Goal: Task Accomplishment & Management: Manage account settings

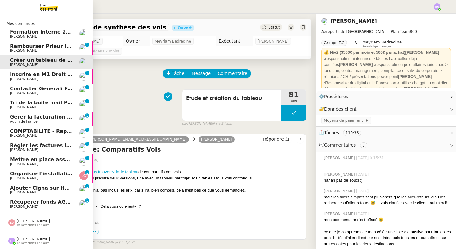
click at [27, 204] on span "Récupérer fonds AGY Conseils" at bounding box center [52, 202] width 84 height 6
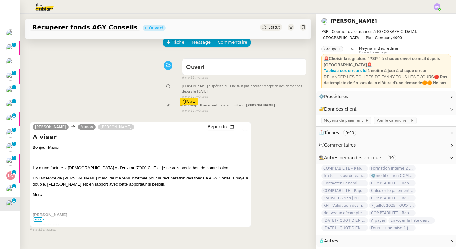
scroll to position [32, 0]
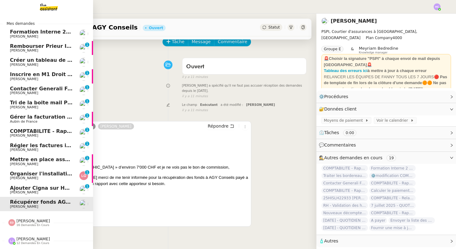
click at [20, 189] on span "Ajouter Cigna sur Hubspot" at bounding box center [47, 188] width 74 height 6
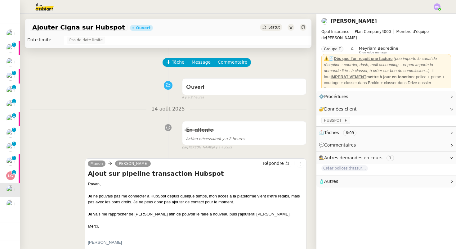
scroll to position [11, 0]
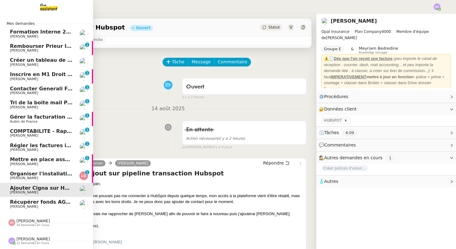
click at [32, 172] on span "Organiser l'installation de la fibre" at bounding box center [57, 174] width 94 height 6
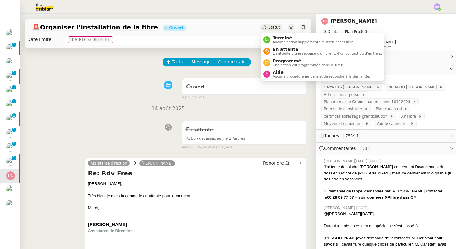
click at [267, 30] on div "Statut" at bounding box center [271, 27] width 22 height 7
click at [274, 52] on span "En attente d'une réponse d'un client, d'un contact ou d'un tiers." at bounding box center [327, 53] width 109 height 3
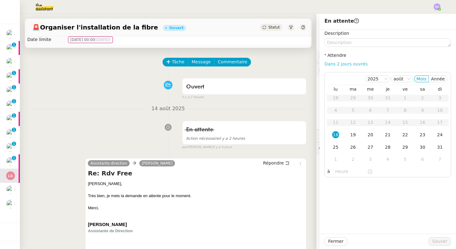
click at [360, 64] on link "Dans 2 jours ouvrés" at bounding box center [346, 63] width 43 height 5
type input "07:00"
click at [438, 242] on span "Sauver" at bounding box center [439, 241] width 15 height 7
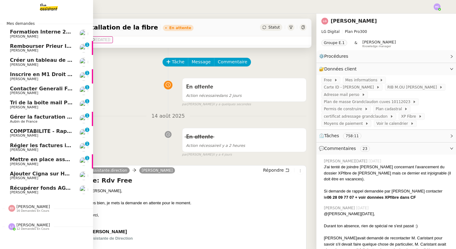
click at [23, 161] on span "Mettre en place assurance véhicule" at bounding box center [59, 159] width 99 height 6
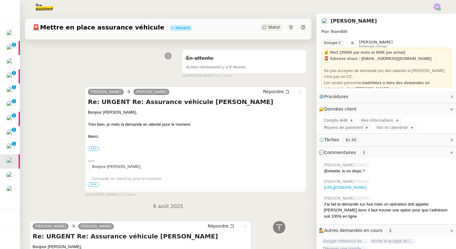
scroll to position [57, 0]
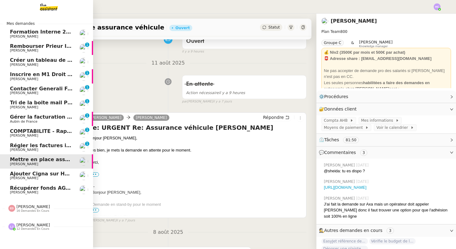
click at [25, 144] on span "Régler les factures impayées" at bounding box center [50, 145] width 81 height 6
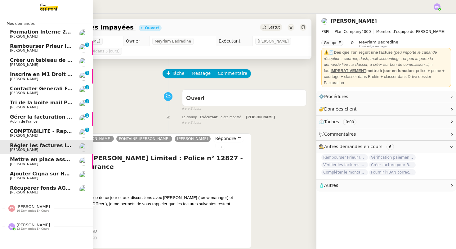
click at [22, 131] on span "COMPTABILITE - Rapprochement bancaire - 11 août 2025" at bounding box center [89, 131] width 159 height 6
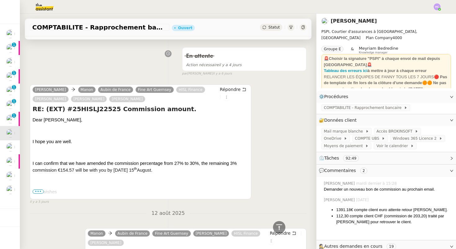
scroll to position [137, 0]
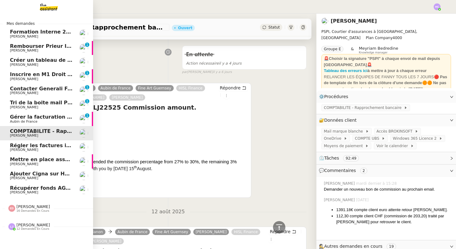
click at [28, 119] on span "Gérer la facturation des avenants" at bounding box center [57, 117] width 94 height 6
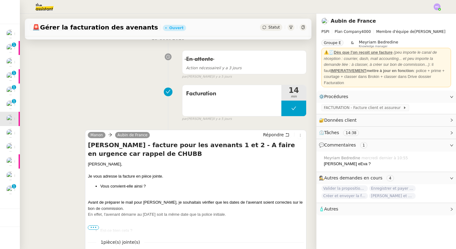
scroll to position [83, 0]
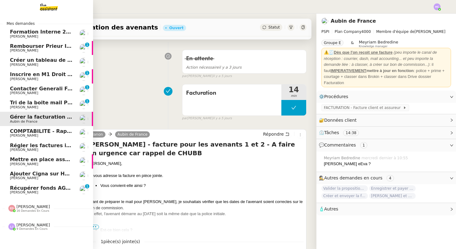
click at [25, 103] on span "Tri de la boite mail PERSO - 15 août 2025" at bounding box center [67, 103] width 115 height 6
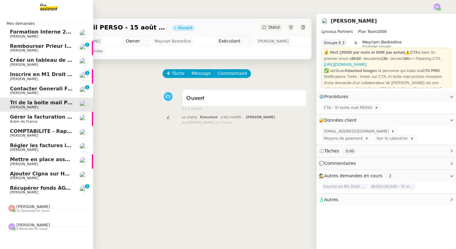
click at [46, 89] on span "Contacter Generali France pour demande AU094424" at bounding box center [83, 89] width 146 height 6
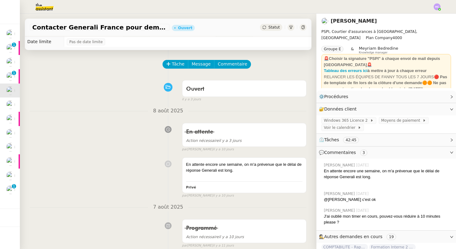
scroll to position [11, 0]
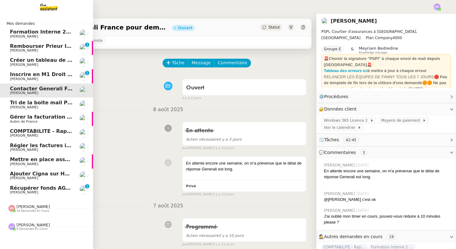
click at [18, 74] on span "Inscrire en M1 Droit des affaires" at bounding box center [55, 74] width 90 height 6
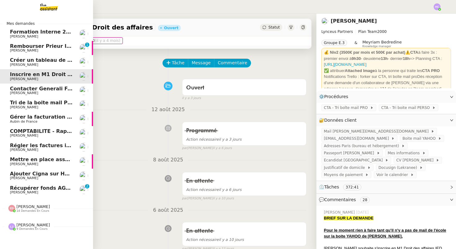
click at [47, 61] on span "Créer un tableau de synthèse des vols" at bounding box center [63, 60] width 107 height 6
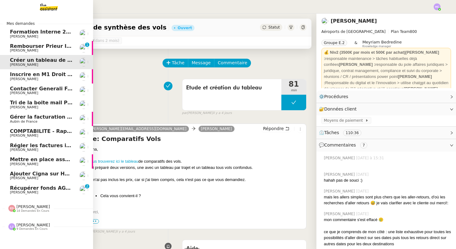
click at [30, 51] on span "[PERSON_NAME]" at bounding box center [24, 50] width 28 height 4
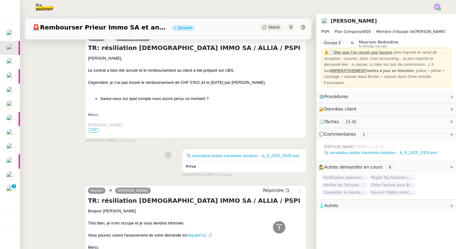
scroll to position [276, 0]
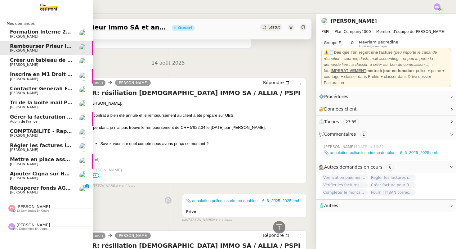
click at [40, 186] on span "Récupérer fonds AGY Conseils" at bounding box center [52, 188] width 84 height 6
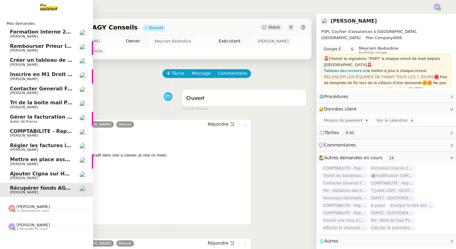
click at [43, 44] on span "Rembourser Prieur Immo SA et annuler contrat" at bounding box center [76, 46] width 132 height 6
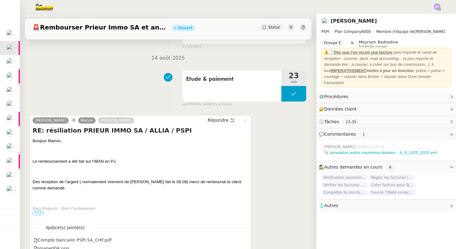
scroll to position [130, 0]
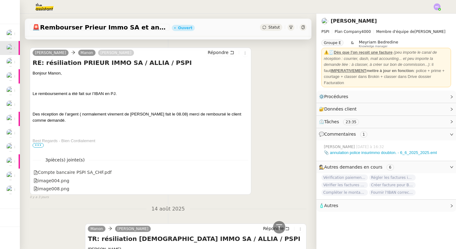
click at [38, 144] on span "•••" at bounding box center [38, 145] width 11 height 4
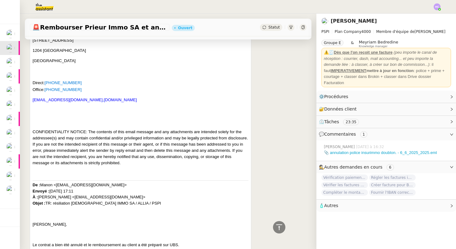
scroll to position [316, 0]
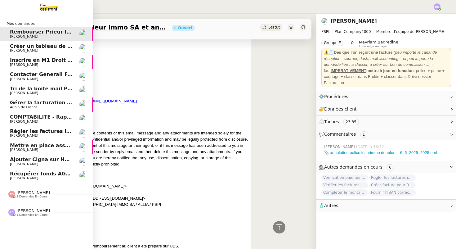
click at [34, 62] on span "Inscrire en M1 Droit des affaires" at bounding box center [55, 60] width 90 height 6
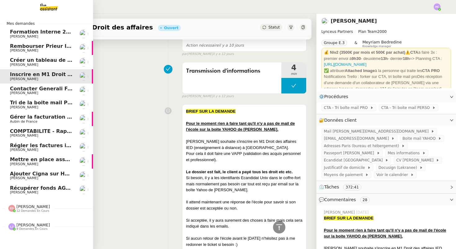
click at [35, 48] on span "Rembourser Prieur Immo SA et annuler contrat" at bounding box center [76, 46] width 132 height 6
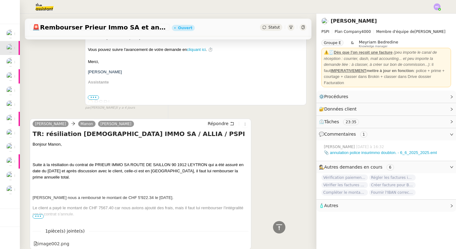
scroll to position [541, 0]
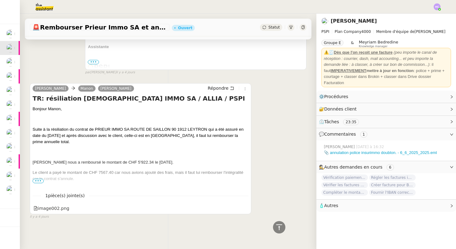
click at [40, 182] on span "•••" at bounding box center [38, 181] width 11 height 4
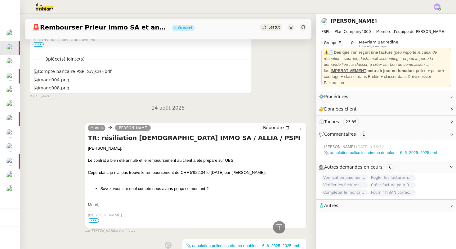
scroll to position [210, 0]
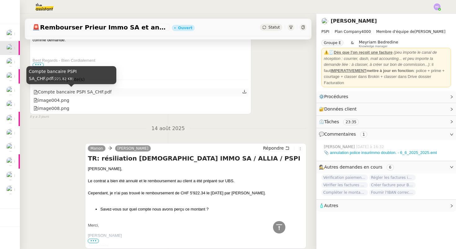
click at [72, 91] on div "Compte bancaire PSPI SA_CHF.pdf" at bounding box center [73, 91] width 78 height 7
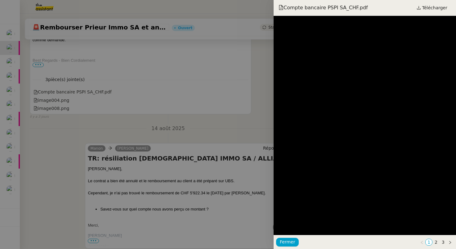
click at [97, 132] on div at bounding box center [228, 124] width 456 height 249
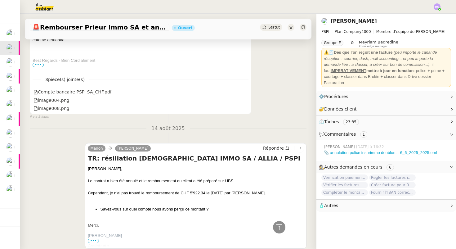
scroll to position [0, 0]
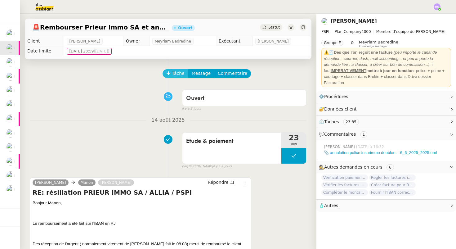
click at [177, 74] on span "Tâche" at bounding box center [178, 73] width 13 height 7
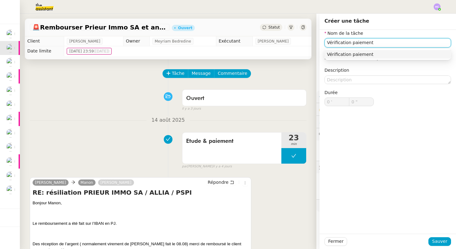
click at [365, 53] on div "Vérification paiement" at bounding box center [388, 55] width 122 height 6
click at [410, 54] on div "Vérification paiement reçu" at bounding box center [388, 55] width 122 height 6
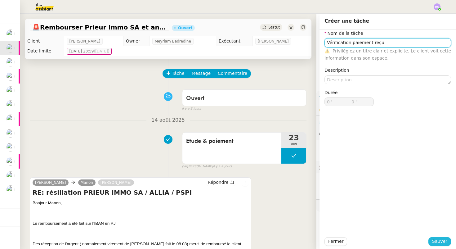
type input "Vérification paiement reçu"
click at [436, 240] on span "Sauver" at bounding box center [439, 241] width 15 height 7
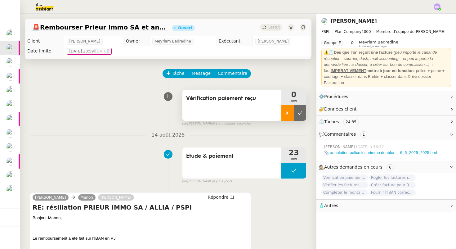
click at [289, 111] on icon at bounding box center [287, 112] width 5 height 5
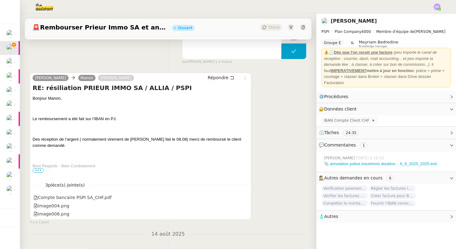
scroll to position [117, 0]
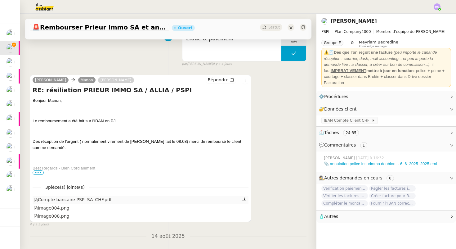
click at [78, 203] on div "Compte bancaire PSPI SA_CHF.pdf" at bounding box center [73, 199] width 78 height 7
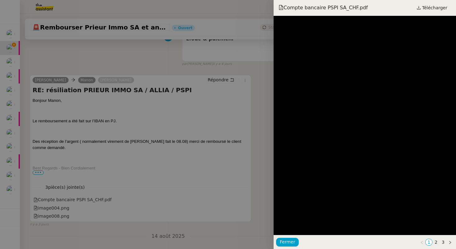
click at [154, 34] on div at bounding box center [228, 124] width 456 height 249
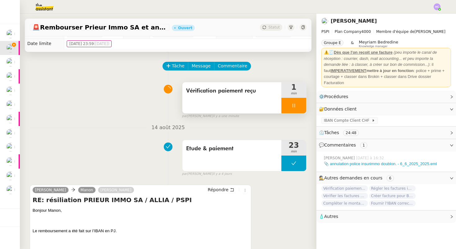
scroll to position [0, 0]
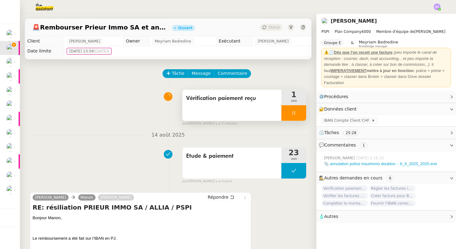
click at [291, 112] on div at bounding box center [293, 113] width 25 height 16
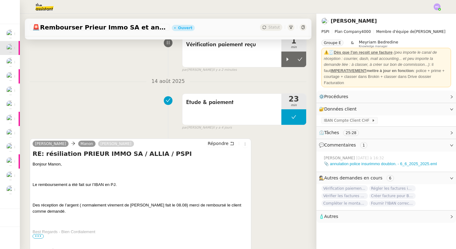
scroll to position [110, 0]
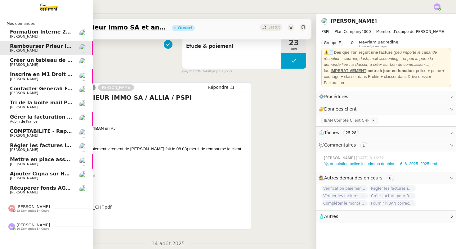
click at [30, 187] on span "Récupérer fonds AGY Conseils" at bounding box center [52, 188] width 84 height 6
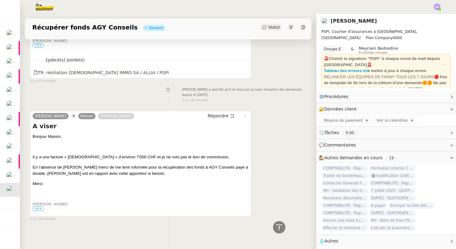
scroll to position [293, 0]
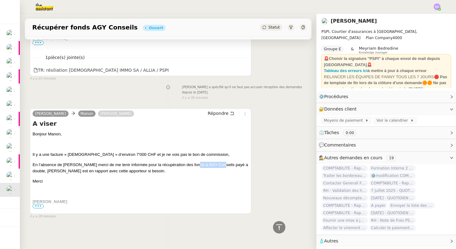
drag, startPoint x: 189, startPoint y: 166, endPoint x: 214, endPoint y: 166, distance: 24.5
click at [214, 166] on span "En l’absence de Pierrick merci de me tenir informée pour la récupération des fo…" at bounding box center [141, 167] width 216 height 11
copy span "AGY Conseils"
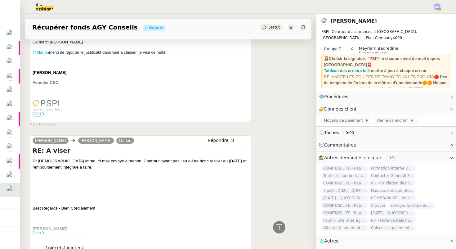
scroll to position [261, 0]
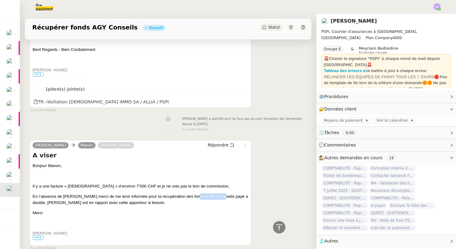
click at [144, 160] on div "A viser Bonjour Manon, Il y a une facture « prieur » d’environ 7'000 CHF et je …" at bounding box center [141, 197] width 216 height 93
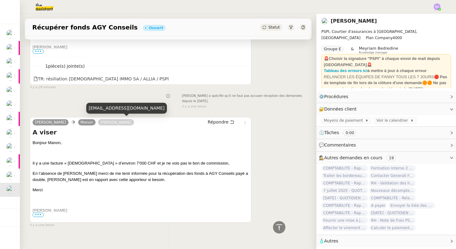
scroll to position [284, 0]
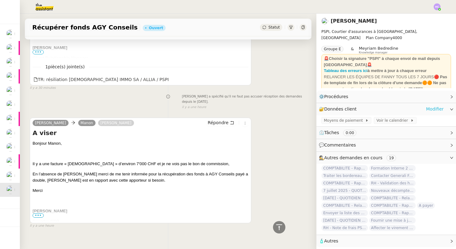
click at [433, 109] on link "Modifier" at bounding box center [435, 108] width 18 height 7
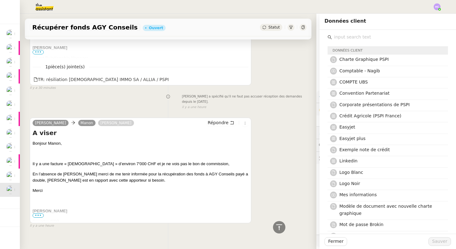
click at [357, 36] on input "text" at bounding box center [390, 37] width 116 height 8
type input "u"
click at [347, 38] on input "text" at bounding box center [390, 37] width 116 height 8
type input "u"
click at [365, 79] on span "COMPTE UBS" at bounding box center [353, 81] width 29 height 5
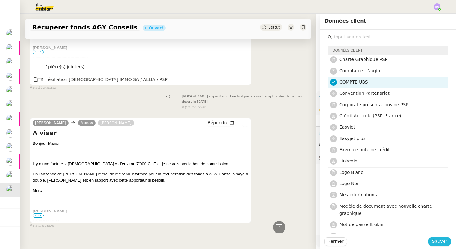
click at [434, 241] on span "Sauver" at bounding box center [439, 241] width 15 height 7
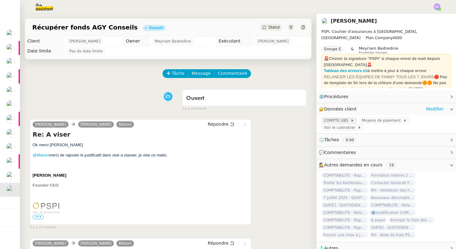
click at [341, 120] on span "COMPTE UBS" at bounding box center [337, 120] width 27 height 6
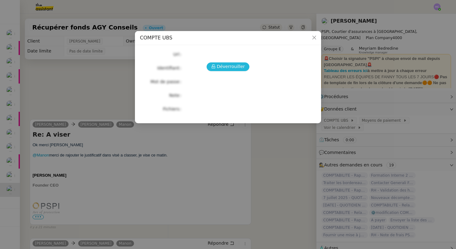
click at [212, 67] on button "Déverrouiller" at bounding box center [228, 66] width 43 height 9
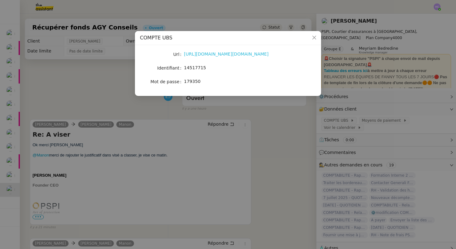
click at [218, 53] on link "https://ebanking-ch1.ubs.com/workbench/WorkbenchOpenAction.do?login#/home?navit…" at bounding box center [226, 54] width 85 height 5
click at [117, 73] on nz-modal-container "COMPTE UBS Url https://ebanking-ch1.ubs.com/workbench/WorkbenchOpenAction.do?lo…" at bounding box center [228, 124] width 456 height 249
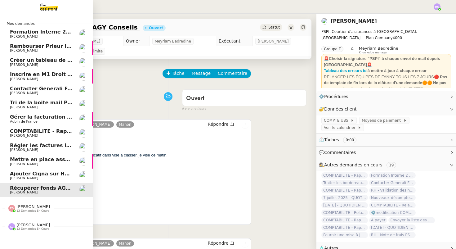
click at [16, 207] on span "[PERSON_NAME]" at bounding box center [33, 206] width 34 height 5
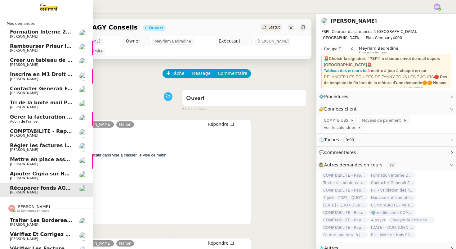
click at [26, 208] on span "[PERSON_NAME]" at bounding box center [33, 206] width 34 height 5
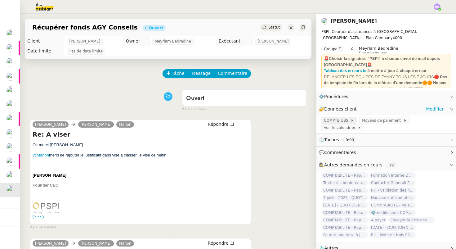
click at [339, 122] on span "COMPTE UBS" at bounding box center [337, 120] width 27 height 6
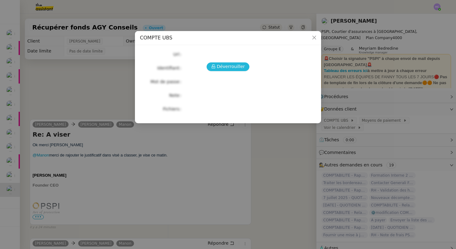
click at [226, 63] on button "Déverrouiller" at bounding box center [228, 66] width 43 height 9
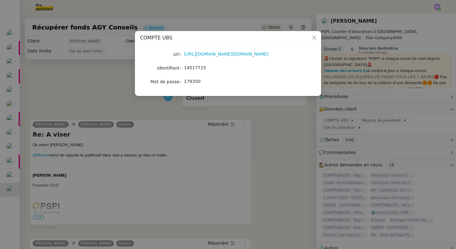
click at [191, 65] on span "14517715" at bounding box center [195, 67] width 22 height 5
copy span "14517715"
click at [64, 101] on nz-modal-container "COMPTE UBS Url https://ebanking-ch1.ubs.com/workbench/WorkbenchOpenAction.do?lo…" at bounding box center [228, 124] width 456 height 249
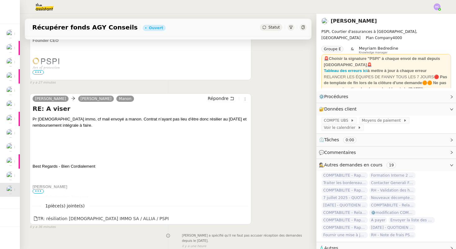
scroll to position [146, 0]
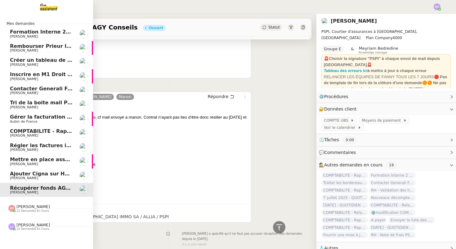
click at [34, 174] on span "Ajouter Cigna sur Hubspot" at bounding box center [47, 174] width 74 height 6
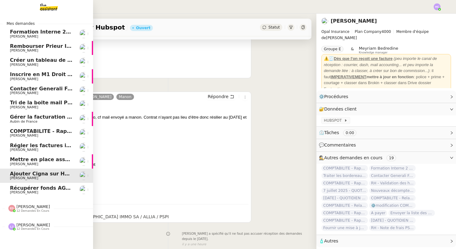
scroll to position [79, 0]
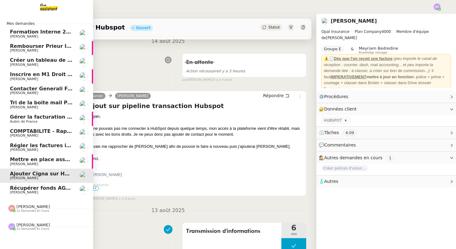
click at [32, 187] on span "Récupérer fonds AGY Conseils" at bounding box center [52, 188] width 84 height 6
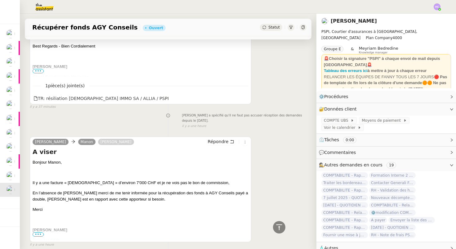
scroll to position [293, 0]
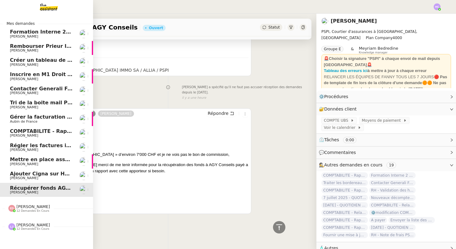
click at [25, 158] on span "Mettre en place assurance véhicule" at bounding box center [59, 159] width 99 height 6
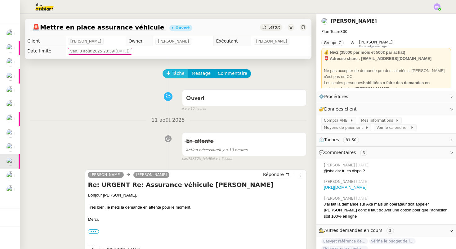
click at [178, 74] on span "Tâche" at bounding box center [178, 73] width 13 height 7
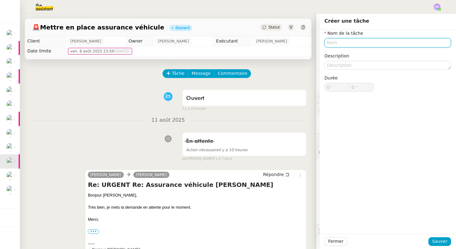
click at [338, 44] on input "text" at bounding box center [388, 42] width 127 height 9
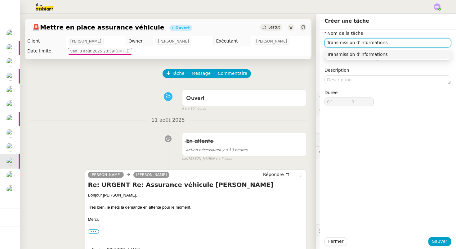
click at [397, 51] on nz-auto-option "Transmission d'informations" at bounding box center [388, 54] width 127 height 9
type input "Transmission d'informations"
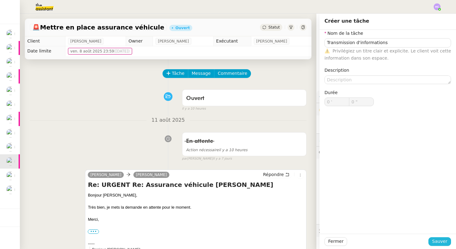
click at [437, 242] on span "Sauver" at bounding box center [439, 241] width 15 height 7
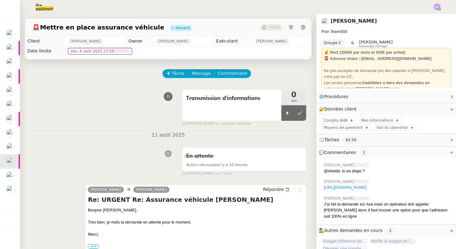
scroll to position [13, 0]
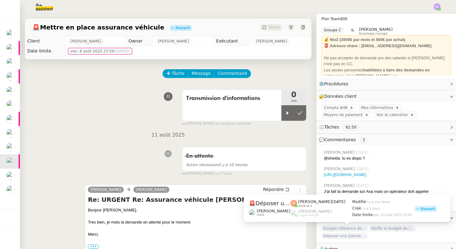
click at [353, 233] on span "Déposer une plainte pour piratage" at bounding box center [344, 236] width 47 height 6
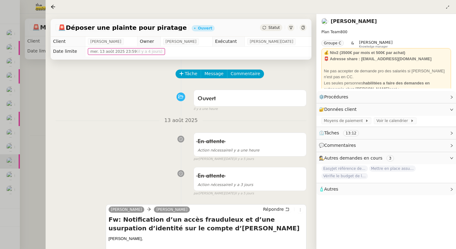
click at [26, 156] on div at bounding box center [228, 124] width 456 height 249
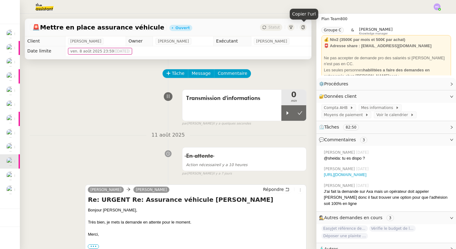
click at [303, 26] on icon at bounding box center [303, 27] width 4 height 4
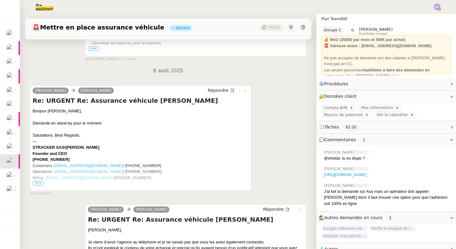
scroll to position [235, 0]
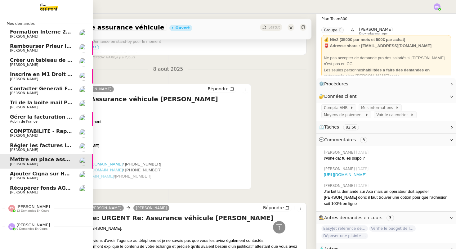
click at [27, 207] on span "[PERSON_NAME]" at bounding box center [33, 206] width 34 height 5
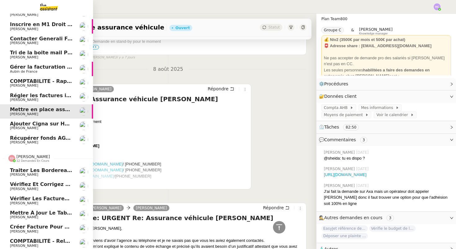
scroll to position [41, 0]
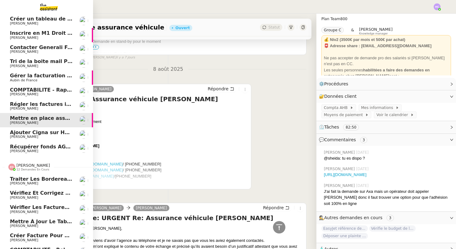
click at [34, 166] on span "[PERSON_NAME]" at bounding box center [33, 165] width 34 height 5
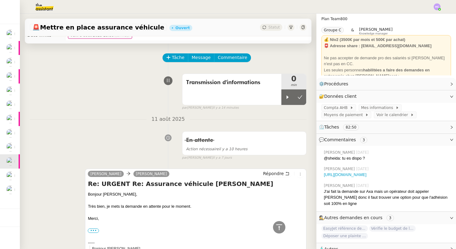
scroll to position [0, 0]
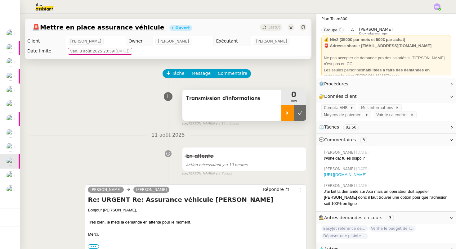
click at [289, 110] on div at bounding box center [287, 113] width 12 height 16
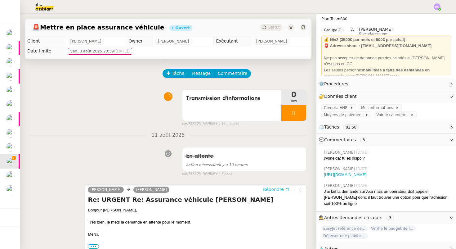
click at [274, 189] on span "Répondre" at bounding box center [273, 189] width 21 height 6
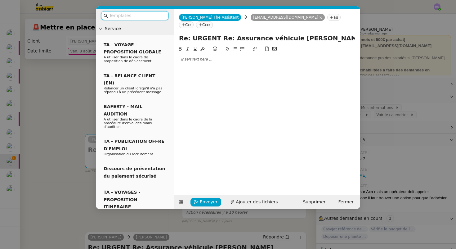
click at [181, 56] on div at bounding box center [267, 59] width 181 height 6
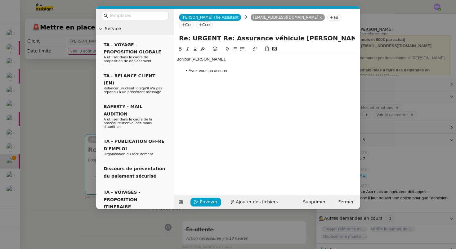
drag, startPoint x: 209, startPoint y: 65, endPoint x: 232, endPoint y: 64, distance: 23.3
click at [232, 68] on li "Avez-vous pu assurer" at bounding box center [270, 71] width 175 height 6
click at [231, 68] on li "Avez-vous pu assurer" at bounding box center [270, 71] width 175 height 6
drag, startPoint x: 231, startPoint y: 63, endPoint x: 207, endPoint y: 64, distance: 24.5
click at [207, 68] on li "Avez-vous pu assurer" at bounding box center [270, 71] width 175 height 6
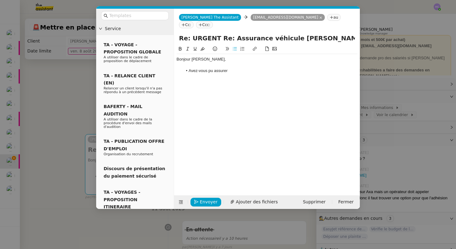
click at [233, 68] on li "Avez-vous pu assurer" at bounding box center [270, 71] width 175 height 6
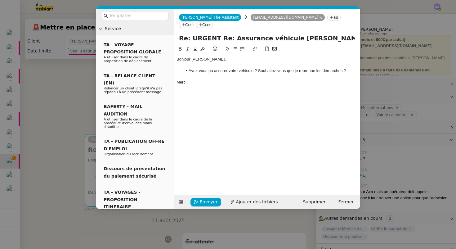
click at [211, 68] on li "Avez-vous pu assurer votre véhicule ? Souhaitez-vous que je reprenne les démarc…" at bounding box center [270, 71] width 175 height 6
click at [245, 68] on li "Avez-vous pu assurer votre véhicule ? Souhaitez-vous que je reprenne les démarc…" at bounding box center [270, 71] width 175 height 6
click at [184, 74] on div at bounding box center [267, 77] width 181 height 6
click at [195, 79] on div "Merci," at bounding box center [267, 82] width 181 height 6
click at [197, 79] on div "Merci," at bounding box center [267, 82] width 181 height 6
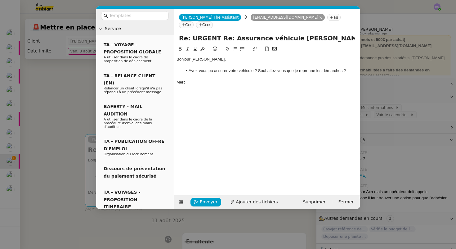
click at [214, 56] on div "Bonjour Axel," at bounding box center [267, 59] width 181 height 6
click at [226, 79] on div "Merci," at bounding box center [267, 82] width 181 height 6
drag, startPoint x: 202, startPoint y: 201, endPoint x: 224, endPoint y: 164, distance: 43.5
click at [225, 164] on form "Charlie The Assistant Charlie The Assistant axel@stracker.fr au Cc: Ccc: Re: UR…" at bounding box center [267, 109] width 186 height 200
click at [201, 202] on span "Envoyer" at bounding box center [209, 201] width 18 height 7
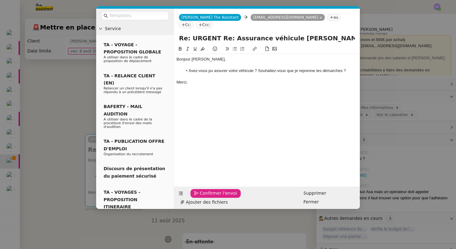
click at [201, 197] on span "Confirmer l'envoi" at bounding box center [218, 193] width 37 height 7
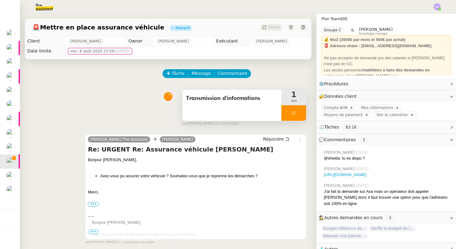
click at [291, 110] on div at bounding box center [293, 113] width 25 height 16
click at [301, 115] on icon at bounding box center [300, 112] width 5 height 5
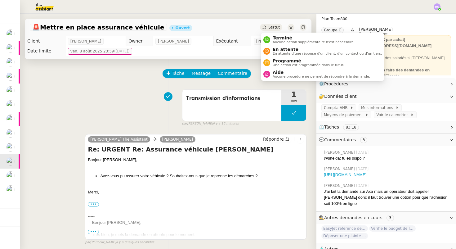
click at [267, 29] on div "Statut" at bounding box center [271, 27] width 22 height 7
click at [274, 50] on span "En attente" at bounding box center [327, 49] width 109 height 5
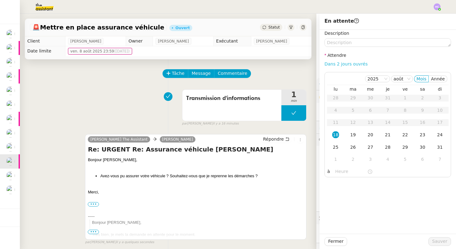
click at [350, 63] on link "Dans 2 jours ouvrés" at bounding box center [346, 63] width 43 height 5
type input "07:00"
click at [439, 239] on span "Sauver" at bounding box center [439, 241] width 15 height 7
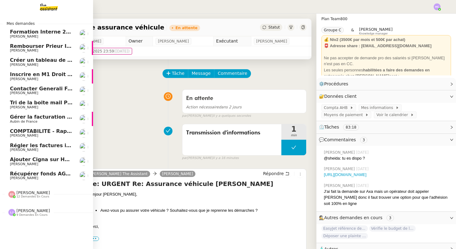
click at [47, 174] on span "Récupérer fonds AGY Conseils" at bounding box center [52, 174] width 84 height 6
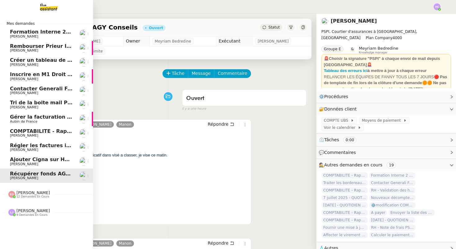
click at [29, 157] on span "Ajouter Cigna sur Hubspot" at bounding box center [47, 159] width 74 height 6
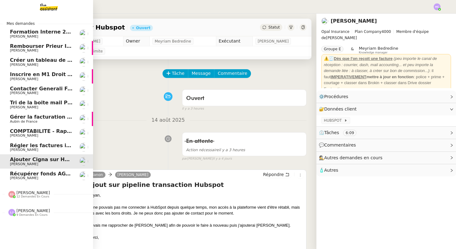
click at [47, 147] on span "Régler les factures impayées" at bounding box center [50, 145] width 81 height 6
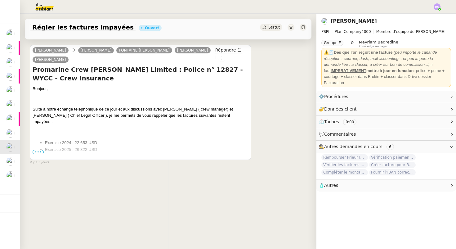
scroll to position [74, 0]
click at [35, 152] on span "•••" at bounding box center [38, 152] width 11 height 4
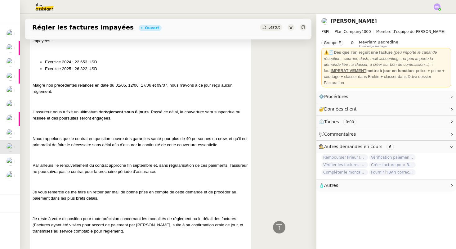
scroll to position [0, 0]
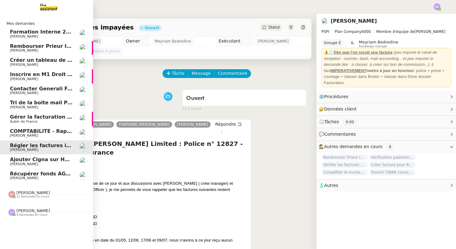
click at [51, 133] on span "COMPTABILITE - Rapprochement bancaire - 11 août 2025" at bounding box center [89, 131] width 159 height 6
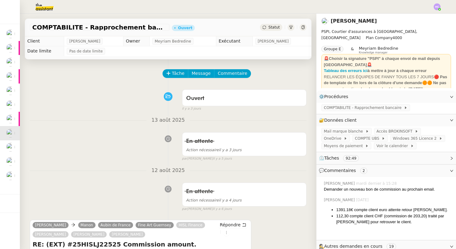
click at [137, 26] on span "COMPTABILITE - Rapprochement bancaire - 11 août 2025" at bounding box center [99, 27] width 135 height 6
copy span "COMPTABILITE - Rapprochement bancaire - 11 août 2025"
click at [125, 124] on div "13 août 2025 En attente Action nécessaire il y a 3 jours false par Hannah C. il…" at bounding box center [168, 138] width 277 height 45
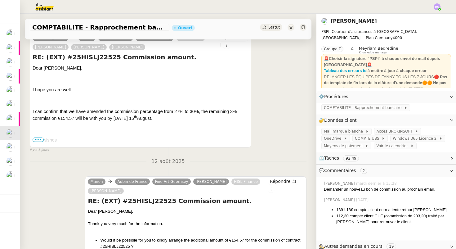
scroll to position [219, 0]
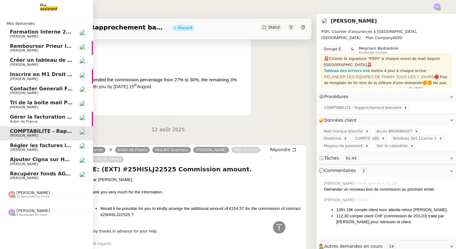
click at [44, 170] on link "Récupérer fonds AGY Conseils Fanny Eyraud" at bounding box center [46, 175] width 93 height 14
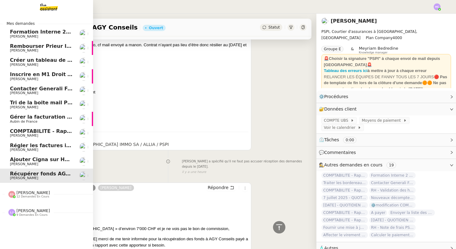
click at [43, 46] on span "Rembourser Prieur Immo SA et annuler contrat" at bounding box center [76, 46] width 132 height 6
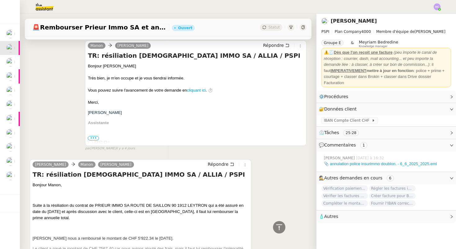
scroll to position [556, 0]
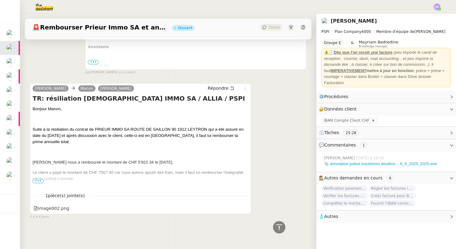
click at [39, 180] on span "•••" at bounding box center [38, 181] width 11 height 4
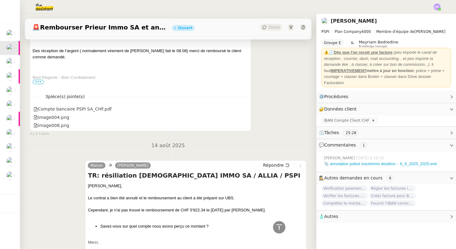
scroll to position [0, 0]
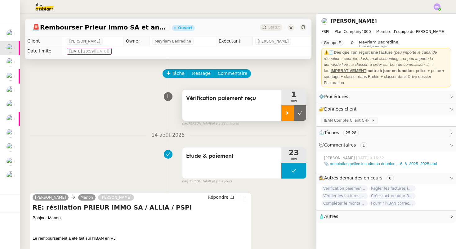
click at [286, 112] on icon at bounding box center [287, 112] width 5 height 5
click at [294, 111] on icon at bounding box center [293, 112] width 5 height 5
click at [290, 111] on icon at bounding box center [287, 112] width 5 height 5
click at [296, 111] on icon at bounding box center [293, 112] width 5 height 5
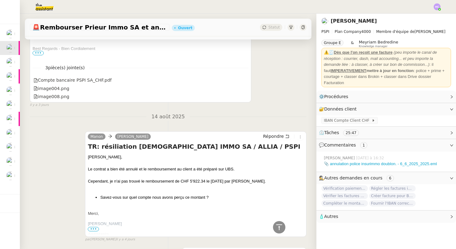
scroll to position [266, 0]
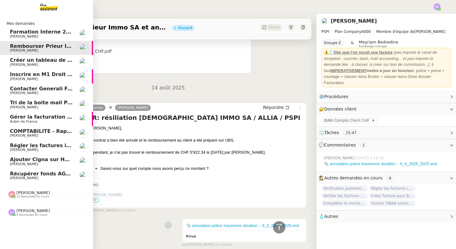
click at [55, 132] on span "COMPTABILITE - Rapprochement bancaire - 11 août 2025" at bounding box center [89, 131] width 159 height 6
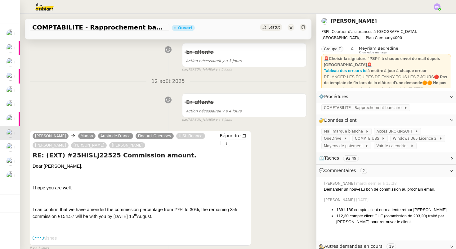
scroll to position [91, 0]
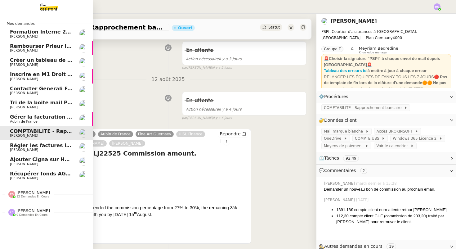
click at [26, 204] on span "Léa Jonville 9 demandes en cours" at bounding box center [48, 209] width 93 height 13
click at [26, 196] on span "12 demandes en cours" at bounding box center [32, 196] width 33 height 3
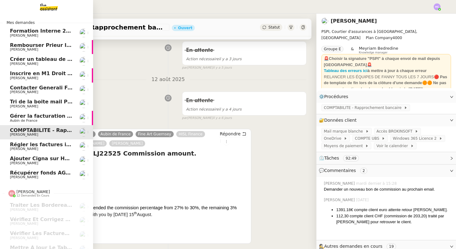
scroll to position [0, 0]
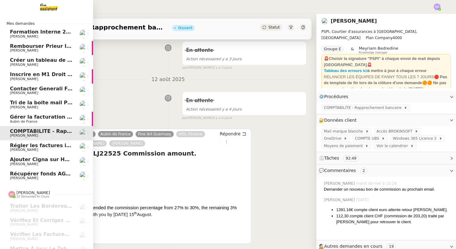
click at [32, 117] on span "Gérer la facturation des avenants" at bounding box center [57, 117] width 94 height 6
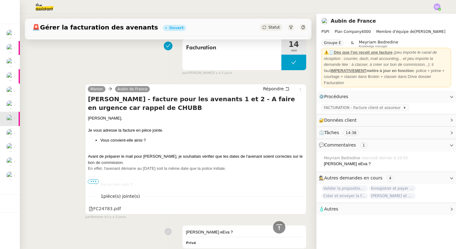
scroll to position [158, 0]
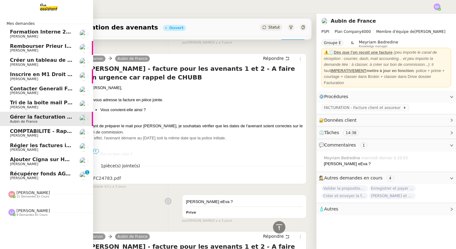
click at [15, 176] on span "[PERSON_NAME]" at bounding box center [24, 178] width 28 height 4
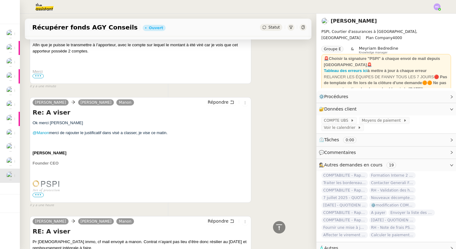
scroll to position [141, 0]
click at [223, 102] on span "Répondre" at bounding box center [218, 102] width 21 height 6
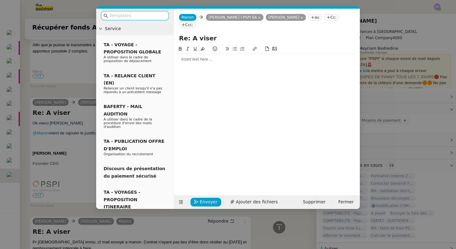
scroll to position [189, 0]
click at [69, 183] on nz-modal-container "Service TA - VOYAGE - PROPOSITION GLOBALE A utiliser dans le cadre de propositi…" at bounding box center [228, 124] width 456 height 249
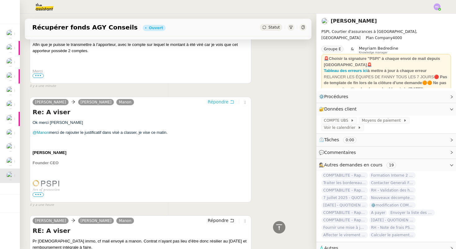
scroll to position [188, 0]
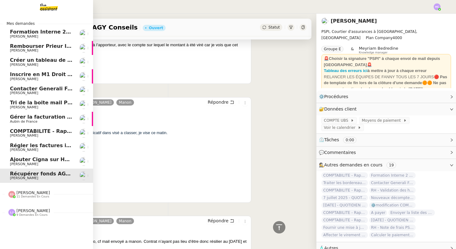
click at [24, 199] on div "Eva Dubois 11 demandes en cours" at bounding box center [46, 192] width 93 height 18
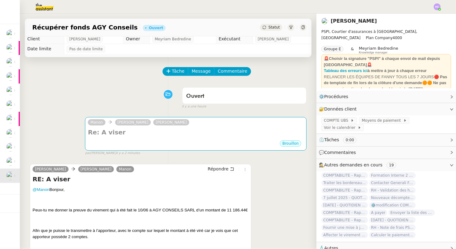
scroll to position [0, 0]
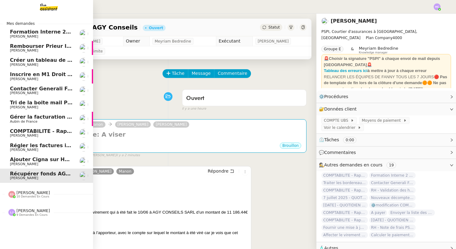
click at [23, 48] on span "Rembourser Prieur Immo SA et annuler contrat" at bounding box center [76, 46] width 132 height 6
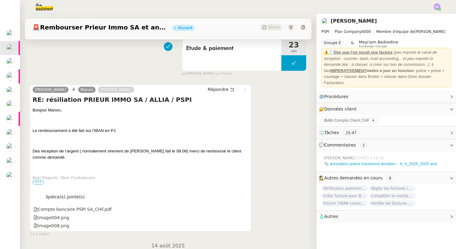
scroll to position [111, 0]
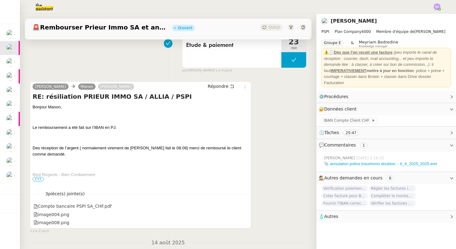
click at [38, 177] on span "•••" at bounding box center [38, 179] width 11 height 4
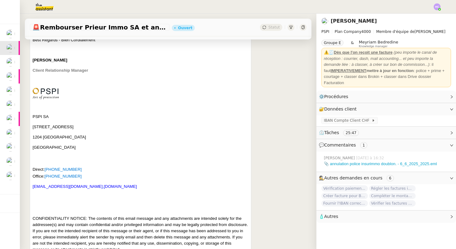
scroll to position [405, 0]
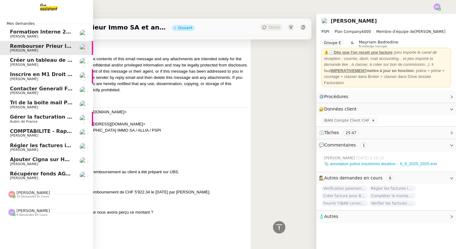
click at [31, 62] on span "Créer un tableau de synthèse des vols" at bounding box center [63, 60] width 107 height 6
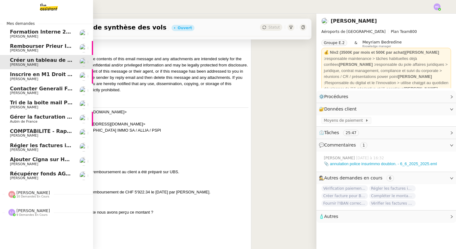
scroll to position [79, 0]
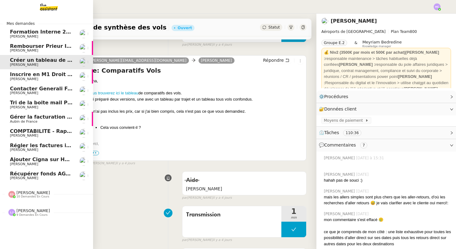
click at [33, 46] on span "Rembourser Prieur Immo SA et annuler contrat" at bounding box center [76, 46] width 132 height 6
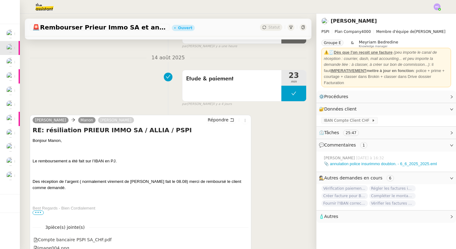
scroll to position [97, 0]
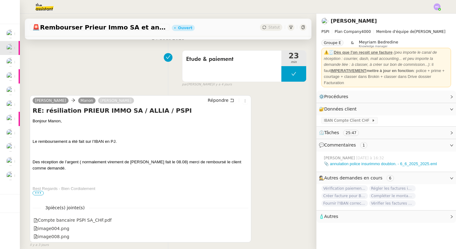
click at [37, 193] on span "•••" at bounding box center [38, 193] width 11 height 4
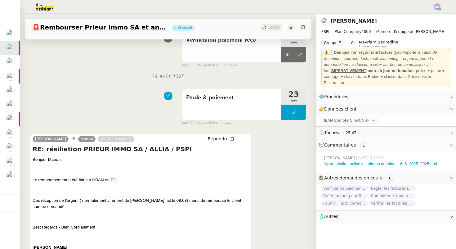
scroll to position [0, 0]
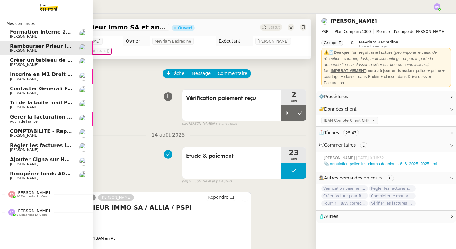
click at [26, 178] on span "[PERSON_NAME]" at bounding box center [24, 178] width 28 height 4
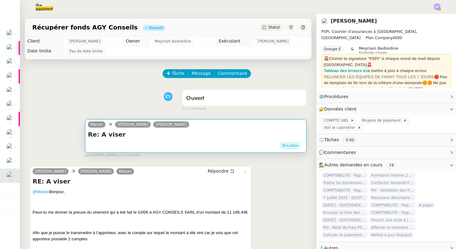
click at [283, 132] on h4 "Re: A viser" at bounding box center [196, 134] width 216 height 9
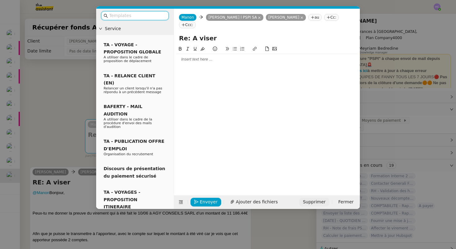
click at [318, 202] on span "Supprimer" at bounding box center [314, 201] width 23 height 7
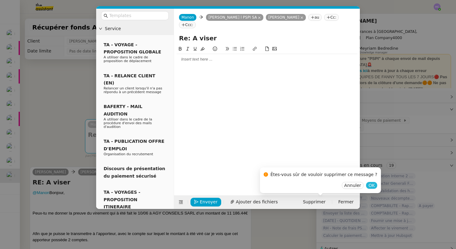
click at [369, 185] on span "OK" at bounding box center [372, 185] width 6 height 6
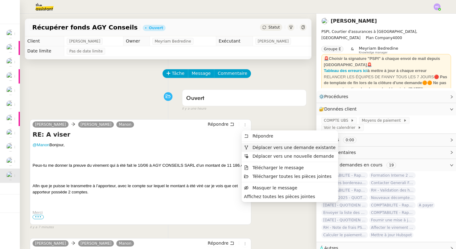
click at [249, 145] on span "Déplacer vers une demande existante" at bounding box center [290, 148] width 92 height 6
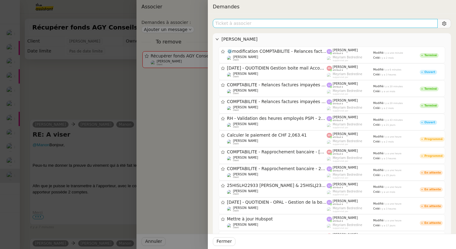
click at [294, 22] on input "text" at bounding box center [325, 23] width 225 height 9
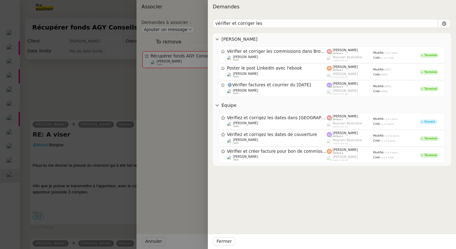
type input "vérifier et corriger les"
click at [104, 85] on div at bounding box center [228, 124] width 456 height 249
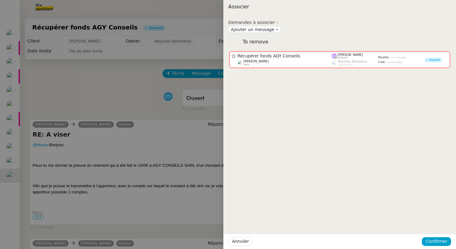
click at [155, 108] on div at bounding box center [228, 124] width 456 height 249
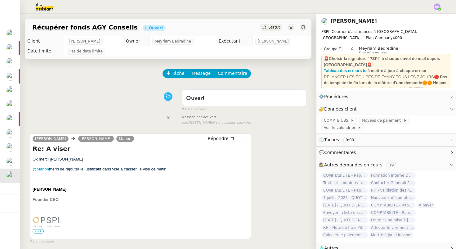
click at [100, 29] on span "Récupérer fonds AGY Conseils" at bounding box center [84, 27] width 105 height 6
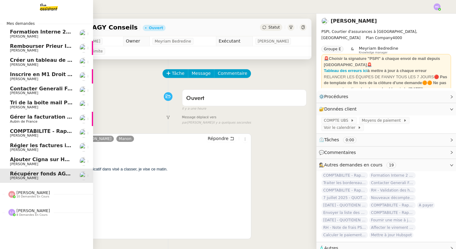
click at [20, 147] on span "Régler les factures impayées" at bounding box center [50, 145] width 81 height 6
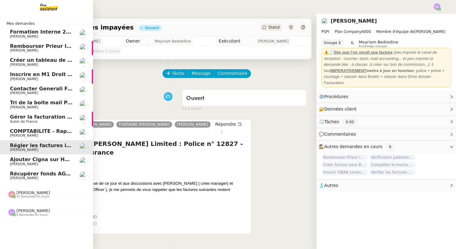
click at [22, 175] on span "Récupérer fonds AGY Conseils" at bounding box center [52, 174] width 84 height 6
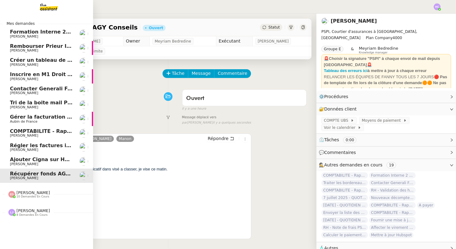
click at [34, 161] on span "Ajouter Cigna sur Hubspot" at bounding box center [47, 159] width 74 height 6
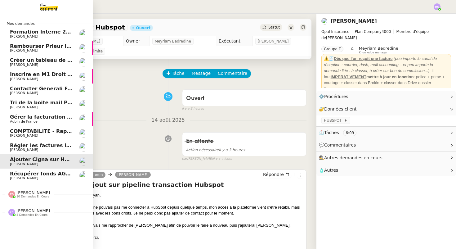
click at [43, 143] on span "Régler les factures impayées" at bounding box center [50, 145] width 81 height 6
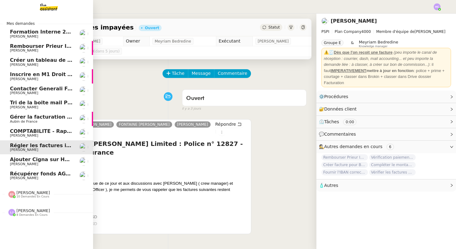
click at [20, 131] on span "COMPTABILITE - Rapprochement bancaire - 11 août 2025" at bounding box center [89, 131] width 159 height 6
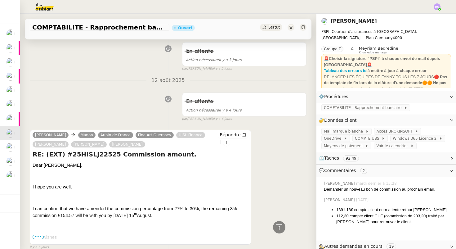
scroll to position [37, 0]
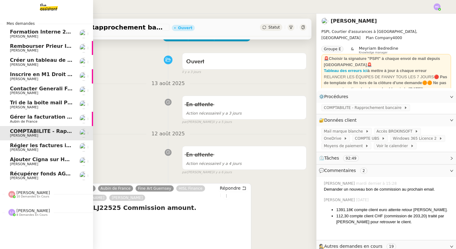
click at [23, 119] on span "Gérer la facturation des avenants" at bounding box center [57, 117] width 94 height 6
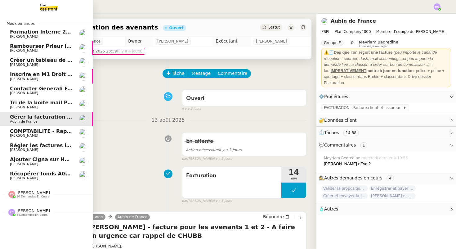
click at [27, 177] on span "[PERSON_NAME]" at bounding box center [24, 178] width 28 height 4
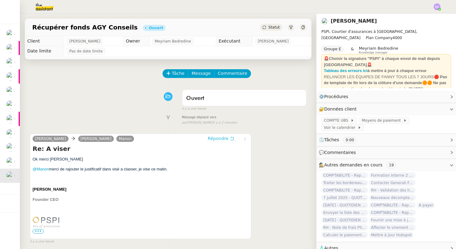
click at [224, 138] on span "Répondre" at bounding box center [218, 138] width 21 height 6
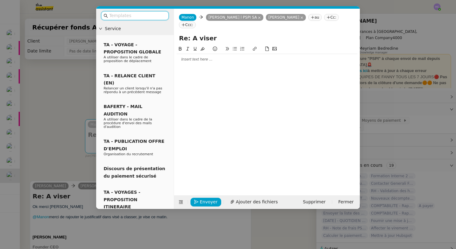
click at [194, 56] on div at bounding box center [267, 59] width 181 height 6
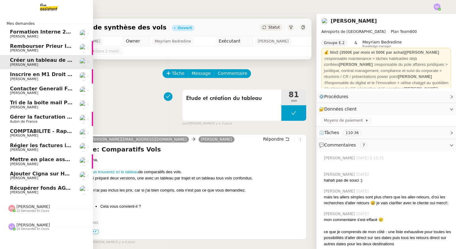
click at [24, 46] on span "Rembourser Prieur Immo SA et annuler contrat" at bounding box center [76, 46] width 132 height 6
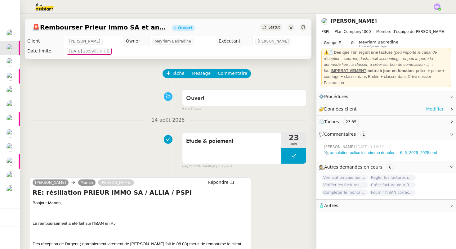
click at [436, 106] on link "Modifier" at bounding box center [435, 108] width 18 height 7
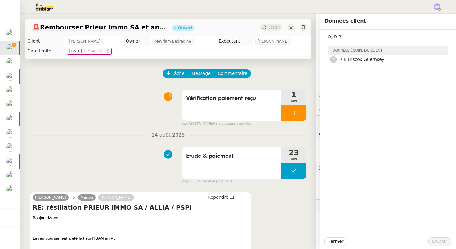
drag, startPoint x: 347, startPoint y: 38, endPoint x: 333, endPoint y: 38, distance: 14.0
click at [333, 38] on input "RIB" at bounding box center [390, 37] width 116 height 8
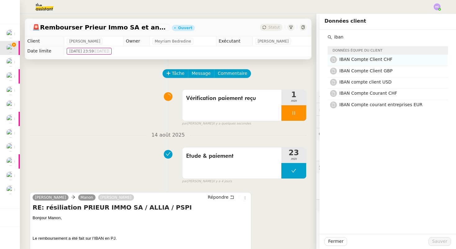
type input "iban"
click at [354, 61] on span "IBAN Compte Client CHF" at bounding box center [365, 59] width 53 height 5
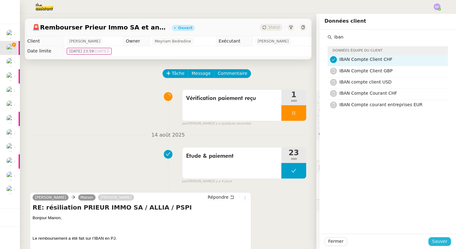
click at [447, 242] on button "Sauver" at bounding box center [439, 241] width 23 height 9
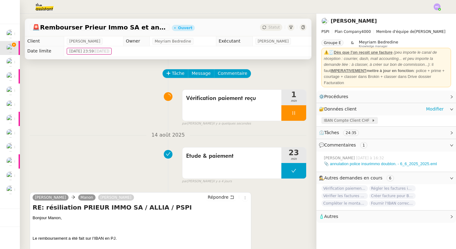
click at [338, 119] on span "IBAN Compte Client CHF" at bounding box center [348, 120] width 48 height 6
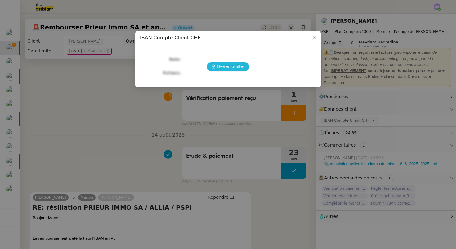
click at [243, 67] on span "Déverrouiller" at bounding box center [231, 66] width 28 height 7
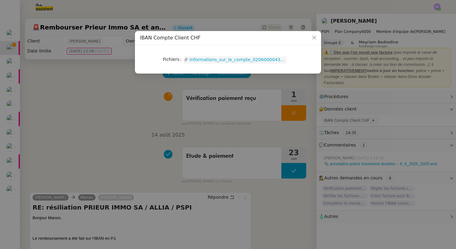
click at [239, 57] on link "Informations_sur_le_compte_02060000434938010000.pdf" at bounding box center [237, 59] width 98 height 7
click at [111, 105] on nz-modal-container "IBAN Compte Client CHF Fichiers Upload Informations_sur_le_compte_0206000043493…" at bounding box center [228, 124] width 456 height 249
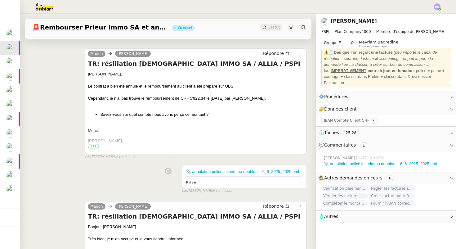
scroll to position [556, 0]
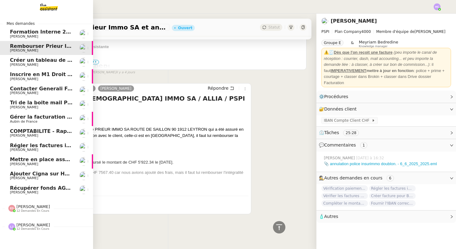
click at [62, 48] on span "Rembourser Prieur Immo SA et annuler contrat" at bounding box center [76, 46] width 132 height 6
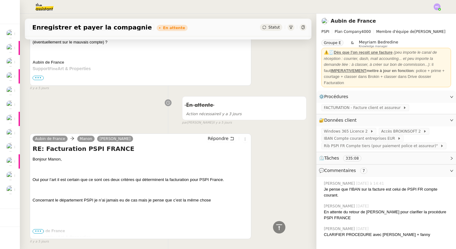
scroll to position [513, 0]
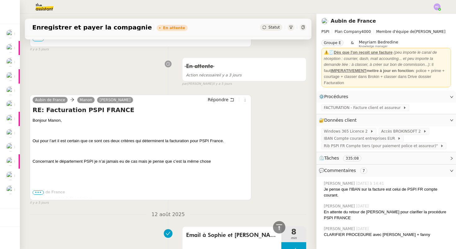
click at [41, 191] on span "•••" at bounding box center [38, 192] width 11 height 4
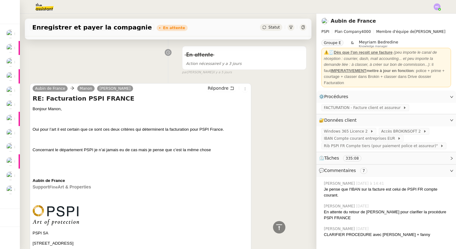
scroll to position [525, 0]
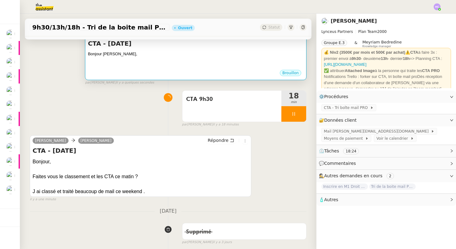
scroll to position [107, 0]
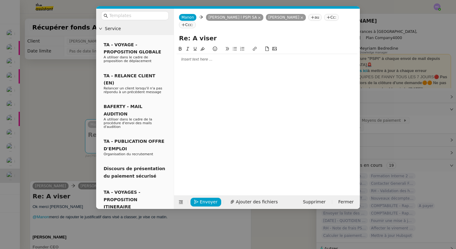
click at [17, 156] on nz-modal-container "Service TA - VOYAGE - PROPOSITION GLOBALE A utiliser dans le cadre de propositi…" at bounding box center [228, 124] width 456 height 249
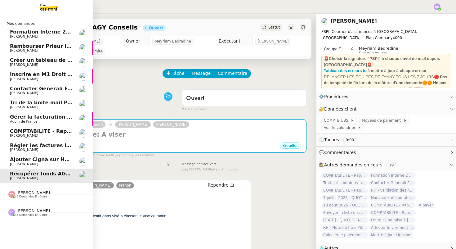
click at [46, 143] on span "Régler les factures impayées" at bounding box center [50, 145] width 81 height 6
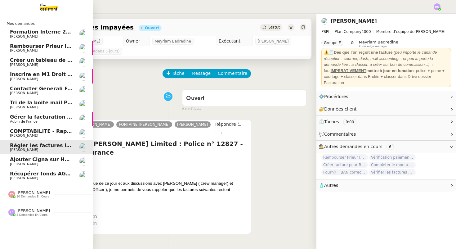
click at [28, 130] on span "COMPTABILITE - Rapprochement bancaire - 11 août 2025" at bounding box center [89, 131] width 159 height 6
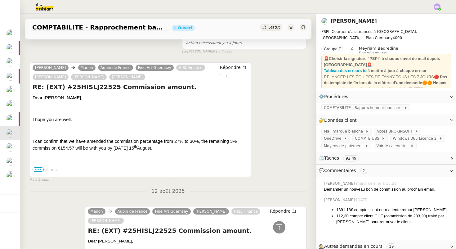
scroll to position [156, 0]
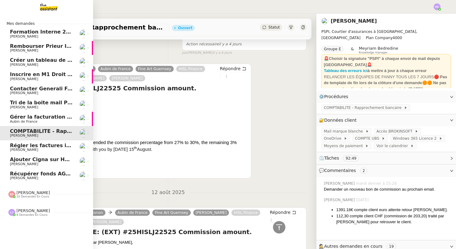
click at [32, 174] on span "Récupérer fonds AGY Conseils" at bounding box center [52, 174] width 84 height 6
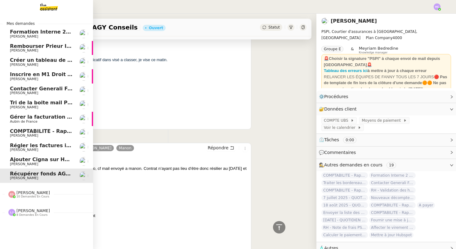
click at [18, 160] on span "Ajouter Cigna sur Hubspot" at bounding box center [47, 159] width 74 height 6
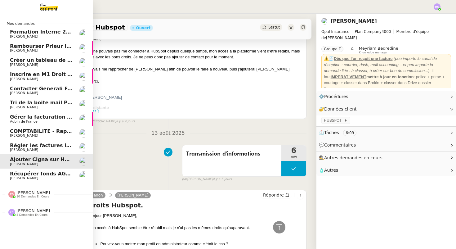
click at [24, 146] on span "Régler les factures impayées" at bounding box center [50, 145] width 81 height 6
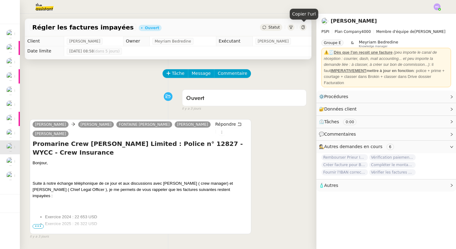
click at [303, 27] on icon at bounding box center [303, 27] width 4 height 4
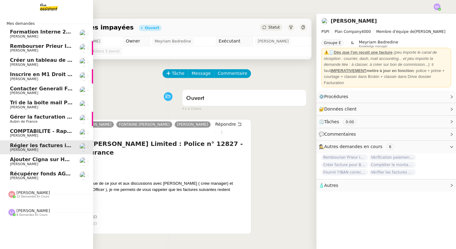
click at [48, 130] on span "COMPTABILITE - Rapprochement bancaire - 11 août 2025" at bounding box center [89, 131] width 159 height 6
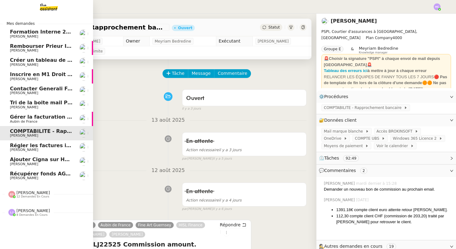
click at [47, 176] on span "Récupérer fonds AGY Conseils" at bounding box center [52, 174] width 84 height 6
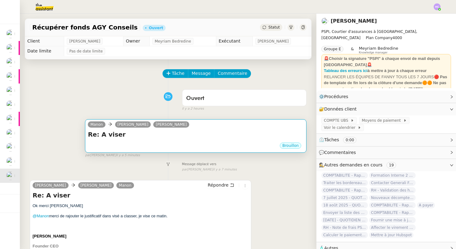
scroll to position [31, 0]
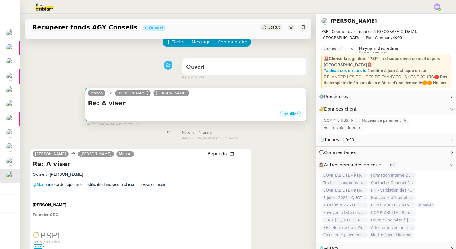
click at [159, 112] on div "Brouillon" at bounding box center [196, 114] width 216 height 9
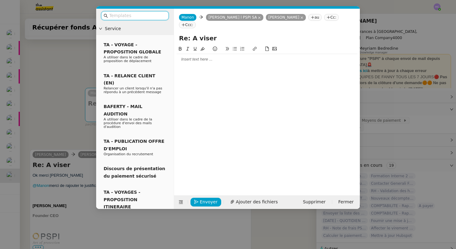
click at [197, 56] on div at bounding box center [267, 59] width 181 height 6
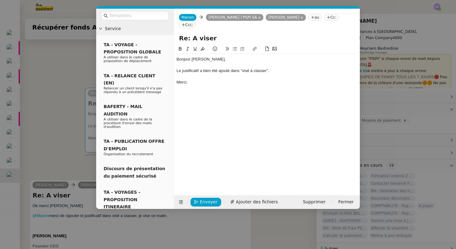
click at [280, 68] on div "Le justificatif a bien été ajouté dans "visé à classer"." at bounding box center [267, 71] width 181 height 6
click at [197, 79] on div "Merci," at bounding box center [267, 82] width 181 height 6
click at [203, 199] on span "Envoyer" at bounding box center [209, 201] width 18 height 7
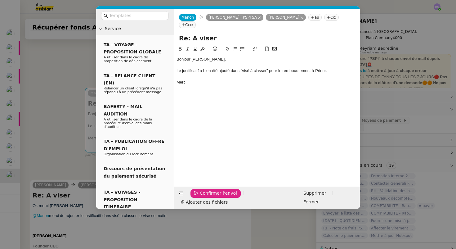
click at [203, 197] on span "Confirmer l'envoi" at bounding box center [218, 193] width 37 height 7
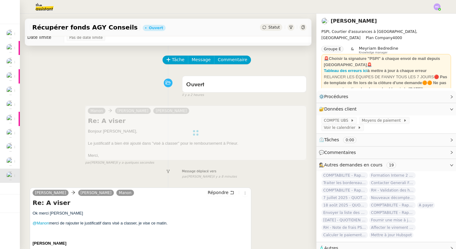
scroll to position [0, 0]
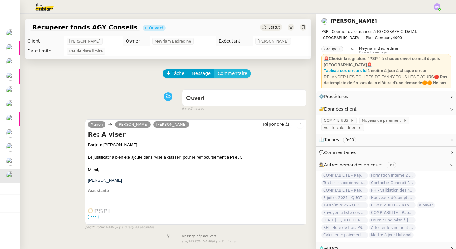
click at [219, 75] on span "Commentaire" at bounding box center [232, 73] width 29 height 7
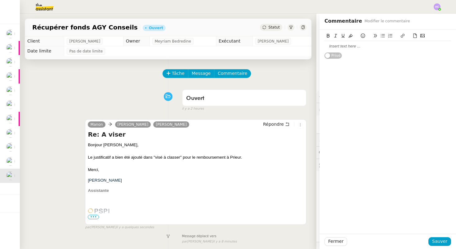
click at [346, 45] on div at bounding box center [388, 46] width 127 height 6
click at [437, 246] on div "Fermer Sauver" at bounding box center [388, 241] width 137 height 15
click at [437, 243] on span "Sauver" at bounding box center [439, 241] width 15 height 7
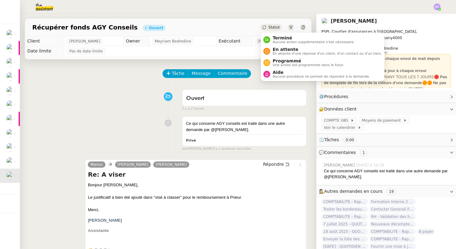
click at [276, 26] on span "Statut" at bounding box center [273, 27] width 11 height 4
click at [280, 38] on span "Terminé" at bounding box center [314, 37] width 82 height 5
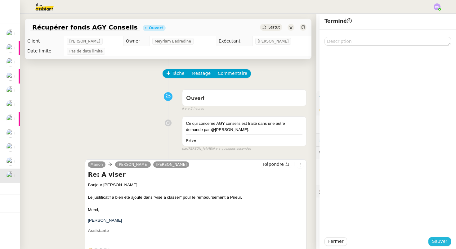
click at [435, 241] on span "Sauver" at bounding box center [439, 241] width 15 height 7
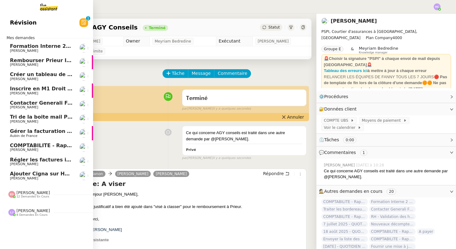
click at [44, 175] on span "Ajouter Cigna sur Hubspot" at bounding box center [47, 174] width 74 height 6
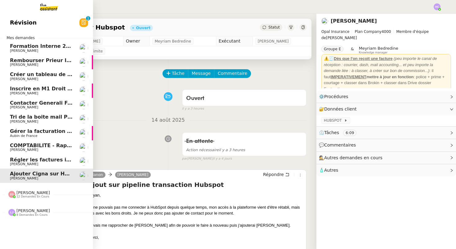
click at [42, 164] on span "[PERSON_NAME]" at bounding box center [41, 164] width 63 height 4
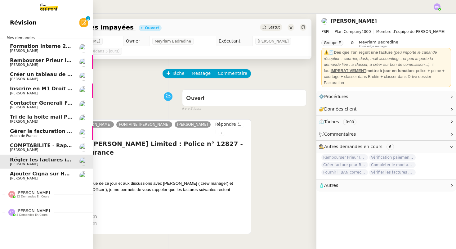
click at [38, 58] on span "Rembourser Prieur Immo SA et annuler contrat" at bounding box center [76, 60] width 132 height 6
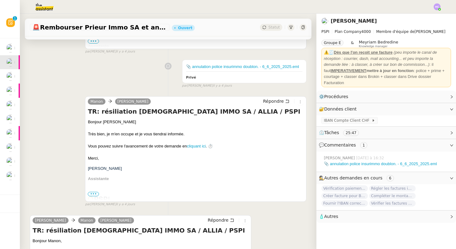
scroll to position [556, 0]
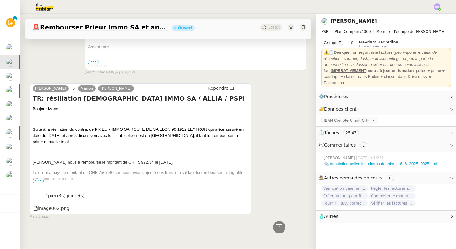
click at [39, 178] on span "Le client a payé le montant de CHF 7567.40 car nous avions ajouté des frais, ma…" at bounding box center [138, 175] width 211 height 11
click at [39, 182] on span "•••" at bounding box center [38, 181] width 11 height 4
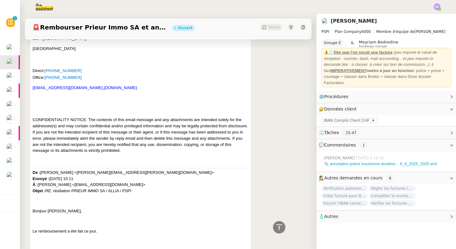
scroll to position [732, 0]
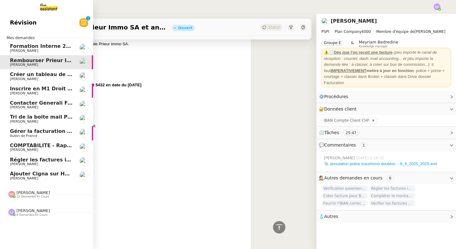
click at [29, 76] on span "Créer un tableau de synthèse des vols" at bounding box center [63, 74] width 107 height 6
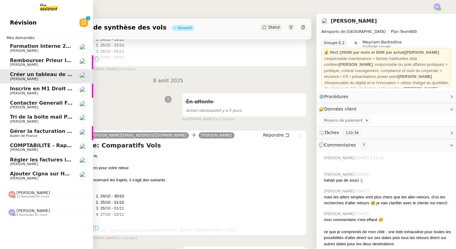
scroll to position [79, 0]
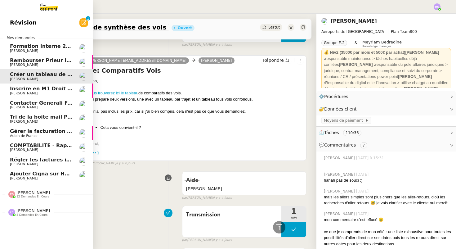
click at [33, 63] on span "[PERSON_NAME]" at bounding box center [24, 65] width 28 height 4
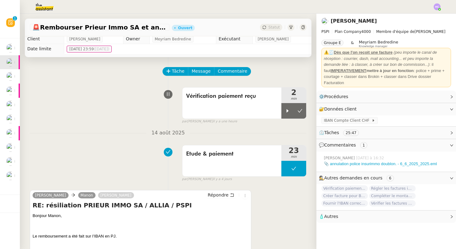
scroll to position [4, 0]
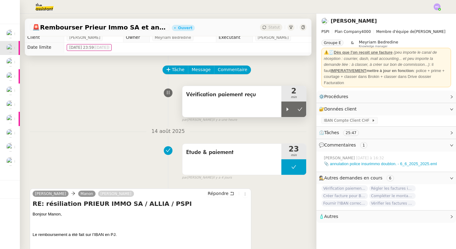
click at [248, 99] on div "Vérification paiement reçu" at bounding box center [232, 95] width 92 height 10
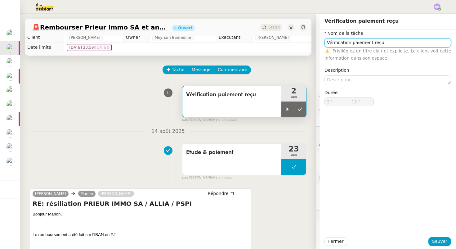
click at [386, 46] on input "Vérification paiement reçu" at bounding box center [388, 42] width 127 height 9
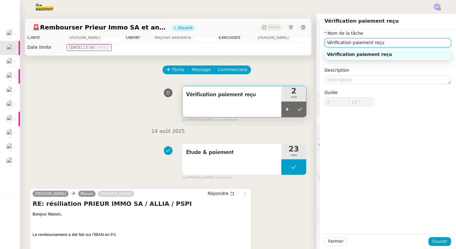
drag, startPoint x: 381, startPoint y: 43, endPoint x: 352, endPoint y: 43, distance: 29.5
click at [352, 44] on input "Vérification paiement reçu" at bounding box center [388, 42] width 127 height 9
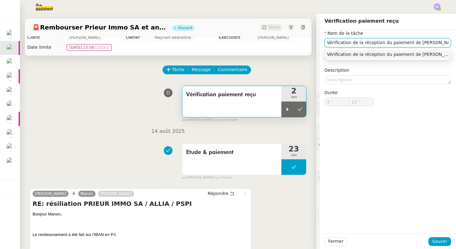
click at [358, 54] on div "Vérification de la réception du paiement de ALIA" at bounding box center [388, 55] width 122 height 6
click at [395, 42] on input "Vérification de la réception du paiement de ALIA" at bounding box center [388, 42] width 127 height 9
click at [410, 53] on div "Vérification de la réception du remboursement de [PERSON_NAME]" at bounding box center [388, 55] width 122 height 6
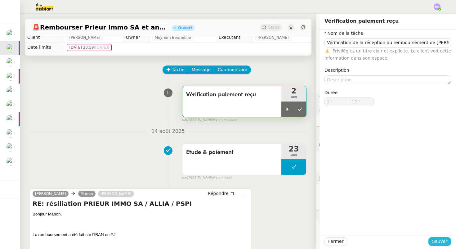
click at [439, 239] on span "Sauver" at bounding box center [439, 241] width 15 height 7
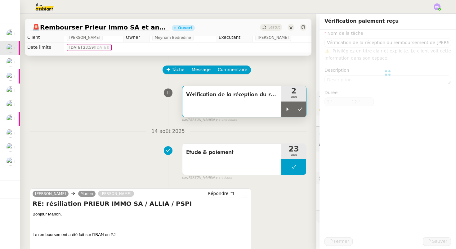
type input "Vérification de la réception du remboursement de [PERSON_NAME]"
type input "2 '"
type input "12 ""
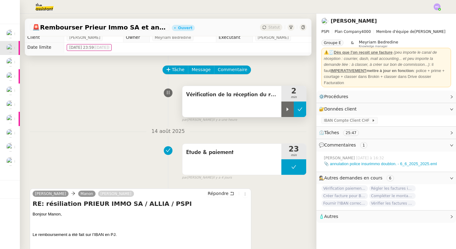
click at [299, 108] on icon at bounding box center [300, 109] width 5 height 5
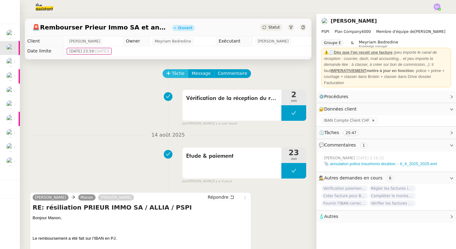
click at [175, 74] on span "Tâche" at bounding box center [178, 73] width 13 height 7
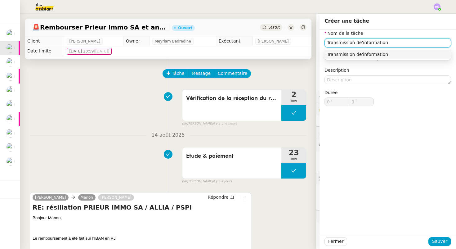
click at [364, 52] on div "Transmission de'information" at bounding box center [388, 55] width 122 height 6
click at [359, 42] on input "Transmission de'information" at bounding box center [388, 42] width 127 height 9
click at [366, 52] on div "Transmission d'information" at bounding box center [388, 55] width 122 height 6
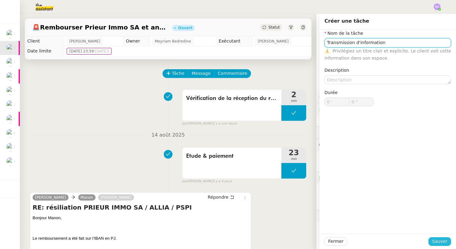
type input "Transmission d'information"
click at [440, 238] on span "Sauver" at bounding box center [439, 241] width 15 height 7
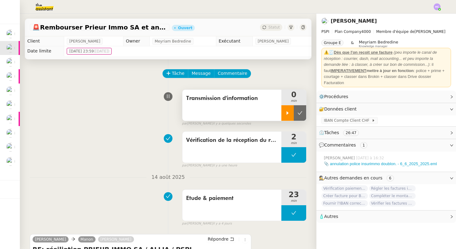
click at [286, 116] on div at bounding box center [287, 113] width 12 height 16
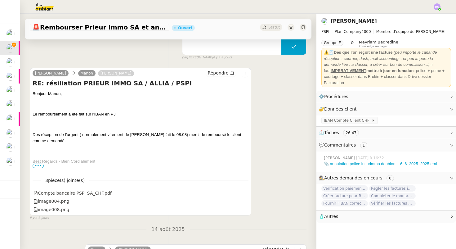
scroll to position [179, 0]
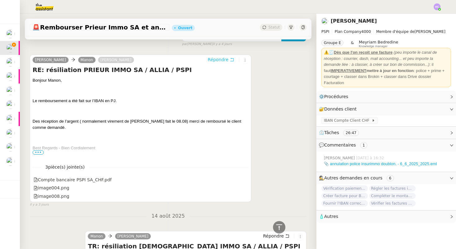
click at [226, 59] on span "Répondre" at bounding box center [218, 59] width 21 height 6
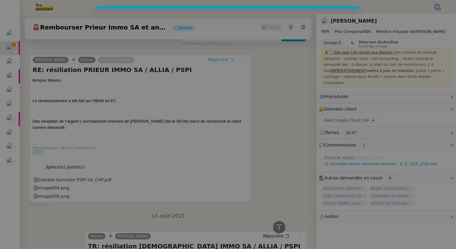
scroll to position [227, 0]
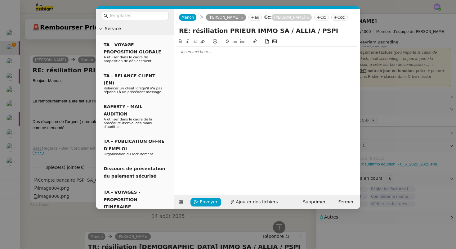
click at [190, 55] on div at bounding box center [267, 52] width 181 height 11
click at [178, 63] on div "Comme vous ma l'avez demandé jeudi dernier, le paiement a été" at bounding box center [267, 64] width 181 height 6
click at [194, 63] on div "Le paiement omme vous ma l'avez demandé jeudi dernier, le paiement a été" at bounding box center [267, 64] width 181 height 6
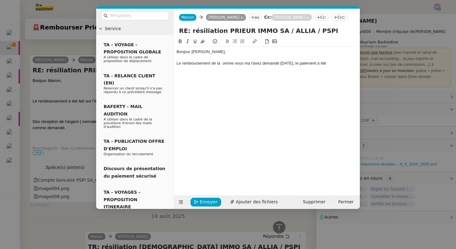
click at [73, 107] on nz-modal-container "Service TA - VOYAGE - PROPOSITION GLOBALE A utiliser dans le cadre de propositi…" at bounding box center [228, 124] width 456 height 249
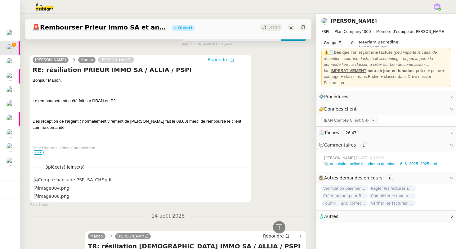
scroll to position [0, 0]
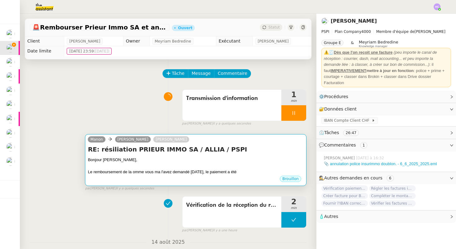
click at [144, 160] on div "Bonjour [PERSON_NAME]," at bounding box center [196, 160] width 216 height 6
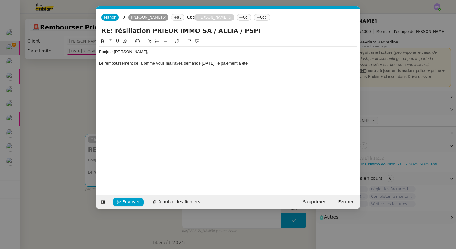
scroll to position [0, 13]
click at [137, 64] on div "Le remboursement de la omme vous ma l'avez demandé jeudi dernier, le paiement a…" at bounding box center [228, 64] width 258 height 6
click at [222, 64] on div "Le remboursement du client a été préparé jeudi comme vous ma l'avez demandé jeu…" at bounding box center [228, 64] width 258 height 6
drag, startPoint x: 305, startPoint y: 63, endPoint x: 245, endPoint y: 65, distance: 60.5
click at [245, 65] on div "Le remboursement du client a été préparé jeudi comme vous ma l'aviez demandé je…" at bounding box center [228, 64] width 258 height 6
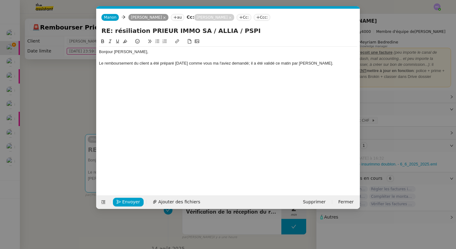
click at [240, 62] on div "Le remboursement du client a été préparé jeudi comme vous ma l'aviez demandé; i…" at bounding box center [228, 64] width 258 height 6
click at [0, 0] on lt-em "demandé ;" at bounding box center [0, 0] width 0 height 0
click at [314, 64] on div "Le remboursement du client a été préparé jeudi comme vous ma l'aviez demandé ; …" at bounding box center [228, 64] width 258 height 6
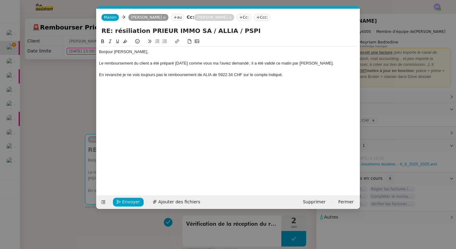
click at [126, 73] on div "En revanche je ne vois toujours pas le remboursement de ALIA de 5922.34 CHF sur…" at bounding box center [228, 75] width 258 height 6
click at [121, 74] on div "En revanche je ne vois toujours pas le remboursement de ALIA de 5922.34 CHF sur…" at bounding box center [228, 75] width 258 height 6
click at [128, 54] on div "Bonjour [PERSON_NAME]," at bounding box center [228, 52] width 258 height 6
click at [130, 67] on div at bounding box center [228, 69] width 258 height 6
drag, startPoint x: 287, startPoint y: 64, endPoint x: 272, endPoint y: 63, distance: 15.2
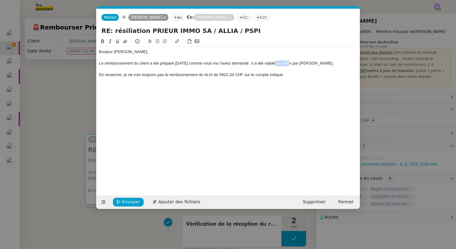
click at [272, 63] on div "Le remboursement du client a été préparé jeudi comme vous ma l'aviez demandé ; …" at bounding box center [228, 64] width 258 height 6
click at [298, 64] on div "Le remboursement du client a été préparé jeudi comme vous ma l'aviez demandé ; …" at bounding box center [228, 64] width 258 height 6
click at [273, 63] on div "Le remboursement du client a été préparé jeudi comme vous ma l'aviez demandé ; …" at bounding box center [228, 64] width 258 height 6
click at [304, 65] on div "Le remboursement du client a été préparé jeudi comme vous ma l'aviez demandé ; …" at bounding box center [228, 64] width 258 height 6
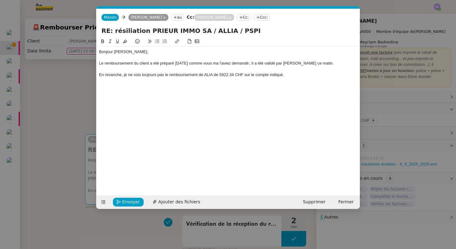
click at [293, 74] on div "En revanche, je ne vois toujours pas le remboursement de ALIA de 5922.34 CHF su…" at bounding box center [228, 75] width 258 height 6
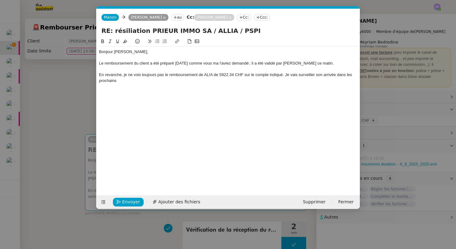
click at [316, 62] on div "Le remboursement du client a été préparé [DATE] comme vous ma l'aviez demandé ;…" at bounding box center [228, 64] width 258 height 6
click at [209, 75] on div "En revanche, je ne vois toujours pas le remboursement de ALIA de 5922.34 CHF su…" at bounding box center [228, 77] width 258 height 11
click at [225, 74] on div "En revanche, je ne vois toujours pas le remboursement de ALIA de 5922.34 CHF su…" at bounding box center [228, 77] width 258 height 11
click at [221, 75] on div "En revanche, je ne vois toujours pas le remboursement de ALIA de 5922.34 CHF su…" at bounding box center [228, 77] width 258 height 11
click at [143, 79] on div "En revanche, je ne vois toujours pas le remboursement de ALIA de 5 922.34 CHF s…" at bounding box center [228, 77] width 258 height 11
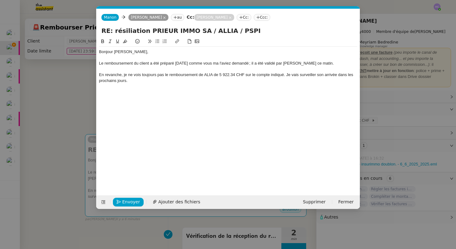
click at [66, 110] on nz-modal-container "Service TA - VOYAGE - PROPOSITION GLOBALE A utiliser dans le cadre de propositi…" at bounding box center [228, 124] width 456 height 249
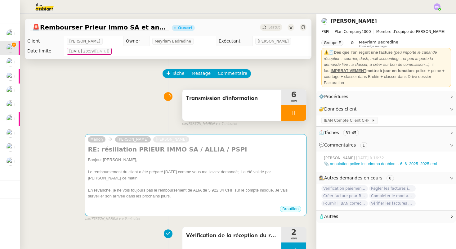
click at [290, 111] on div at bounding box center [293, 113] width 25 height 16
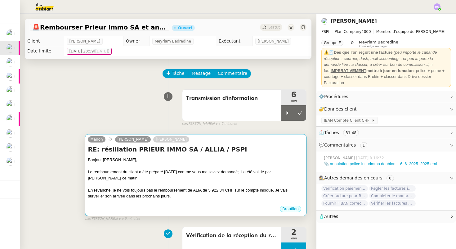
click at [253, 156] on div "RE: résiliation PRIEUR IMMO SA / ALLIA / PSPI Bonjour Sophie, Le remboursement …" at bounding box center [196, 175] width 216 height 60
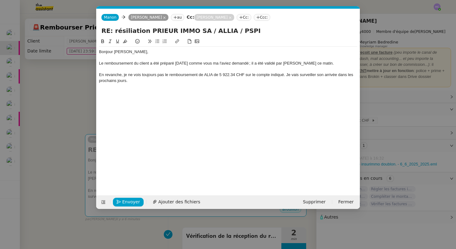
scroll to position [0, 13]
click at [150, 55] on div at bounding box center [228, 58] width 258 height 6
click at [314, 63] on div "Le remboursement du client a été préparé [DATE] comme vous ma l'aviez demandé ;…" at bounding box center [228, 64] width 258 height 6
click at [95, 92] on nz-modal-container "Service TA - VOYAGE - PROPOSITION GLOBALE A utiliser dans le cadre de propositi…" at bounding box center [228, 124] width 456 height 249
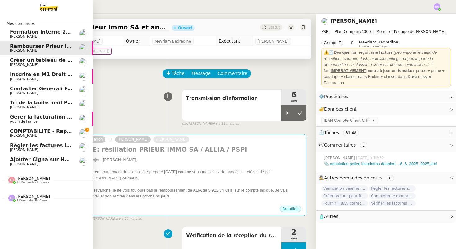
click at [32, 131] on span "COMPTABILITE - Rapprochement bancaire - 11 août 2025" at bounding box center [89, 131] width 159 height 6
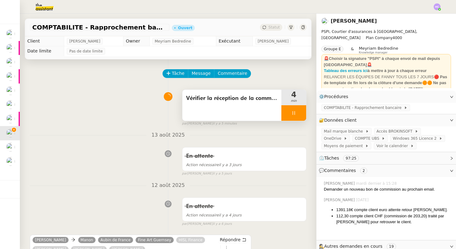
click at [245, 96] on span "Vérifier la réception de la commission" at bounding box center [232, 98] width 92 height 9
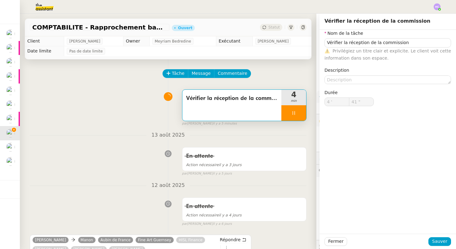
type input "42 ""
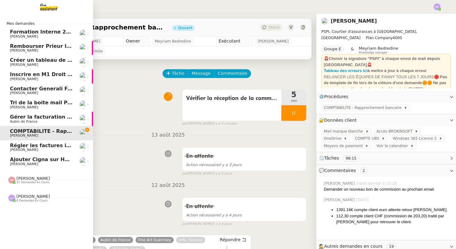
click at [54, 49] on span "[PERSON_NAME]" at bounding box center [41, 51] width 63 height 4
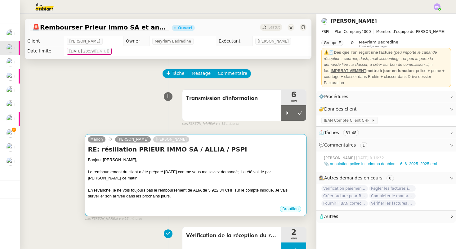
click at [114, 161] on div "Bonjour [PERSON_NAME]," at bounding box center [196, 160] width 216 height 6
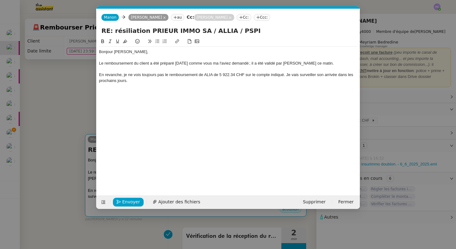
scroll to position [0, 13]
click at [180, 84] on div "Bonjour Sophie, Le remboursement du client a été préparé jeudi comme vous ma l'…" at bounding box center [228, 66] width 258 height 39
click at [146, 81] on div "En revanche, je ne vois toujours pas le remboursement de ALIA de 5 922.34 CHF s…" at bounding box center [228, 77] width 258 height 11
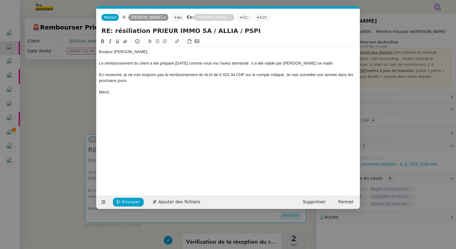
click at [153, 81] on div "En revanche, je ne vois toujours pas le remboursement de ALIA de 5 922.34 CHF s…" at bounding box center [228, 77] width 258 height 11
click at [140, 81] on div "En revanche, je ne vois toujours pas le remboursement de ALIA de 5 922.34 CHF s…" at bounding box center [228, 77] width 258 height 11
click at [123, 89] on div at bounding box center [228, 86] width 258 height 6
click at [123, 92] on div "Merci," at bounding box center [228, 92] width 258 height 6
click at [123, 204] on span "Envoyer" at bounding box center [131, 201] width 18 height 7
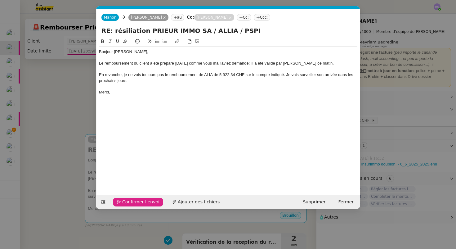
click at [157, 78] on div "En revanche, je ne vois toujours pas le remboursement de ALIA de 5 922.34 CHF s…" at bounding box center [228, 77] width 258 height 11
click at [122, 203] on span "Confirmer l'envoi" at bounding box center [140, 201] width 37 height 7
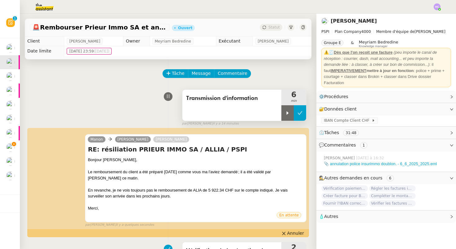
click at [303, 114] on button at bounding box center [300, 113] width 12 height 16
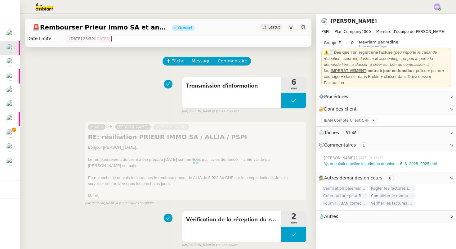
scroll to position [13, 0]
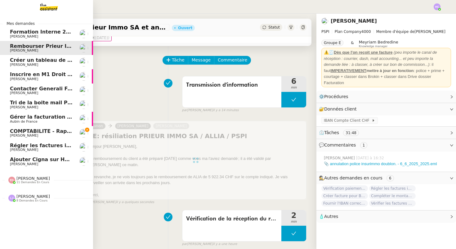
click at [40, 60] on span "Créer un tableau de synthèse des vols" at bounding box center [63, 60] width 107 height 6
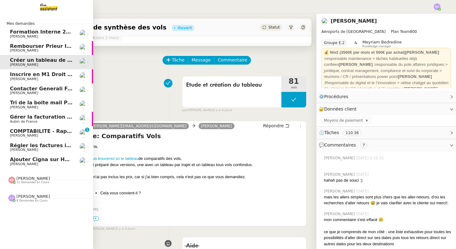
click at [27, 116] on span "Gérer la facturation des avenants" at bounding box center [57, 117] width 94 height 6
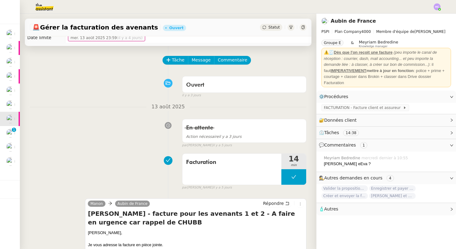
scroll to position [22, 0]
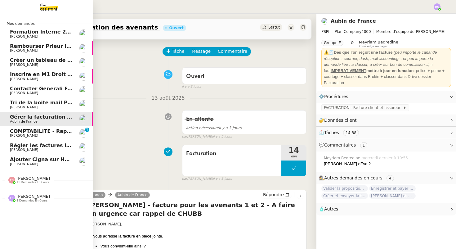
click at [33, 133] on span "COMPTABILITE - Rapprochement bancaire - 11 août 2025" at bounding box center [89, 131] width 159 height 6
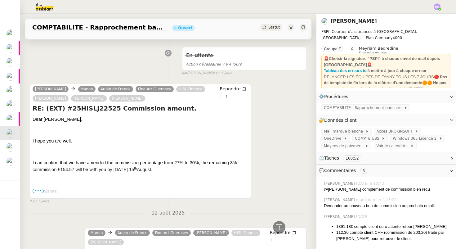
scroll to position [186, 0]
click at [38, 190] on span "•••" at bounding box center [38, 190] width 11 height 4
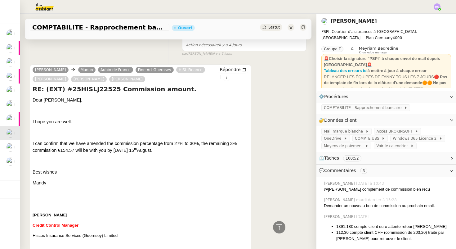
scroll to position [182, 0]
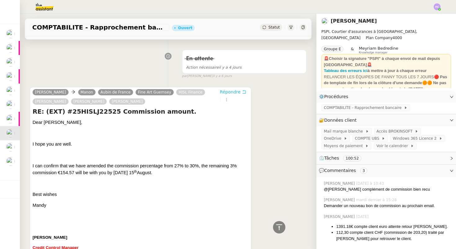
click at [236, 90] on span "Répondre" at bounding box center [230, 92] width 21 height 6
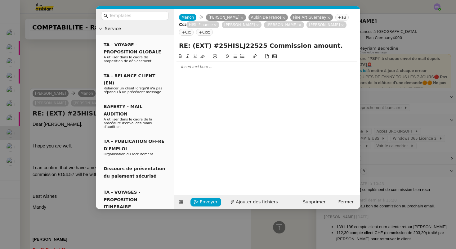
scroll to position [238, 0]
click at [208, 65] on div at bounding box center [267, 67] width 181 height 6
click at [191, 69] on div at bounding box center [267, 67] width 181 height 6
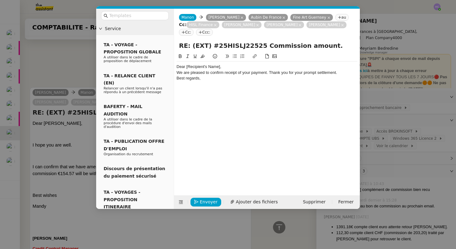
scroll to position [262, 0]
drag, startPoint x: 220, startPoint y: 65, endPoint x: 186, endPoint y: 65, distance: 33.8
click at [186, 65] on div "Dear [Recipient's Name]," at bounding box center [267, 67] width 181 height 6
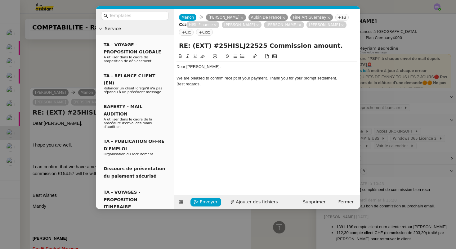
scroll to position [269, 0]
click at [178, 84] on div "Best regards," at bounding box center [267, 84] width 181 height 6
click at [235, 69] on div "Dear Mandy," at bounding box center [267, 67] width 181 height 6
click at [219, 89] on div "Best regards," at bounding box center [267, 90] width 181 height 6
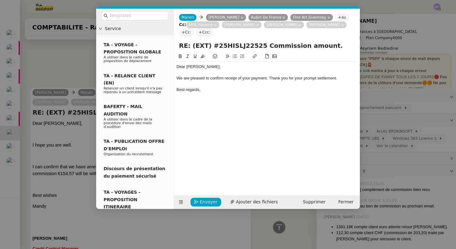
click at [77, 79] on nz-modal-container "Service TA - VOYAGE - PROPOSITION GLOBALE A utiliser dans le cadre de propositi…" at bounding box center [228, 124] width 456 height 249
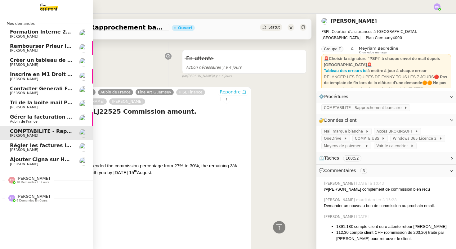
scroll to position [274, 0]
click at [23, 178] on span "[PERSON_NAME]" at bounding box center [33, 178] width 34 height 5
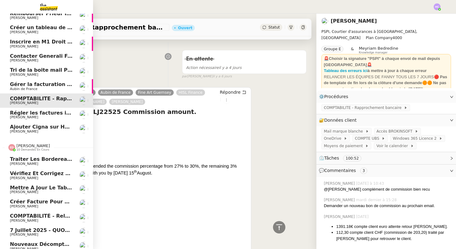
scroll to position [98, 0]
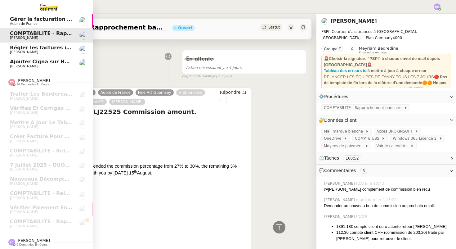
click at [23, 239] on span "[PERSON_NAME]" at bounding box center [33, 240] width 34 height 5
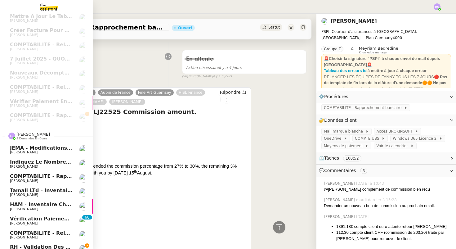
scroll to position [225, 0]
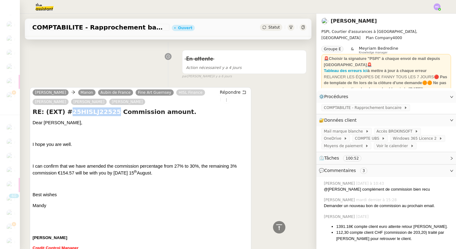
drag, startPoint x: 108, startPoint y: 110, endPoint x: 66, endPoint y: 110, distance: 41.3
click at [66, 111] on h4 "RE: (EXT) #25HISLJ22525 Commission amount." at bounding box center [141, 111] width 216 height 9
copy h4 "25HISLJ22525"
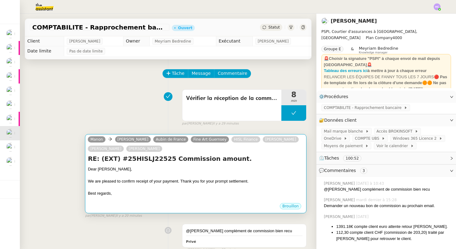
click at [108, 173] on div at bounding box center [196, 175] width 216 height 6
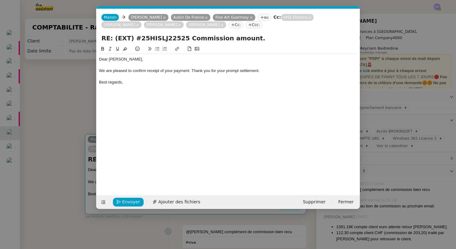
scroll to position [0, 13]
drag, startPoint x: 259, startPoint y: 70, endPoint x: 210, endPoint y: 73, distance: 48.8
click at [210, 73] on div "We are pleased to confirm receipt of your payment. Thank you for your prompt se…" at bounding box center [228, 71] width 258 height 6
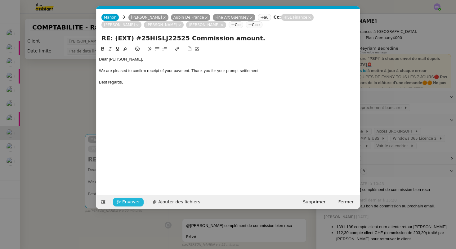
click at [128, 200] on span "Envoyer" at bounding box center [131, 201] width 18 height 7
click at [128, 201] on span "Confirmer l'envoi" at bounding box center [140, 201] width 37 height 7
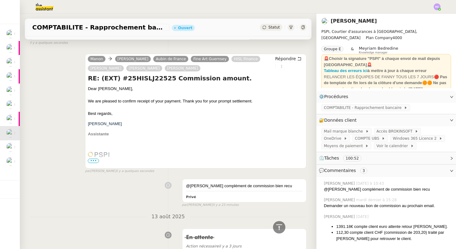
scroll to position [0, 0]
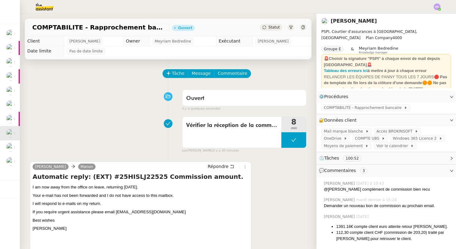
click at [268, 28] on div "Statut" at bounding box center [271, 27] width 22 height 7
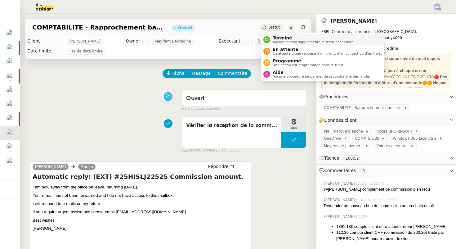
click at [273, 37] on span "Terminé" at bounding box center [314, 37] width 82 height 5
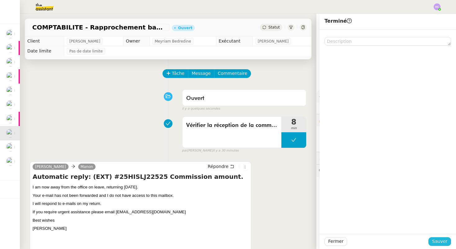
click at [437, 240] on span "Sauver" at bounding box center [439, 241] width 15 height 7
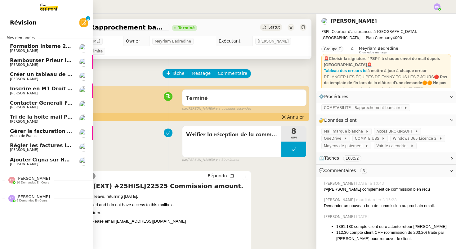
click at [28, 158] on span "Ajouter Cigna sur Hubspot" at bounding box center [47, 160] width 74 height 6
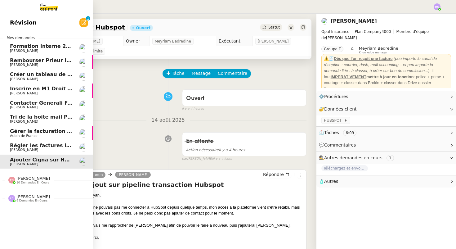
click at [34, 146] on span "Régler les factures impayées" at bounding box center [50, 145] width 81 height 6
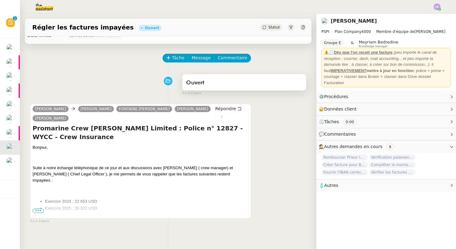
scroll to position [28, 0]
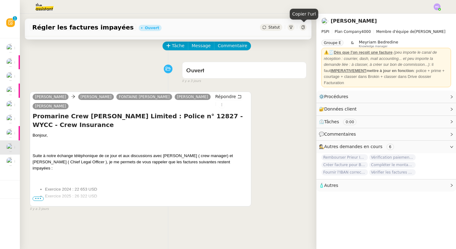
click at [303, 27] on icon at bounding box center [303, 27] width 4 height 4
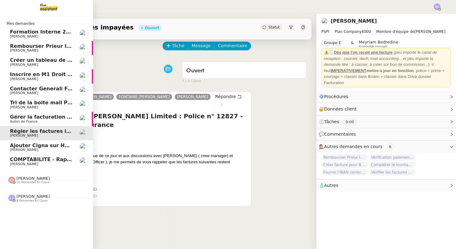
click at [41, 155] on link "COMPTABILITE - Rapprochement bancaire - 11 août 2025 Fanny Eyraud" at bounding box center [46, 161] width 93 height 14
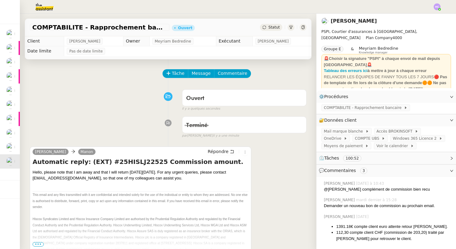
click at [277, 24] on div "Statut" at bounding box center [271, 27] width 22 height 7
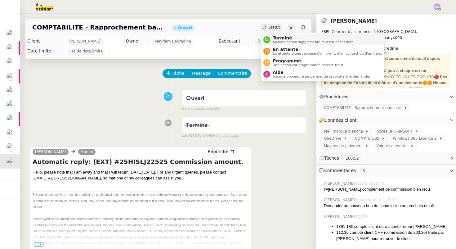
click at [284, 39] on span "Terminé" at bounding box center [314, 37] width 82 height 5
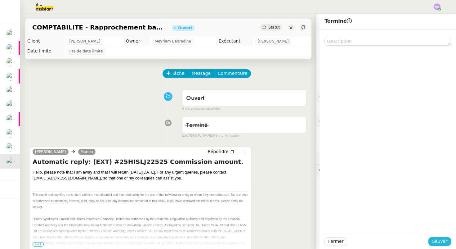
click at [437, 241] on span "Sauver" at bounding box center [439, 241] width 15 height 7
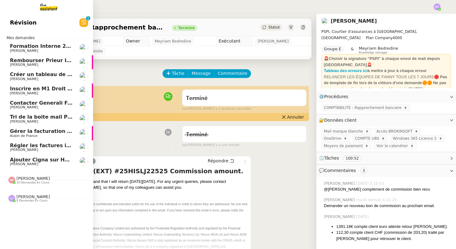
click at [30, 146] on span "Régler les factures impayées" at bounding box center [50, 145] width 81 height 6
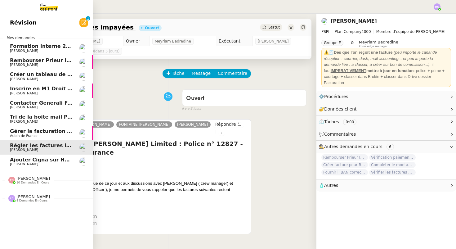
click at [31, 133] on span "Gérer la facturation des avenants" at bounding box center [57, 131] width 94 height 6
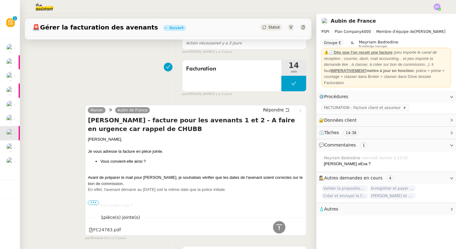
scroll to position [126, 0]
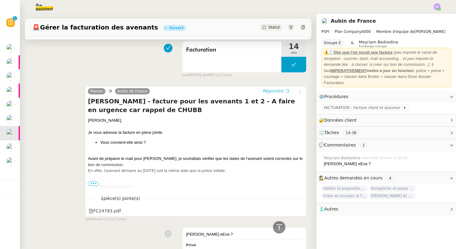
click at [278, 90] on span "Répondre" at bounding box center [273, 91] width 21 height 6
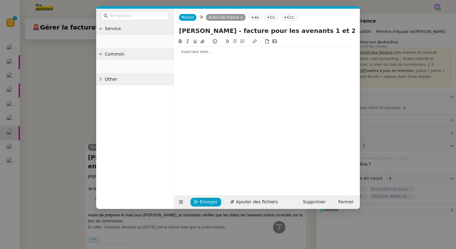
scroll to position [182, 0]
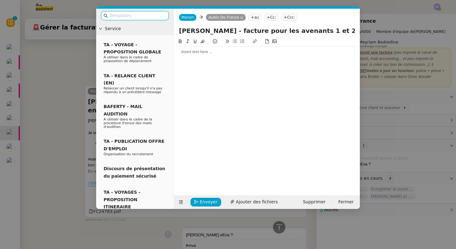
click at [230, 54] on div at bounding box center [267, 52] width 181 height 6
click at [86, 83] on nz-modal-container "Service TA - VOYAGE - PROPOSITION GLOBALE A utiliser dans le cadre de propositi…" at bounding box center [228, 124] width 456 height 249
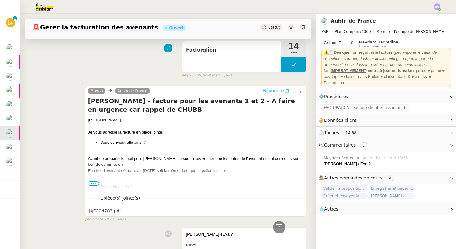
scroll to position [181, 0]
click at [94, 183] on span "•••" at bounding box center [93, 184] width 11 height 4
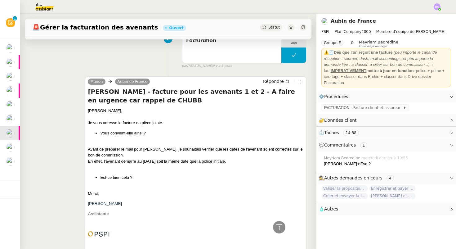
scroll to position [192, 0]
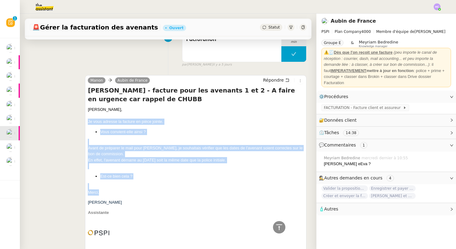
drag, startPoint x: 88, startPoint y: 122, endPoint x: 115, endPoint y: 191, distance: 74.6
copy div "Je vous adresse la facture en pièce jointe. Vous convient-elle ainsi ? Avant de…"
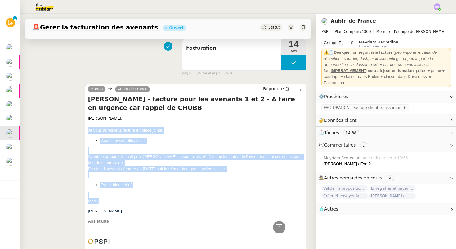
scroll to position [17, 0]
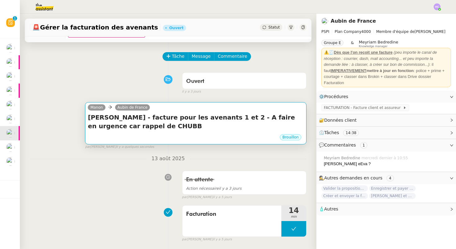
click at [172, 115] on h4 "Antoine Delon - facture pour les avenants 1 et 2 - A faire en urgence car rappe…" at bounding box center [196, 121] width 216 height 17
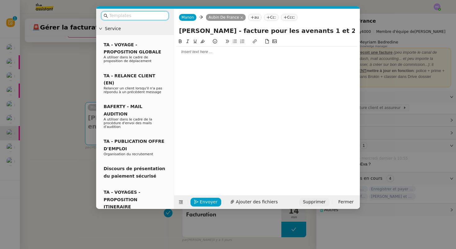
click at [313, 202] on span "Supprimer" at bounding box center [314, 201] width 23 height 7
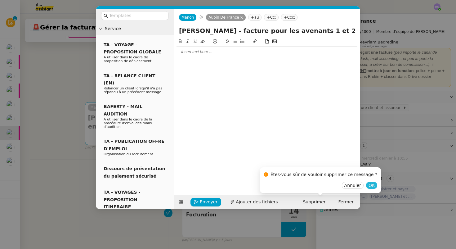
click at [369, 185] on span "OK" at bounding box center [372, 185] width 6 height 6
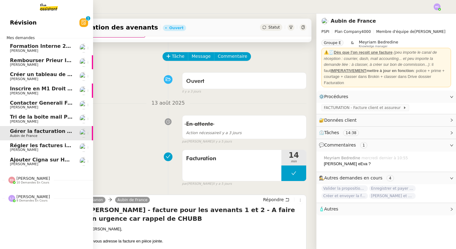
click at [21, 145] on span "Régler les factures impayées" at bounding box center [50, 145] width 81 height 6
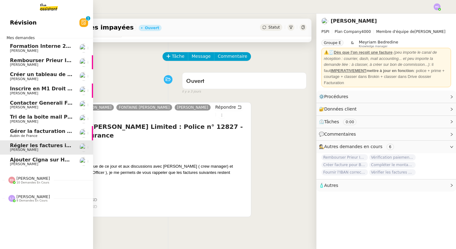
click at [24, 131] on span "Gérer la facturation des avenants" at bounding box center [57, 131] width 94 height 6
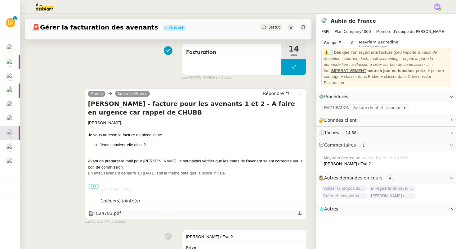
scroll to position [123, 0]
click at [279, 93] on span "Répondre" at bounding box center [273, 93] width 21 height 6
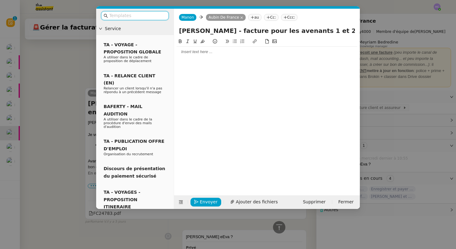
click at [147, 16] on input "text" at bounding box center [137, 15] width 56 height 7
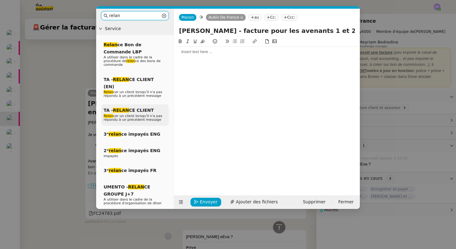
type input "relan"
click at [129, 108] on span "TA - RELAN CE CLIENT" at bounding box center [129, 110] width 50 height 5
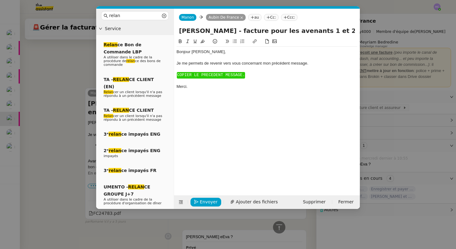
scroll to position [222, 0]
click at [241, 64] on div "Je me permets de revenir vers vous concernant mon précédent message." at bounding box center [267, 64] width 181 height 6
drag, startPoint x: 202, startPoint y: 90, endPoint x: 170, endPoint y: 72, distance: 36.9
click at [170, 72] on nz-layout "relan Service Relan ce Bon de Commande LBP A utiliser dans le cadre de la procé…" at bounding box center [228, 109] width 264 height 200
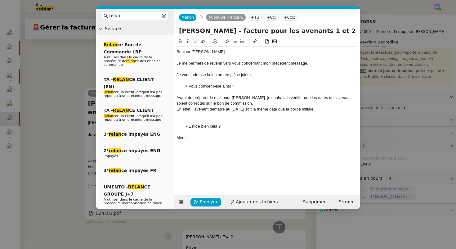
scroll to position [252, 0]
drag, startPoint x: 191, startPoint y: 145, endPoint x: 174, endPoint y: 77, distance: 70.1
click at [174, 77] on nz-spin "Bonjour ﻿Aubin﻿, Je me permets de revenir vers vous concernant mon précédent me…" at bounding box center [267, 113] width 186 height 150
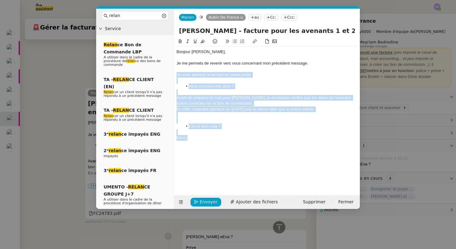
drag, startPoint x: 189, startPoint y: 139, endPoint x: 176, endPoint y: 74, distance: 66.4
click at [176, 74] on nz-spin "Bonjour ﻿Aubin﻿, Je me permets de revenir vers vous concernant mon précédent me…" at bounding box center [267, 113] width 186 height 150
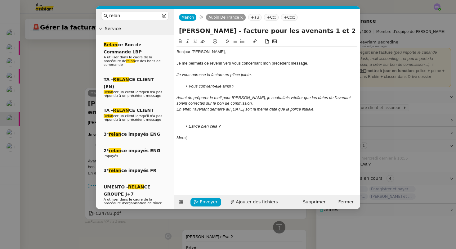
click at [316, 61] on div "Je me permets de revenir vers vous concernant mon précédent message." at bounding box center [267, 64] width 181 height 6
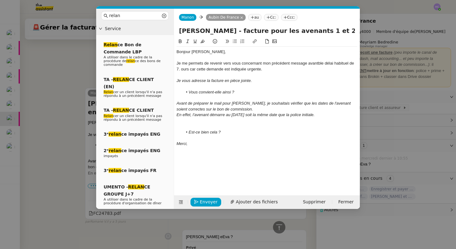
click at [181, 71] on div "Je me permets de revenir vers vous concernant mon précédent message avantble dé…" at bounding box center [267, 66] width 181 height 11
click at [320, 63] on div "Je me permets de revenir vers vous concernant mon précédent message avantble dé…" at bounding box center [267, 66] width 181 height 11
click at [355, 64] on div "Je me permets de revenir vers vous concernant mon précédent message avant le dé…" at bounding box center [267, 66] width 181 height 11
click at [0, 0] on lt-span "Ignore" at bounding box center [0, 0] width 0 height 0
click at [189, 68] on div "Je me permets de revenir vers vous concernant mon précédent message avant le dé…" at bounding box center [267, 66] width 181 height 11
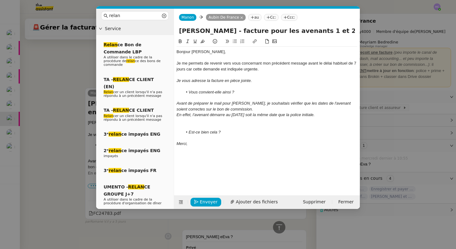
click at [0, 0] on lt-span "Ignore" at bounding box center [0, 0] width 0 height 0
click at [263, 69] on div "Je me permets de revenir vers vous concernant mon précédent message avant le dé…" at bounding box center [267, 66] width 181 height 11
click at [263, 80] on div "Je vous adresse la facture en pièce jointe." at bounding box center [267, 81] width 181 height 6
click at [236, 202] on span "Ajouter des fichiers" at bounding box center [257, 201] width 42 height 7
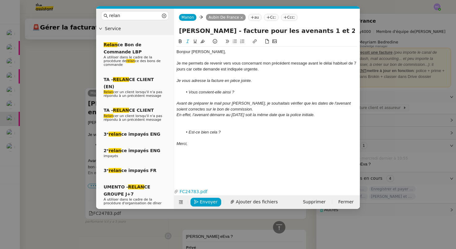
click at [254, 110] on div "Avant de préparer le mail pour M. Delon, je souhaitais vérifier que les dates d…" at bounding box center [267, 106] width 181 height 11
click at [200, 200] on span "Envoyer" at bounding box center [209, 201] width 18 height 7
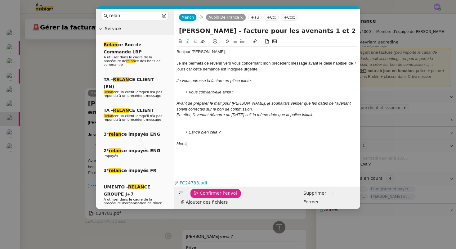
click at [59, 139] on nz-modal-container "relan Service Relan ce Bon de Commande LBP A utiliser dans le cadre de la procé…" at bounding box center [228, 124] width 456 height 249
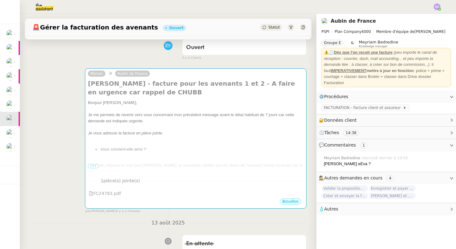
scroll to position [0, 0]
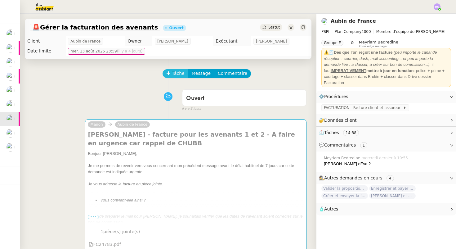
click at [174, 70] on button "Tâche" at bounding box center [176, 73] width 26 height 9
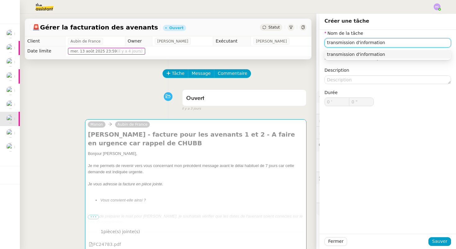
click at [346, 53] on div "transmission d'information" at bounding box center [388, 55] width 122 height 6
type input "transmission d'information"
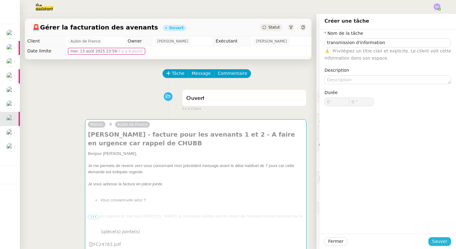
click at [439, 240] on span "Sauver" at bounding box center [439, 241] width 15 height 7
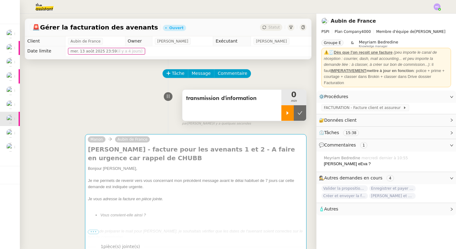
click at [286, 109] on div at bounding box center [287, 113] width 12 height 16
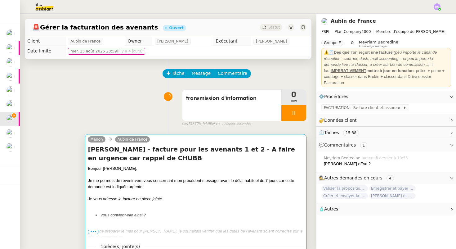
scroll to position [41, 0]
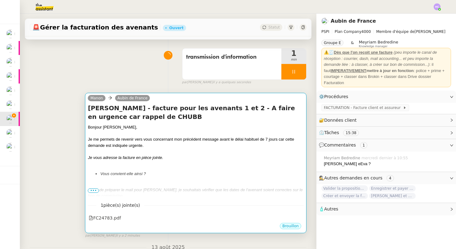
click at [190, 134] on div at bounding box center [196, 133] width 216 height 6
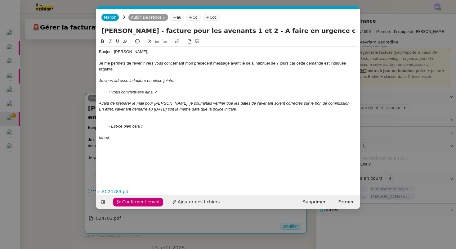
scroll to position [0, 23]
click at [345, 204] on span "Fermer" at bounding box center [346, 201] width 15 height 7
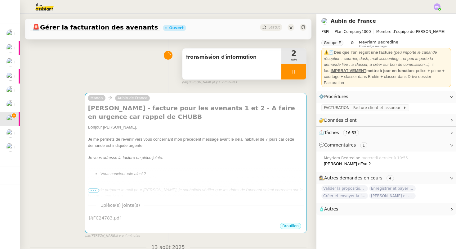
click at [298, 70] on div at bounding box center [293, 72] width 25 height 16
click at [302, 74] on icon at bounding box center [300, 71] width 5 height 5
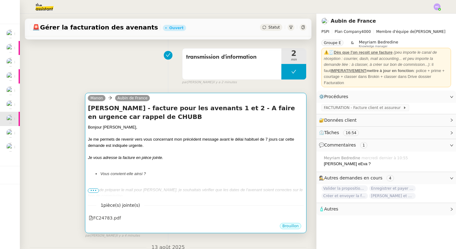
click at [244, 172] on li "Vous convient-elle ainsi ?" at bounding box center [202, 174] width 204 height 6
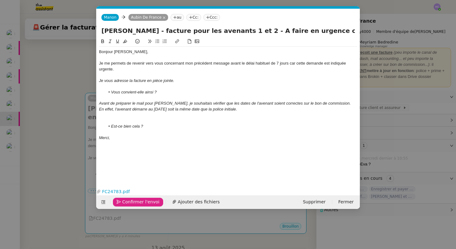
click at [129, 200] on span "Confirmer l'envoi" at bounding box center [140, 201] width 37 height 7
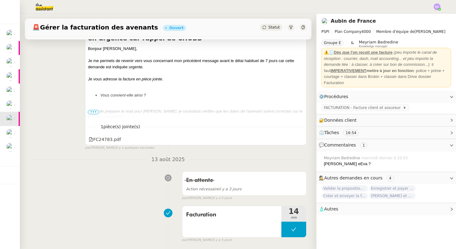
scroll to position [0, 0]
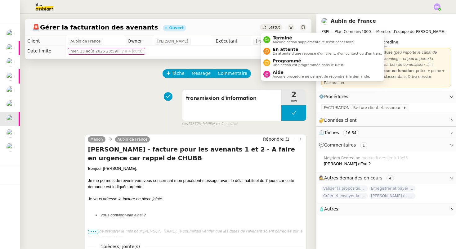
click at [267, 28] on div "Statut" at bounding box center [271, 27] width 22 height 7
click at [273, 50] on span "En attente" at bounding box center [327, 49] width 109 height 5
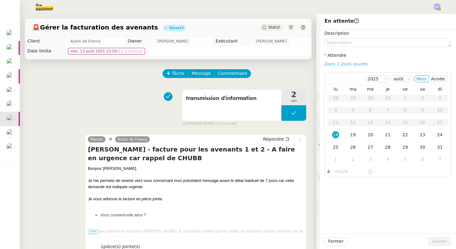
click at [335, 63] on link "Dans 2 jours ouvrés" at bounding box center [346, 63] width 43 height 5
type input "07:00"
click at [445, 240] on span "Sauver" at bounding box center [439, 241] width 15 height 7
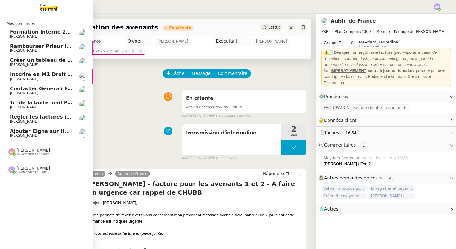
click at [49, 86] on span "Contacter Generali France pour demande AU094424" at bounding box center [83, 89] width 146 height 6
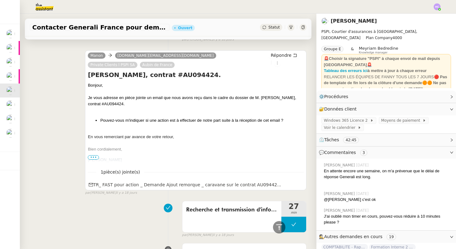
scroll to position [270, 0]
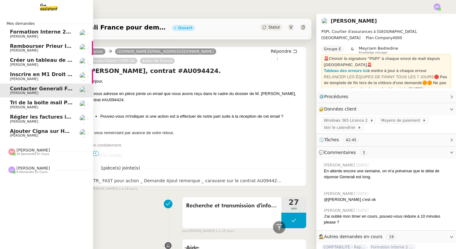
click at [48, 60] on span "Créer un tableau de synthèse des vols" at bounding box center [63, 60] width 107 height 6
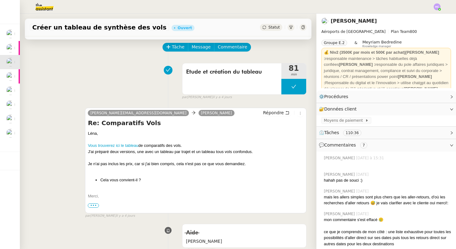
scroll to position [26, 0]
click at [269, 28] on span "Statut" at bounding box center [273, 27] width 11 height 4
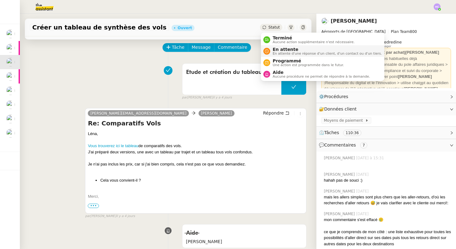
click at [281, 47] on span "En attente" at bounding box center [327, 49] width 109 height 5
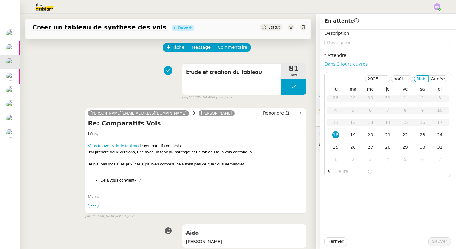
click at [343, 64] on link "Dans 2 jours ouvrés" at bounding box center [346, 63] width 43 height 5
type input "07:00"
click at [353, 134] on div "19" at bounding box center [353, 134] width 7 height 7
click at [437, 240] on span "Sauver" at bounding box center [439, 241] width 15 height 7
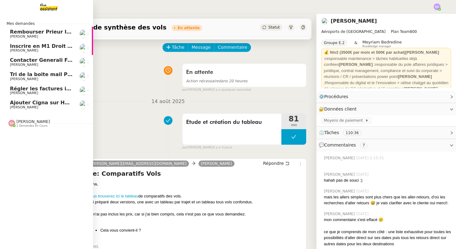
click at [0, 16] on app-ticket-navbar "Mes demandes Rembourser Prieur Immo SA et annuler contrat Sophie Mouraire Inscr…" at bounding box center [0, 16] width 0 height 0
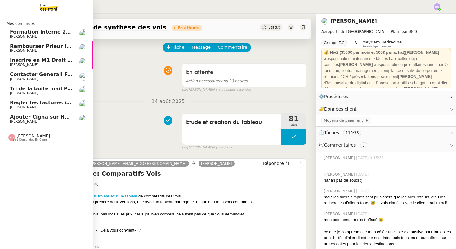
click at [43, 49] on span "[PERSON_NAME]" at bounding box center [41, 51] width 63 height 4
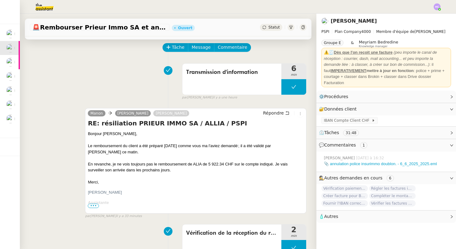
click at [134, 77] on div "Transmission d'information 6 min false par Hannah C. il y a une heure" at bounding box center [168, 81] width 277 height 40
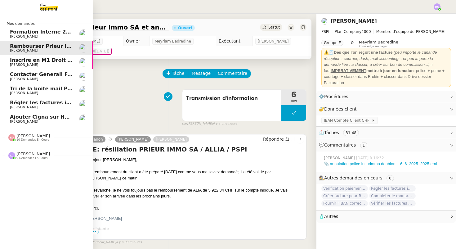
click at [39, 71] on link "Contacter Generali France pour demande AU094424 Fanny Eyraud" at bounding box center [46, 76] width 93 height 14
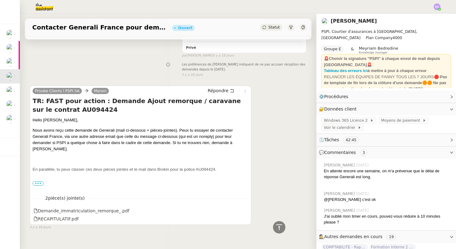
scroll to position [597, 0]
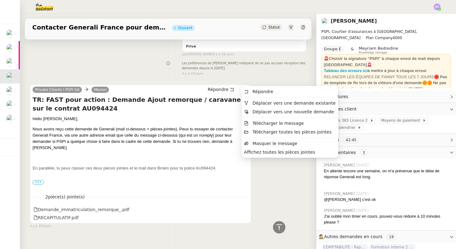
click at [246, 88] on icon at bounding box center [245, 90] width 4 height 4
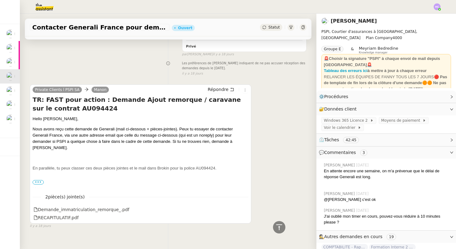
click at [202, 166] on span "En parallèle, tu peux classer ces deux pièces jointes et le mail dans Brokin po…" at bounding box center [125, 168] width 184 height 5
copy span "AU094424"
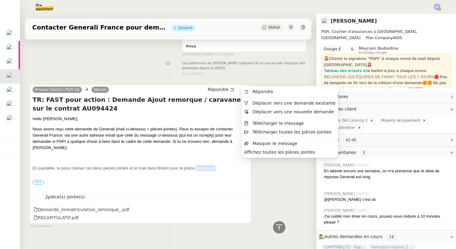
click at [245, 88] on icon at bounding box center [245, 90] width 4 height 4
click at [261, 124] on span "Télécharger le message" at bounding box center [279, 123] width 52 height 5
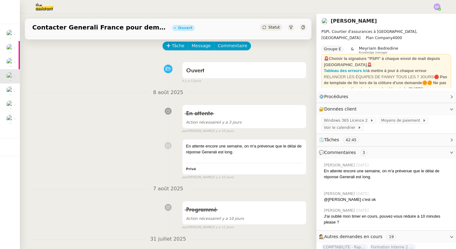
scroll to position [0, 0]
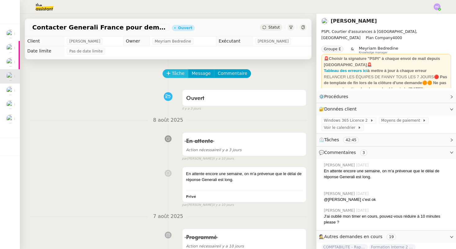
click at [180, 74] on span "Tâche" at bounding box center [178, 73] width 13 height 7
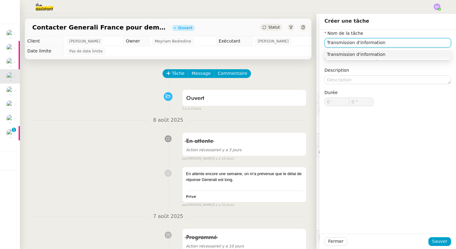
click at [406, 53] on div "Transmission d'information" at bounding box center [388, 55] width 122 height 6
type input "Transmission d'information"
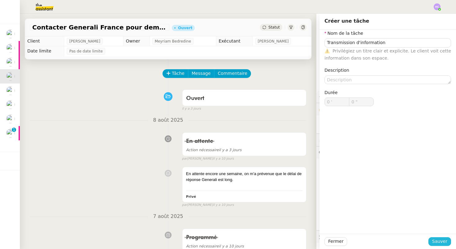
click at [442, 238] on span "Sauver" at bounding box center [439, 241] width 15 height 7
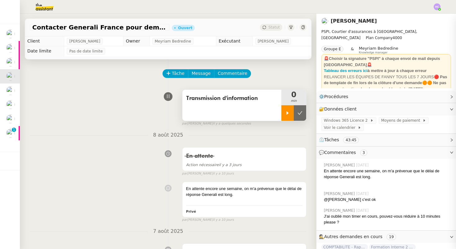
click at [285, 113] on div at bounding box center [287, 113] width 12 height 16
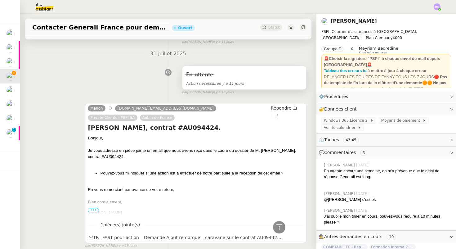
scroll to position [230, 0]
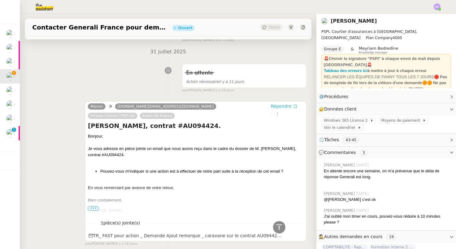
click at [280, 105] on span "Répondre" at bounding box center [281, 106] width 21 height 6
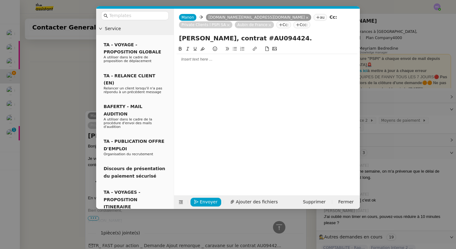
click at [72, 63] on nz-modal-container "Service TA - VOYAGE - PROPOSITION GLOBALE A utiliser dans le cadre de propositi…" at bounding box center [228, 124] width 456 height 249
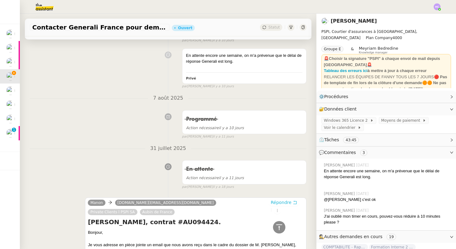
scroll to position [275, 0]
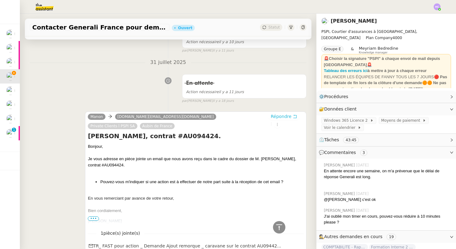
click at [271, 113] on span "Répondre" at bounding box center [281, 116] width 21 height 6
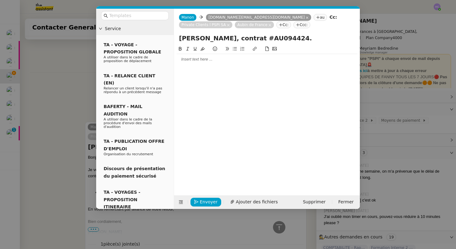
scroll to position [323, 0]
click at [222, 53] on div at bounding box center [267, 49] width 181 height 9
click at [216, 59] on div at bounding box center [267, 59] width 181 height 6
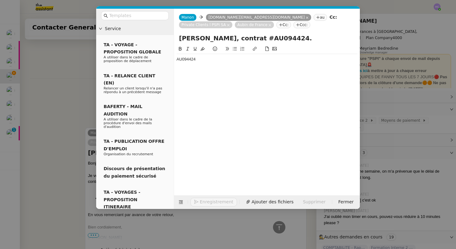
scroll to position [329, 0]
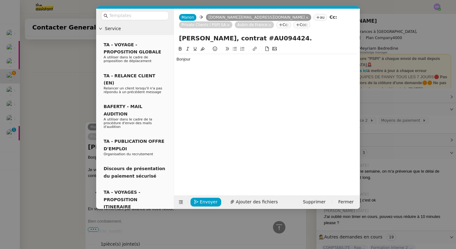
click at [69, 115] on nz-modal-container "Service TA - VOYAGE - PROPOSITION GLOBALE A utiliser dans le cadre de propositi…" at bounding box center [228, 124] width 456 height 249
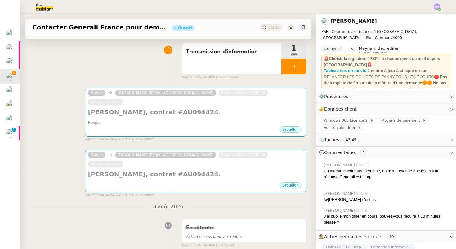
scroll to position [49, 0]
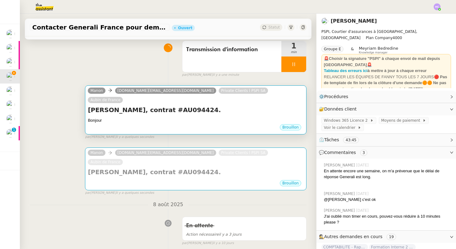
click at [280, 123] on div "Brouillon" at bounding box center [196, 127] width 216 height 9
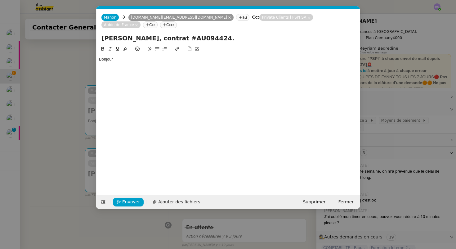
scroll to position [0, 13]
click at [308, 208] on div "Envoyer Ajouter des fichiers Supprimer Fermer" at bounding box center [227, 202] width 263 height 14
click at [308, 202] on span "Supprimer" at bounding box center [314, 201] width 23 height 7
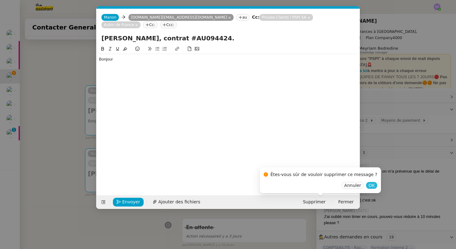
click at [369, 183] on span "OK" at bounding box center [372, 185] width 6 height 6
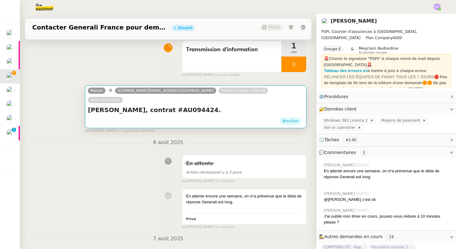
click at [254, 159] on div "En attente" at bounding box center [244, 164] width 116 height 10
click at [257, 117] on div "Brouillon" at bounding box center [196, 121] width 216 height 9
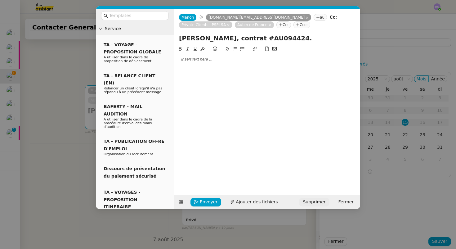
click at [318, 201] on span "Supprimer" at bounding box center [314, 201] width 23 height 7
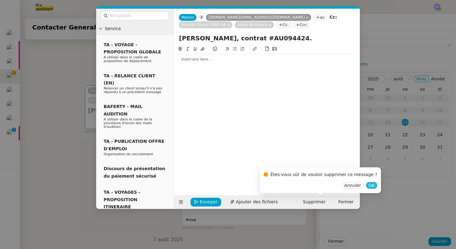
click at [369, 184] on span "OK" at bounding box center [372, 185] width 6 height 6
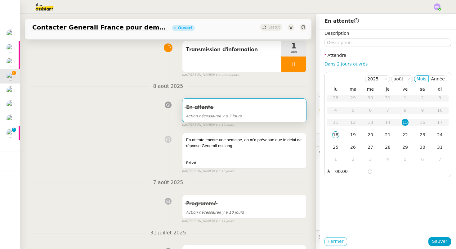
click at [334, 240] on span "Fermer" at bounding box center [335, 241] width 15 height 7
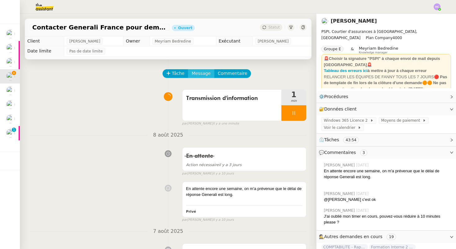
click at [199, 74] on span "Message" at bounding box center [201, 73] width 19 height 7
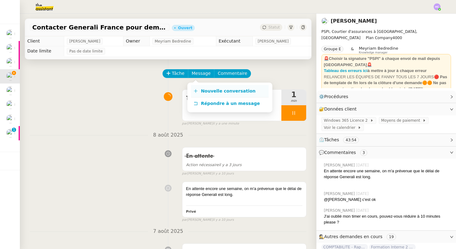
click at [205, 93] on span "Nouvelle conversation" at bounding box center [228, 90] width 55 height 5
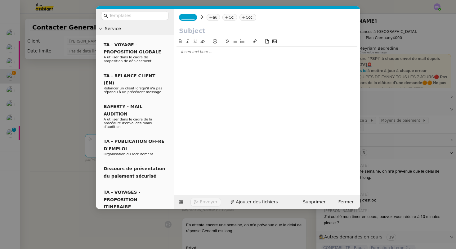
click at [198, 52] on div at bounding box center [267, 52] width 181 height 6
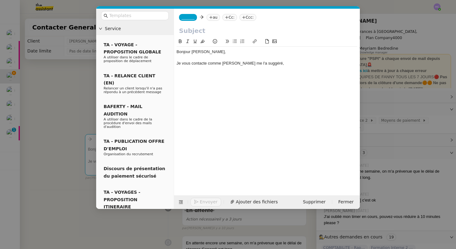
click at [232, 65] on div "Je vous contacte comme Aubien me l'a suggéré," at bounding box center [267, 64] width 181 height 6
drag, startPoint x: 211, startPoint y: 63, endPoint x: 171, endPoint y: 62, distance: 39.4
click at [171, 62] on nz-layout "Service TA - VOYAGE - PROPOSITION GLOBALE A utiliser dans le cadre de propositi…" at bounding box center [228, 109] width 264 height 200
click at [236, 65] on div "Comme Aubin me l'a suggéré," at bounding box center [267, 64] width 181 height 6
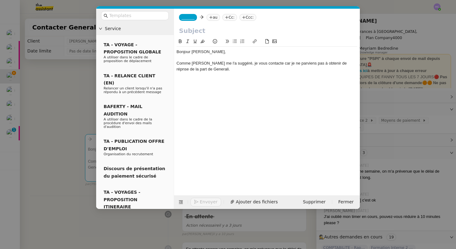
click at [263, 66] on div "Comme Aubin me l'a suggéré, je vous contacte car je ne parviens pas à obtenir d…" at bounding box center [267, 66] width 181 height 11
click at [203, 70] on div "Comme Aubin me l'a suggéré, je vous contacte car je ne parviens pas à obtenir d…" at bounding box center [267, 66] width 181 height 11
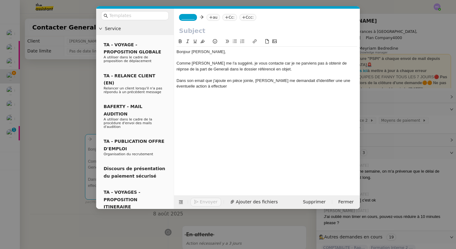
click at [63, 125] on nz-modal-container "Service TA - VOYAGE - PROPOSITION GLOBALE A utiliser dans le cadre de propositi…" at bounding box center [228, 124] width 456 height 249
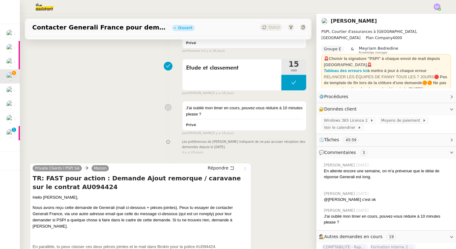
scroll to position [684, 0]
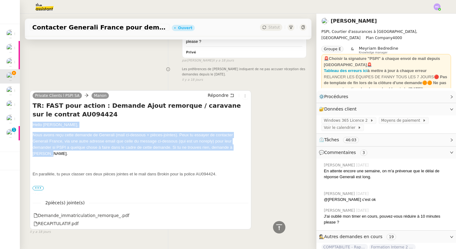
drag, startPoint x: 33, startPoint y: 109, endPoint x: 54, endPoint y: 138, distance: 36.5
copy div "Hello Manon, Nous avons reçu cette demande de Generali (mail ci-dessous + pièce…"
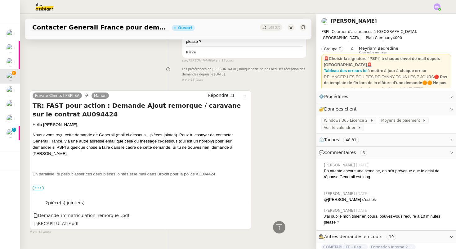
click at [162, 136] on p "Nous avons reçu cette demande de Generali (mail ci-dessous + pièces-jointes). P…" at bounding box center [141, 144] width 216 height 25
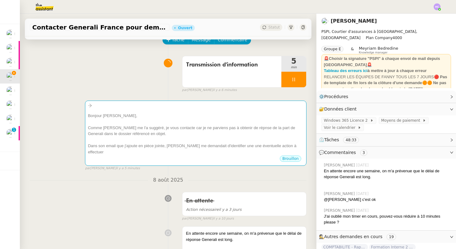
scroll to position [0, 0]
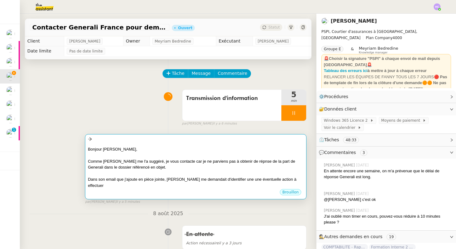
click at [154, 155] on div at bounding box center [196, 155] width 216 height 6
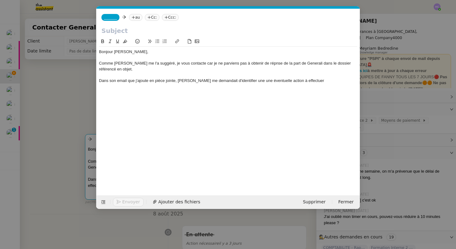
scroll to position [0, 13]
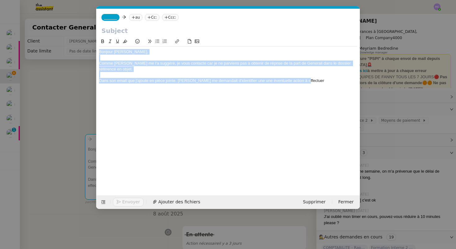
drag, startPoint x: 311, startPoint y: 80, endPoint x: 99, endPoint y: 34, distance: 216.8
click at [99, 34] on form "_______ au Cc: Ccc: Bonjour Sharlen, Comme Aubin me l'a suggéré, je vous contac…" at bounding box center [228, 109] width 264 height 200
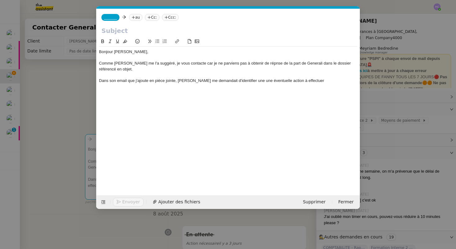
scroll to position [0, 0]
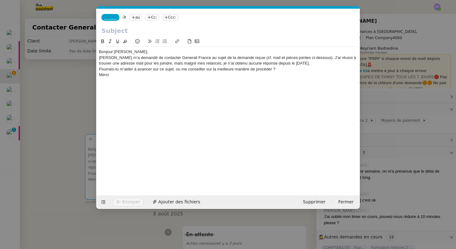
click at [133, 51] on div "Bonjour Sharlen," at bounding box center [228, 52] width 258 height 6
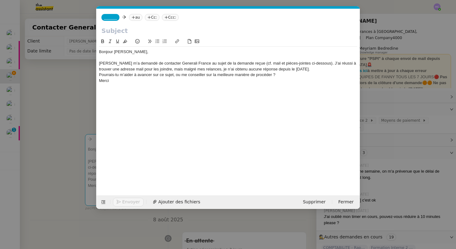
click at [294, 69] on div "Aubin m’a demandé de contacter Generali France au sujet de la demande reçue (cf…" at bounding box center [228, 66] width 258 height 11
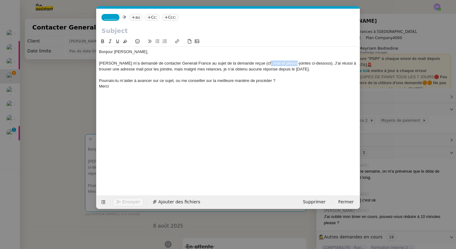
drag, startPoint x: 287, startPoint y: 64, endPoint x: 260, endPoint y: 63, distance: 27.0
click at [260, 63] on div "Aubin m’a demandé de contacter Generali France au sujet de la demande reçue (cf…" at bounding box center [228, 66] width 258 height 11
click at [293, 66] on div "Aubin m’a demandé de contacter Generali France au sujet de la demande reçue (cf…" at bounding box center [228, 66] width 258 height 11
click at [290, 69] on div "Aubin m’a demandé de contacter Generali France au sujet de la demande reçue (cf…" at bounding box center [228, 66] width 258 height 11
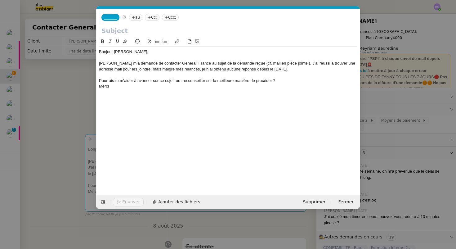
click at [99, 85] on div "Merci" at bounding box center [228, 86] width 258 height 6
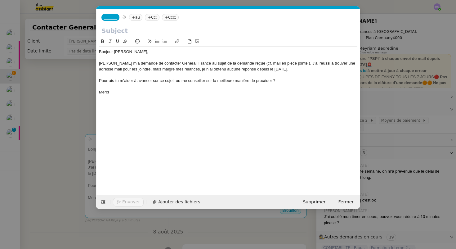
click at [118, 82] on div "Pourrais-tu m’aider à avancer sur ce sujet, ou me conseiller sur la meilleure m…" at bounding box center [228, 81] width 258 height 6
drag, startPoint x: 267, startPoint y: 81, endPoint x: 170, endPoint y: 83, distance: 96.5
click at [171, 83] on div "Pourriez m’aider à avancer sur ce sujet, ou me conseiller sur la meilleure mani…" at bounding box center [228, 81] width 258 height 6
click at [99, 80] on div "Pourriez m’aider à avancer sur ce sujet, avez-vous un contact privilégié chez G…" at bounding box center [228, 81] width 258 height 6
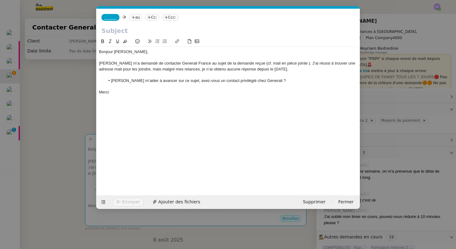
click at [125, 94] on div "Merci" at bounding box center [228, 92] width 258 height 6
click at [113, 80] on li "Pourriez m’aider à avancer sur ce sujet, avez-vous un contact privilégié chez G…" at bounding box center [231, 81] width 253 height 6
click at [117, 65] on div "Aubin m’a demandé de contacter Generali France au sujet de la demande reçue (cf…" at bounding box center [228, 66] width 258 height 11
click at [163, 65] on div "Aubin m’a demandé de contacter Generali France au sujet de la demande reçue (cf…" at bounding box center [228, 66] width 258 height 11
click at [182, 62] on div "Aubin m’a demandé de contacter Generali France au sujet de la demande reçue (cf…" at bounding box center [228, 66] width 258 height 11
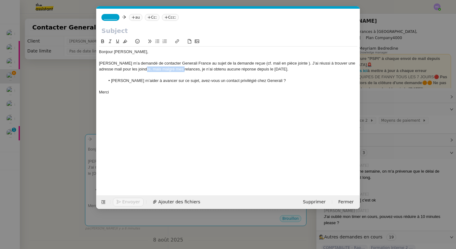
drag, startPoint x: 176, startPoint y: 70, endPoint x: 137, endPoint y: 70, distance: 38.5
click at [137, 71] on div "Aubin m’a demandé de contacter Generali France au sujet de la demande reçue (cf…" at bounding box center [228, 66] width 258 height 11
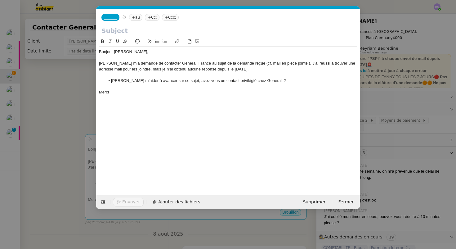
click at [235, 69] on div "Aubin m’a demandé de contacter Generali France au sujet de la demande reçue (cf…" at bounding box center [228, 66] width 258 height 11
click at [180, 76] on div at bounding box center [228, 75] width 258 height 6
click at [169, 81] on li "Pourriez m’aider à avancer sur ce sujet, avez-vous un contact privilégié chez G…" at bounding box center [231, 81] width 253 height 6
click at [183, 90] on div "Merci" at bounding box center [228, 92] width 258 height 6
click at [113, 83] on li "Pourriez m’aider à avancer sur ce sujet, avez-vous un contact privilégié chez G…" at bounding box center [231, 81] width 253 height 6
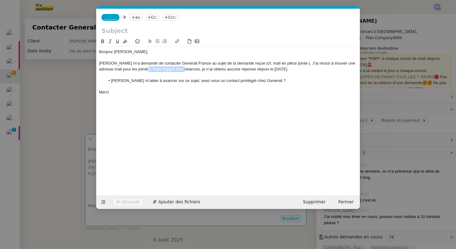
drag, startPoint x: 175, startPoint y: 70, endPoint x: 138, endPoint y: 70, distance: 37.2
click at [138, 70] on div "Aubin m’a demandé de contacter Generali France au sujet de la demande reçue (cf…" at bounding box center [228, 66] width 258 height 11
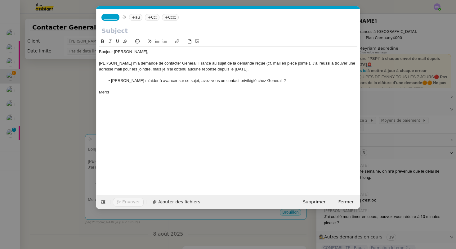
click at [234, 69] on div "Aubin m’a demandé de contacter Generali France au sujet de la demande reçue (cf…" at bounding box center [228, 66] width 258 height 11
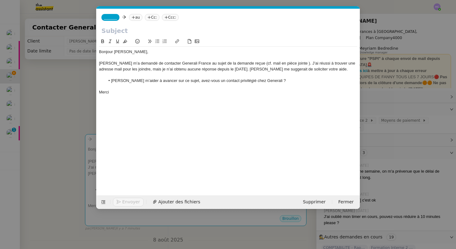
click at [248, 71] on div "Aubin m’a demandé de contacter Generali France au sujet de la demande reçue (cf…" at bounding box center [228, 66] width 258 height 11
click at [0, 0] on lt-span "suggérait" at bounding box center [0, 0] width 0 height 0
click at [276, 70] on div "Aubin m’a demandé de contacter Generali France au sujet de la demande reçue (cf…" at bounding box center [228, 66] width 258 height 11
click at [0, 0] on lt-span "solliciter" at bounding box center [0, 0] width 0 height 0
click at [310, 70] on div "Aubin m’a demandé de contacter Generali France au sujet de la demande reçue (cf…" at bounding box center [228, 66] width 258 height 11
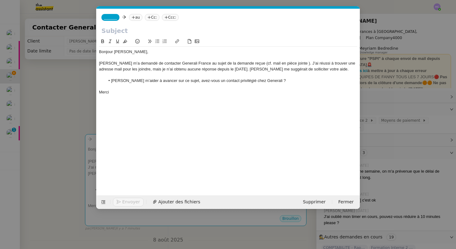
click at [311, 69] on div "Aubin m’a demandé de contacter Generali France au sujet de la demande reçue (cf…" at bounding box center [228, 66] width 258 height 11
click at [249, 88] on div at bounding box center [228, 86] width 258 height 6
click at [179, 200] on span "Ajouter des fichiers" at bounding box center [179, 201] width 42 height 7
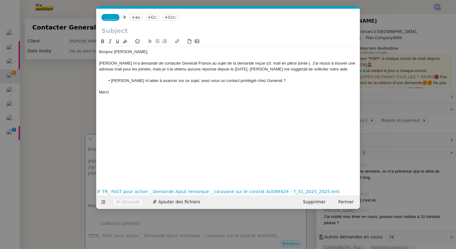
click at [291, 64] on div "Aubin m’a demandé de contacter Generali France au sujet de la demande reçue (cf…" at bounding box center [228, 66] width 258 height 11
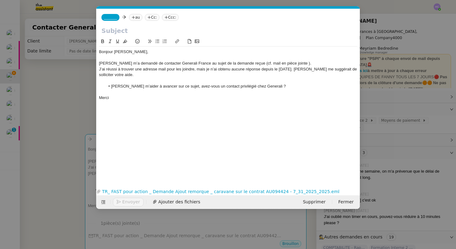
click at [105, 29] on input "text" at bounding box center [227, 30] width 253 height 9
type input "Contacter Generali France"
click at [66, 131] on nz-modal-container "Service TA - VOYAGE - PROPOSITION GLOBALE A utiliser dans le cadre de propositi…" at bounding box center [228, 124] width 456 height 249
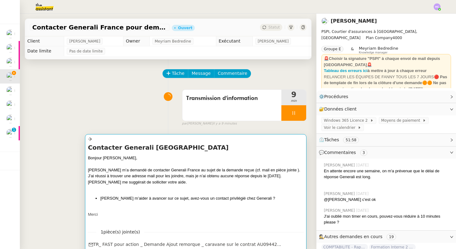
click at [137, 151] on div "Contacter Generali France Bonjour Sharlen, Aubin m’a demandé de contacter Gener…" at bounding box center [196, 183] width 216 height 80
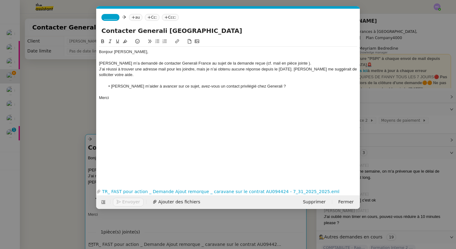
scroll to position [0, 13]
click at [152, 53] on div "Bonjour Sharlen," at bounding box center [228, 52] width 258 height 6
click at [114, 17] on span "_______" at bounding box center [110, 17] width 13 height 4
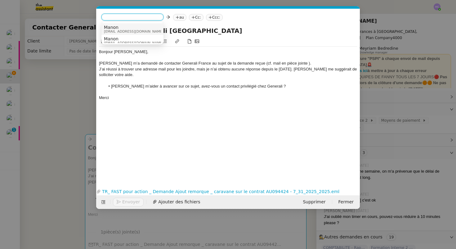
click at [118, 27] on span "Manon" at bounding box center [134, 27] width 60 height 5
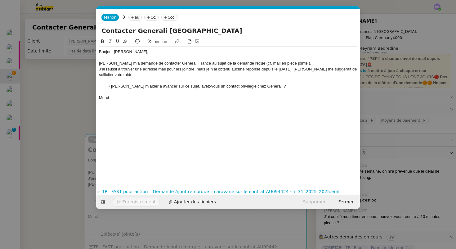
click at [134, 17] on nz-tag "au" at bounding box center [134, 17] width 13 height 7
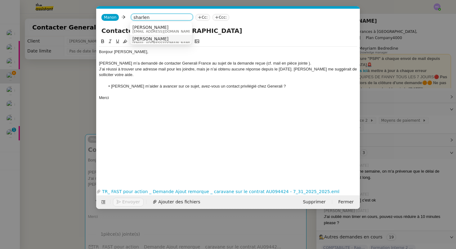
scroll to position [3, 0]
type input "sharlen"
click at [159, 35] on span "[PERSON_NAME]" at bounding box center [162, 35] width 60 height 5
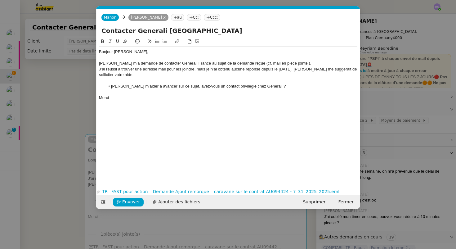
scroll to position [0, 0]
click at [190, 18] on icon at bounding box center [191, 18] width 4 height 4
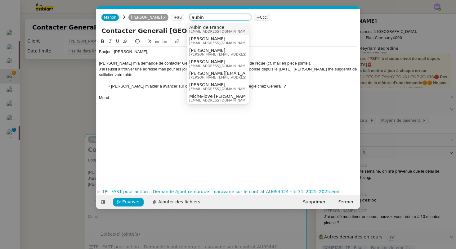
type input "aubin"
click at [209, 28] on span "Aubin de France" at bounding box center [219, 27] width 60 height 5
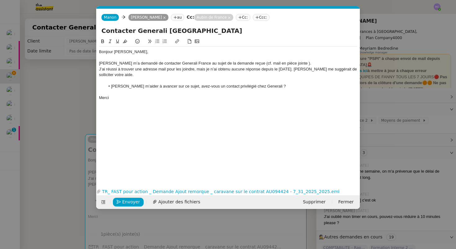
click at [50, 102] on nz-modal-container "Service TA - VOYAGE - PROPOSITION GLOBALE A utiliser dans le cadre de propositi…" at bounding box center [228, 124] width 456 height 249
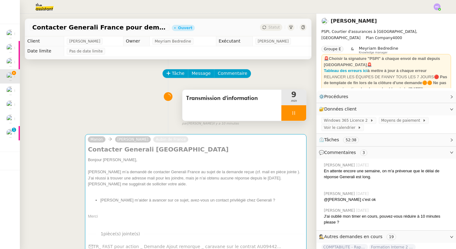
click at [292, 110] on div at bounding box center [293, 113] width 25 height 16
click at [287, 114] on icon at bounding box center [288, 112] width 2 height 3
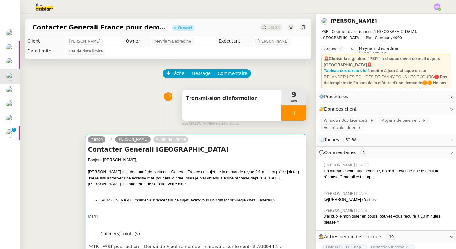
click at [166, 178] on div "J’ai réussi à trouver une adresse mail pour les joindre, mais je n’ai obtenu au…" at bounding box center [196, 181] width 216 height 12
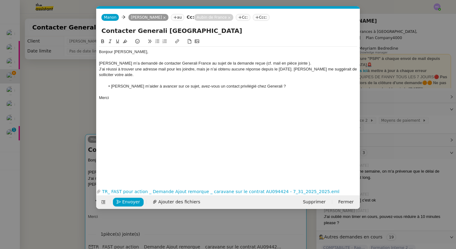
scroll to position [0, 13]
click at [69, 128] on nz-modal-container "Service TA - VOYAGE - PROPOSITION GLOBALE A utiliser dans le cadre de propositi…" at bounding box center [228, 124] width 456 height 249
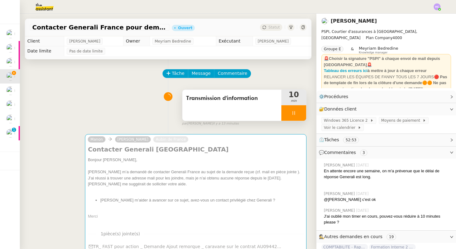
click at [293, 118] on div at bounding box center [293, 113] width 25 height 16
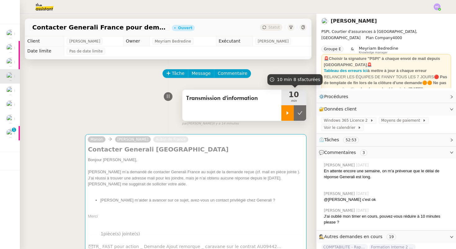
click at [286, 108] on div at bounding box center [287, 113] width 12 height 16
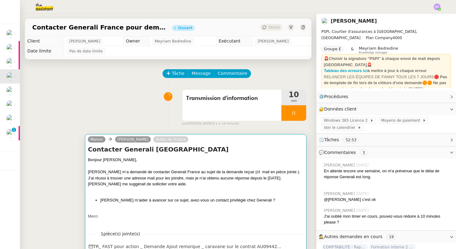
click at [236, 141] on div "Manon Sharlen Torrado Aubin de France" at bounding box center [196, 140] width 216 height 9
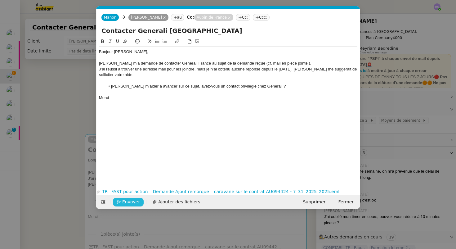
click at [121, 201] on button "Envoyer" at bounding box center [128, 202] width 31 height 9
click at [121, 201] on button "Confirmer l'envoi" at bounding box center [138, 202] width 50 height 9
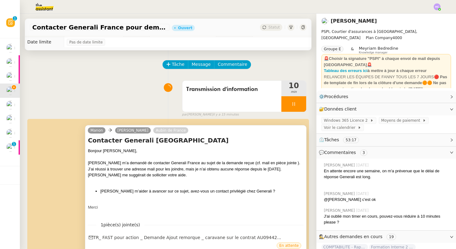
scroll to position [0, 0]
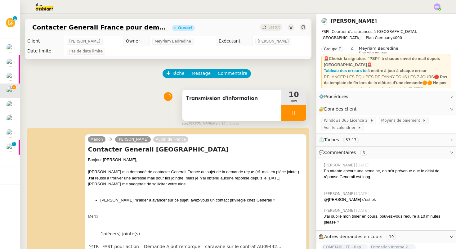
click at [289, 114] on div at bounding box center [293, 113] width 25 height 16
click at [246, 97] on span "Transmission d'information" at bounding box center [232, 98] width 92 height 9
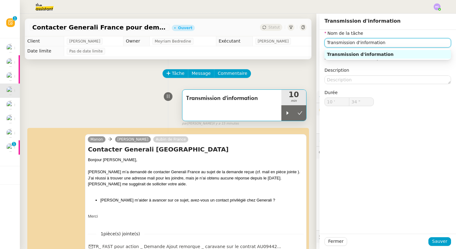
click at [331, 43] on input "Transmission d'information" at bounding box center [388, 42] width 127 height 9
click at [352, 44] on input "Recherches et transmission d'information" at bounding box center [388, 42] width 127 height 9
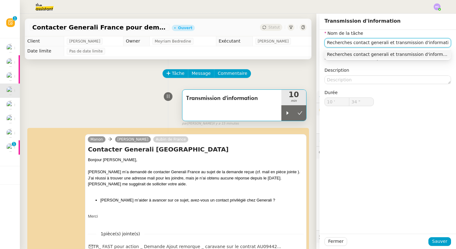
click at [351, 43] on input "Recherches contact generali et transmission d'information" at bounding box center [388, 42] width 127 height 9
click at [403, 54] on div "Recherches autre contact generali et transmission d'information" at bounding box center [388, 55] width 122 height 6
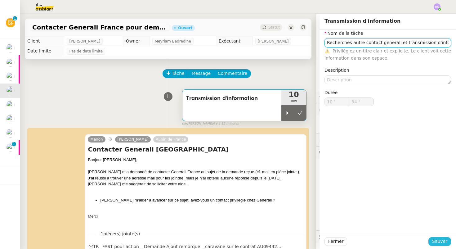
type input "Recherches autre contact generali et transmission d'information"
click at [437, 240] on span "Sauver" at bounding box center [439, 241] width 15 height 7
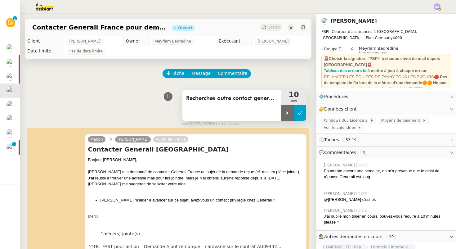
click at [300, 111] on icon at bounding box center [300, 112] width 5 height 5
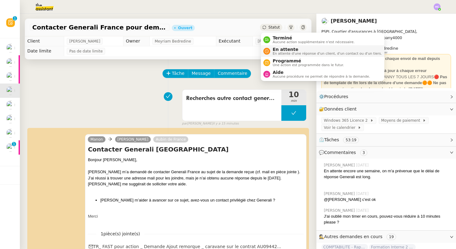
click at [270, 49] on div "En attente En attente d'une réponse d'un client, d'un contact ou d'un tiers." at bounding box center [322, 51] width 119 height 8
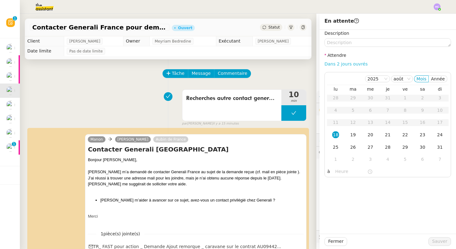
click at [330, 63] on link "Dans 2 jours ouvrés" at bounding box center [346, 63] width 43 height 5
type input "07:00"
click at [338, 147] on div "25" at bounding box center [335, 147] width 7 height 7
click at [441, 240] on span "Sauver" at bounding box center [439, 241] width 15 height 7
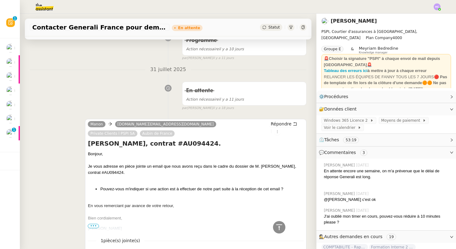
scroll to position [397, 0]
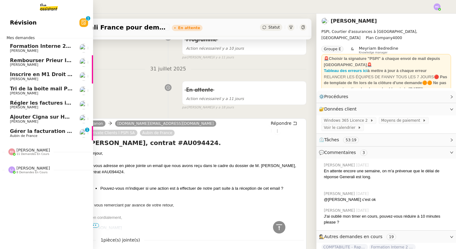
click at [30, 135] on span "Aubin de France" at bounding box center [24, 136] width 28 height 4
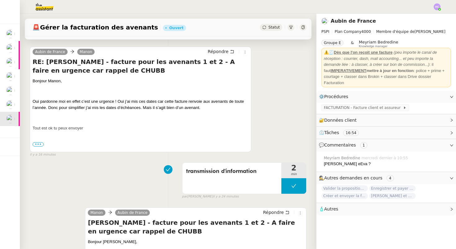
scroll to position [120, 0]
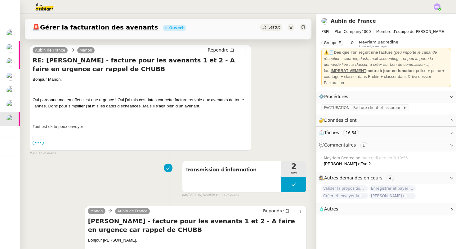
click at [41, 143] on span "•••" at bounding box center [38, 143] width 11 height 4
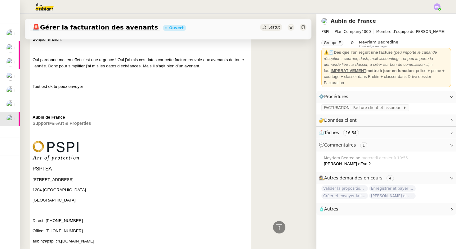
scroll to position [56, 0]
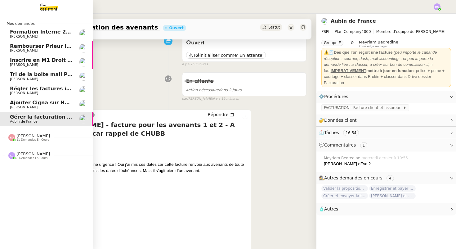
click at [27, 107] on span "[PERSON_NAME]" at bounding box center [24, 107] width 28 height 4
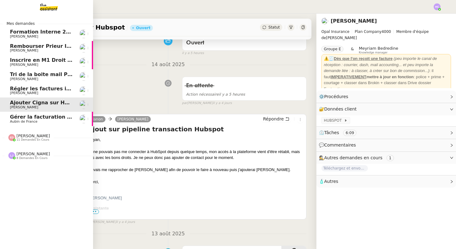
click at [30, 117] on span "Gérer la facturation des avenants" at bounding box center [57, 117] width 94 height 6
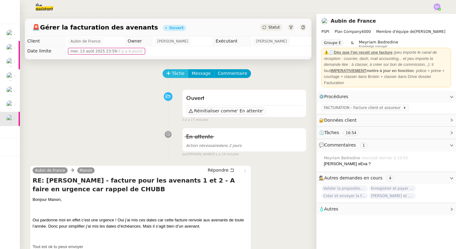
click at [179, 73] on span "Tâche" at bounding box center [178, 73] width 13 height 7
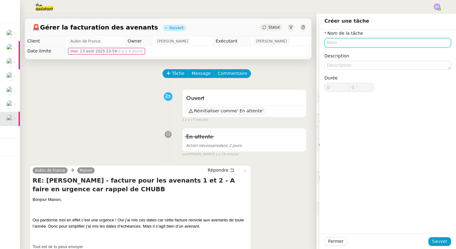
click at [331, 43] on input "text" at bounding box center [388, 42] width 127 height 9
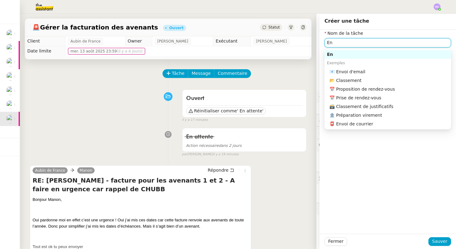
type input "E"
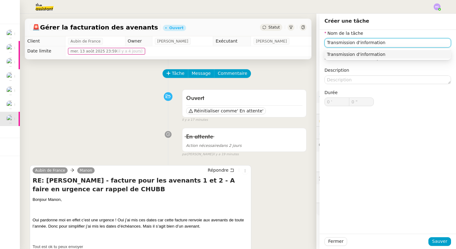
click at [363, 54] on div "Transmission d'information" at bounding box center [388, 55] width 122 height 6
type input "Transmission d'information"
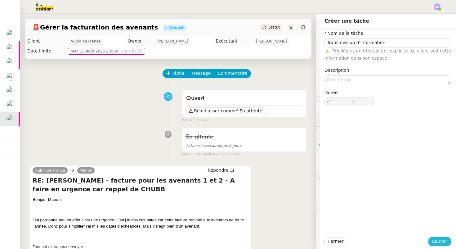
click at [434, 238] on span "Sauver" at bounding box center [439, 241] width 15 height 7
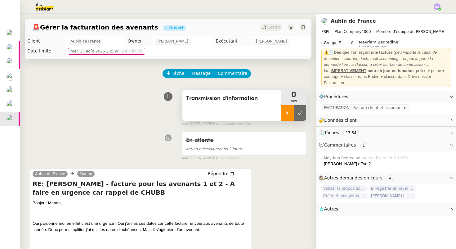
click at [287, 115] on div at bounding box center [287, 113] width 12 height 16
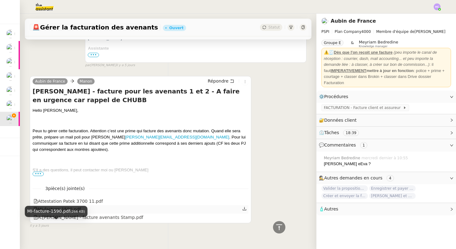
scroll to position [796, 0]
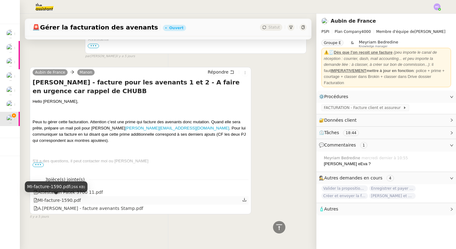
click at [70, 200] on div "MI-facture-1590.pdf" at bounding box center [57, 200] width 47 height 7
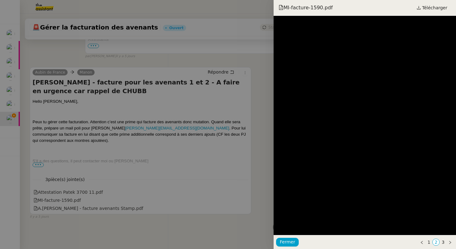
click at [60, 192] on div at bounding box center [228, 124] width 456 height 249
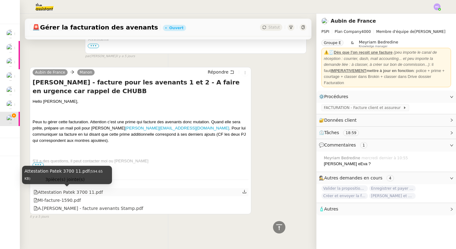
click at [60, 192] on div "Attestation Patek 3700 11.pdf" at bounding box center [69, 192] width 70 height 7
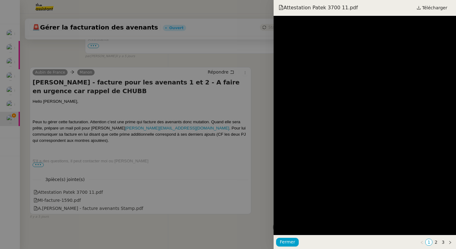
click at [68, 207] on div at bounding box center [228, 124] width 456 height 249
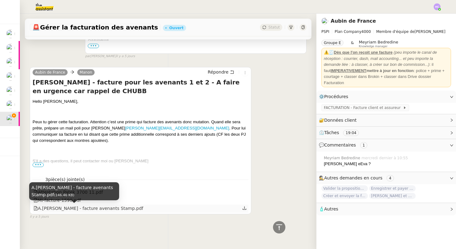
click at [69, 209] on div "A.Delon - facture avenants Stamp.pdf" at bounding box center [89, 208] width 110 height 7
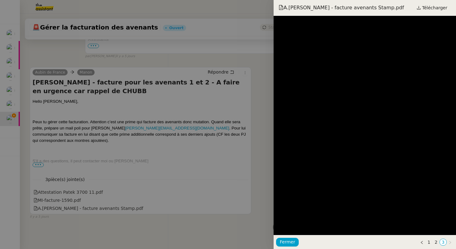
click at [166, 155] on div at bounding box center [228, 124] width 456 height 249
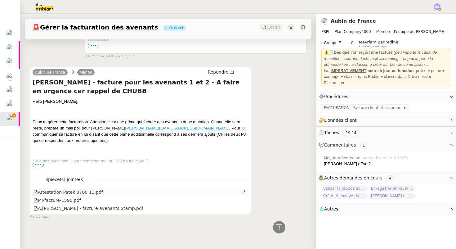
click at [245, 192] on icon at bounding box center [244, 191] width 4 height 4
click at [246, 200] on icon at bounding box center [244, 199] width 4 height 4
click at [160, 209] on div "A.Delon - facture avenants Stamp.pdf" at bounding box center [141, 208] width 216 height 8
click at [244, 209] on icon at bounding box center [244, 208] width 4 height 4
click at [37, 164] on span "•••" at bounding box center [38, 165] width 11 height 4
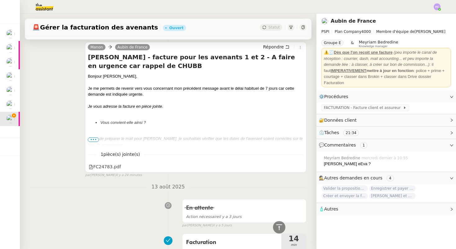
scroll to position [288, 0]
click at [94, 139] on span "•••" at bounding box center [93, 139] width 11 height 4
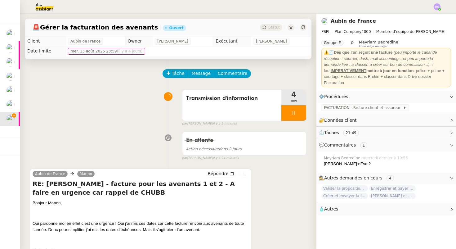
scroll to position [27, 0]
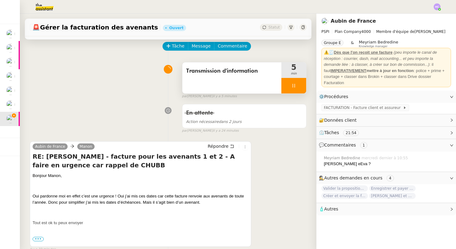
click at [293, 83] on icon at bounding box center [293, 85] width 5 height 5
click at [286, 84] on icon at bounding box center [287, 85] width 5 height 5
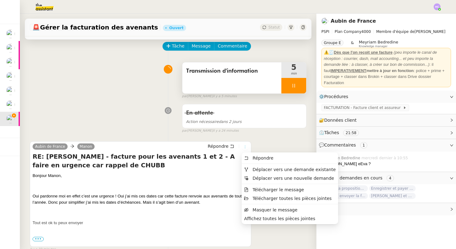
click at [246, 147] on icon at bounding box center [245, 147] width 4 height 4
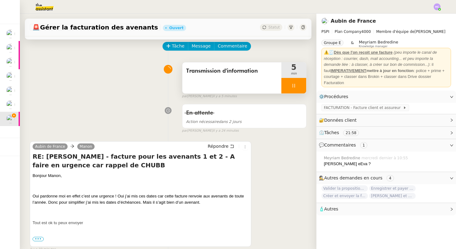
click at [257, 141] on div "Aubin de France Manon Répondre RE: Antoine Delon - facture pour les avenants 1 …" at bounding box center [168, 194] width 277 height 116
click at [294, 80] on div at bounding box center [293, 86] width 25 height 16
click at [267, 74] on span "Transmission d'information" at bounding box center [232, 70] width 92 height 9
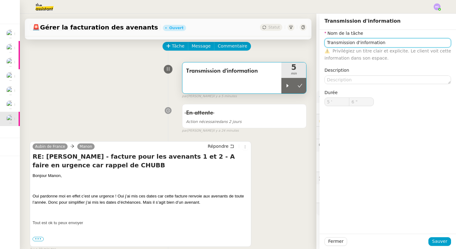
click at [329, 42] on input "Transmission d'information" at bounding box center [388, 42] width 127 height 9
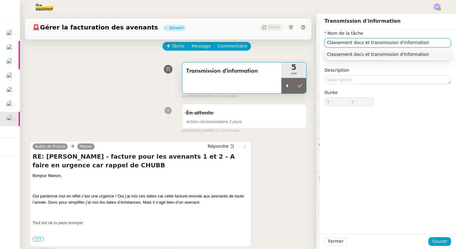
click at [396, 58] on nz-auto-option "Classement docs et transmission d'information" at bounding box center [388, 54] width 127 height 9
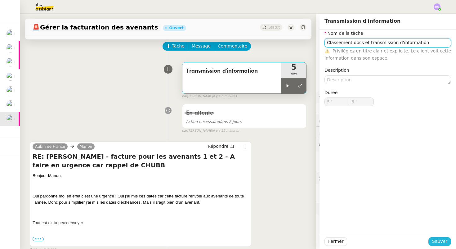
type input "Classement docs et transmission d'information"
click at [449, 244] on button "Sauver" at bounding box center [439, 241] width 23 height 9
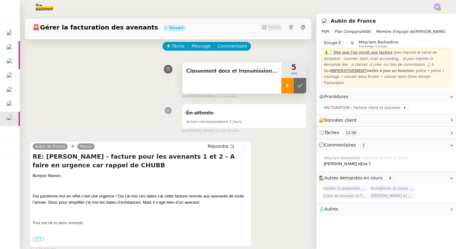
click at [287, 83] on icon at bounding box center [287, 85] width 5 height 5
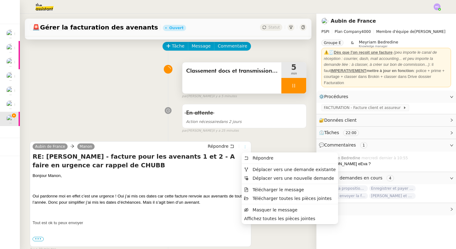
click at [243, 147] on icon at bounding box center [245, 147] width 4 height 4
click at [264, 192] on span "Télécharger le message" at bounding box center [279, 189] width 52 height 5
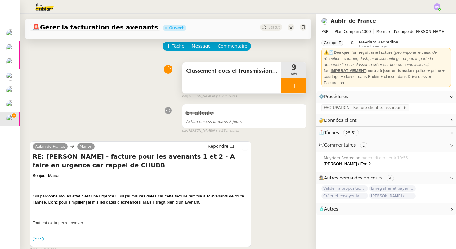
click at [289, 83] on div at bounding box center [293, 86] width 25 height 16
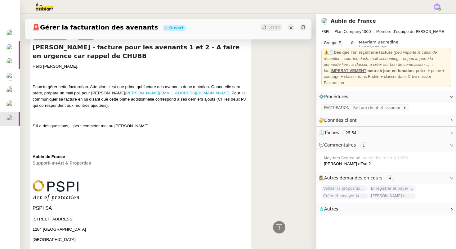
scroll to position [1734, 0]
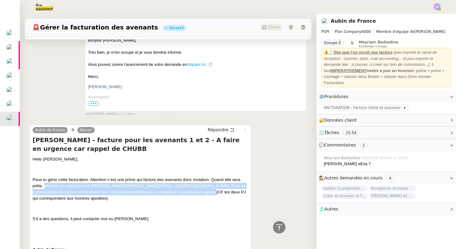
drag, startPoint x: 45, startPoint y: 186, endPoint x: 160, endPoint y: 194, distance: 115.4
click at [160, 194] on span "Peux tu gérer cette facturation. Attention c’est une prime qui facture des aven…" at bounding box center [139, 188] width 213 height 23
copy span "prépare un mail poli pour antoine delon antoine.delon@gmail.com . Pour lui comm…"
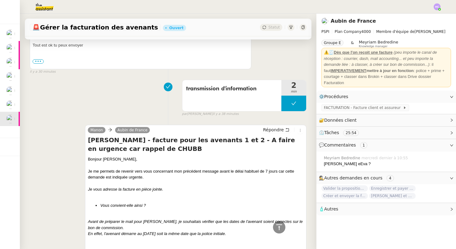
scroll to position [0, 0]
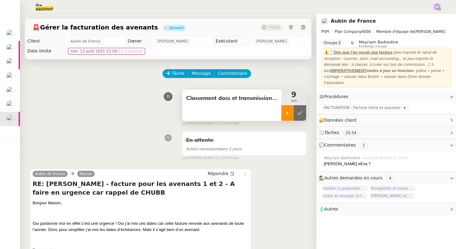
click at [284, 115] on div at bounding box center [287, 113] width 12 height 16
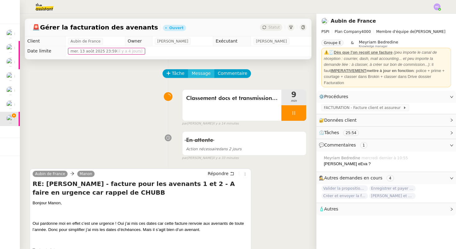
click at [195, 72] on span "Message" at bounding box center [201, 73] width 19 height 7
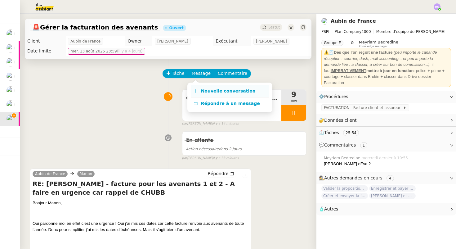
click at [213, 90] on span "Nouvelle conversation" at bounding box center [228, 90] width 55 height 5
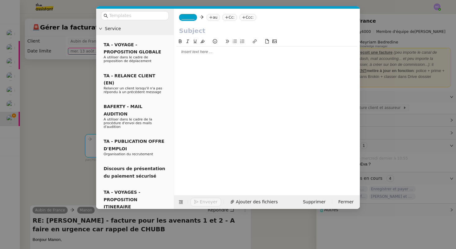
click at [209, 52] on div at bounding box center [267, 52] width 181 height 6
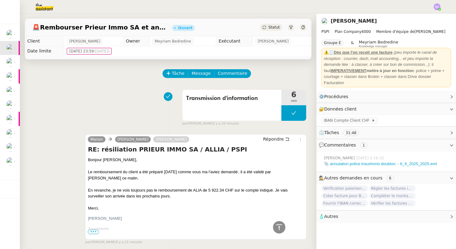
scroll to position [717, 0]
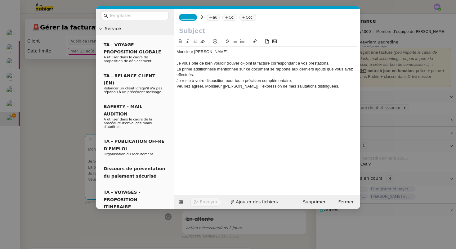
click at [337, 62] on div "Je vous prie de bien vouloir trouver ci-joint la facture correspondant à vos pr…" at bounding box center [267, 64] width 181 height 6
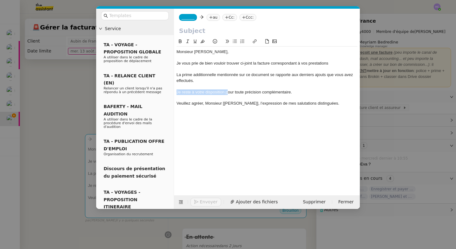
drag, startPoint x: 228, startPoint y: 92, endPoint x: 177, endPoint y: 89, distance: 51.3
click at [177, 89] on div "Je reste à votre disposition pour toute précision complémentaire." at bounding box center [267, 92] width 181 height 6
click at [253, 90] on div "Pour toute précision complémentaire." at bounding box center [267, 92] width 181 height 6
click at [75, 151] on nz-modal-container "Service TA - VOYAGE - PROPOSITION GLOBALE A utiliser dans le cadre de propositi…" at bounding box center [228, 124] width 456 height 249
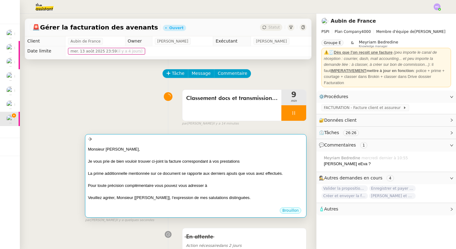
click at [164, 184] on div "Pour toute précision complémentaire vous pouvez vous adresser à" at bounding box center [196, 185] width 216 height 6
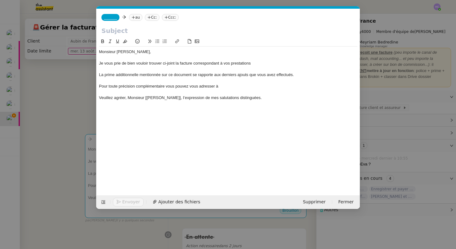
scroll to position [0, 13]
click at [237, 86] on div "Pour toute précision complémentaire vous pouvez vous adresser à" at bounding box center [228, 86] width 258 height 6
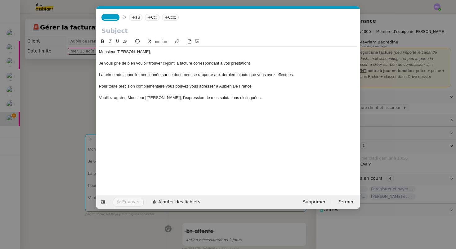
click at [135, 17] on icon at bounding box center [133, 17] width 3 height 0
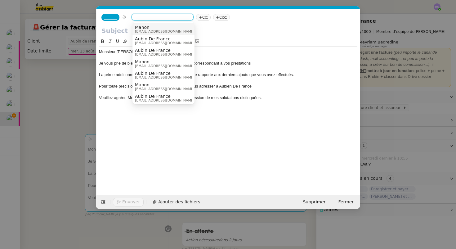
click at [137, 17] on input at bounding box center [162, 18] width 57 height 6
type input "aubin"
click at [160, 28] on span "Aubin de France" at bounding box center [165, 27] width 60 height 5
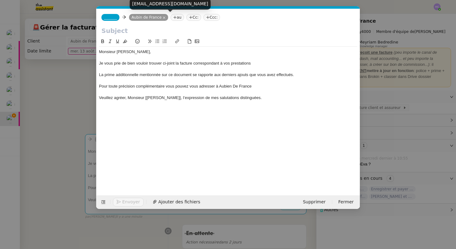
click at [148, 4] on div "[EMAIL_ADDRESS][DOMAIN_NAME]" at bounding box center [170, 3] width 81 height 11
copy body "[EMAIL_ADDRESS][DOMAIN_NAME]"
click at [164, 16] on nz-tag "Aubin de France" at bounding box center [148, 17] width 39 height 7
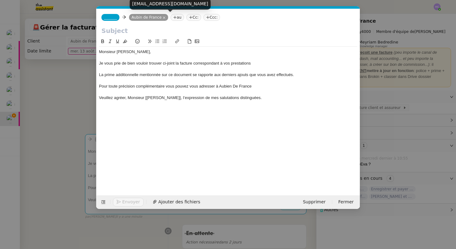
click at [163, 18] on icon at bounding box center [164, 17] width 3 height 3
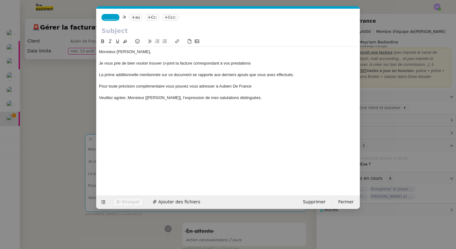
click at [229, 86] on div "Pour toute précision complémentaire vous pouvez vous adresser à Aubien De France" at bounding box center [228, 86] width 258 height 6
click at [267, 87] on div "Pour toute précision complémentaire vous pouvez vous adresser à [PERSON_NAME][G…" at bounding box center [228, 86] width 258 height 6
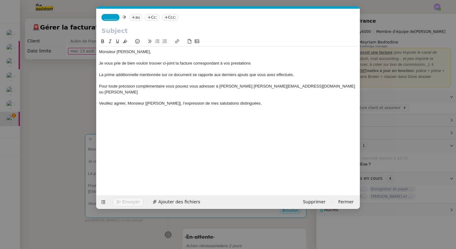
click at [151, 18] on icon at bounding box center [149, 18] width 4 height 4
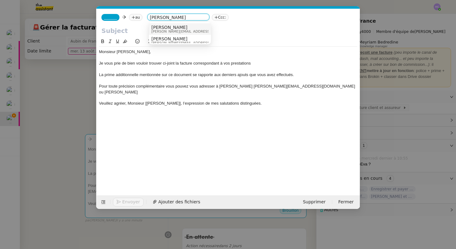
type input "[PERSON_NAME]"
click at [175, 29] on span "[PERSON_NAME]" at bounding box center [195, 27] width 88 height 5
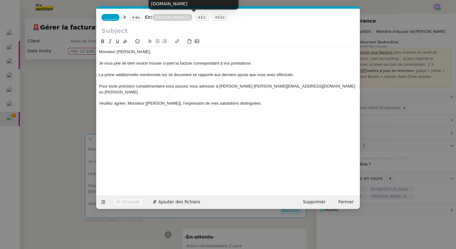
click at [170, 16] on nz-tag "[PERSON_NAME]" at bounding box center [172, 17] width 40 height 7
click at [169, 4] on div "[PERSON_NAME][EMAIL_ADDRESS][DOMAIN_NAME]" at bounding box center [194, 0] width 90 height 18
copy body "[PERSON_NAME][EMAIL_ADDRESS][DOMAIN_NAME]"
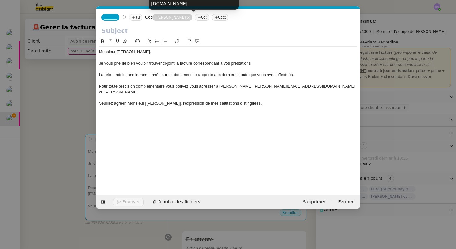
click at [178, 16] on nz-tag "[PERSON_NAME]" at bounding box center [172, 17] width 40 height 7
click at [187, 16] on icon at bounding box center [188, 17] width 3 height 3
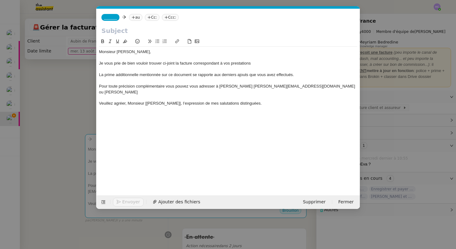
click at [310, 87] on div "Pour toute précision complémentaire vous pouvez vous adresser à [PERSON_NAME] […" at bounding box center [228, 88] width 258 height 11
click at [251, 85] on div "Pour toute précision complémentaire vous pouvez vous adresser à [PERSON_NAME] […" at bounding box center [228, 88] width 258 height 11
click at [105, 69] on div at bounding box center [228, 69] width 258 height 6
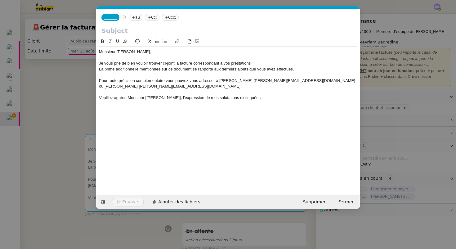
click at [147, 82] on div "Pour toute précision complémentaire vous pouvez vous adresser à [PERSON_NAME] […" at bounding box center [228, 83] width 258 height 11
click at [0, 0] on lt-span "complémentaire ," at bounding box center [0, 0] width 0 height 0
click at [235, 79] on div "Pour toute précision complémentaire, vous pouvez vous adresser à [PERSON_NAME] …" at bounding box center [228, 83] width 258 height 11
click at [251, 81] on div "Pour toute précision complémentaire, vous pouvez vous adresser à [PERSON_NAME] …" at bounding box center [228, 83] width 258 height 11
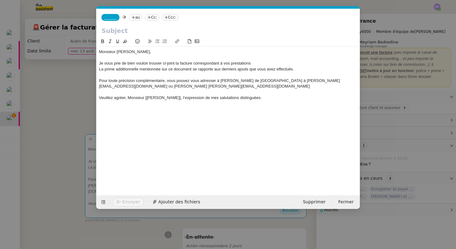
click at [307, 82] on div "Pour toute précision complémentaire, vous pouvez vous adresser à [PERSON_NAME] …" at bounding box center [228, 83] width 258 height 11
click at [148, 95] on div "Veuillez agréer, Monsieur [[PERSON_NAME]], l’expression de mes salutations dist…" at bounding box center [228, 98] width 258 height 6
click at [66, 90] on nz-modal-container "Service TA - VOYAGE - PROPOSITION GLOBALE A utiliser dans le cadre de propositi…" at bounding box center [228, 124] width 456 height 249
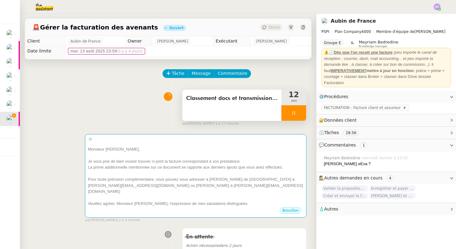
click at [292, 112] on icon at bounding box center [293, 112] width 5 height 5
click at [303, 114] on button at bounding box center [300, 113] width 12 height 16
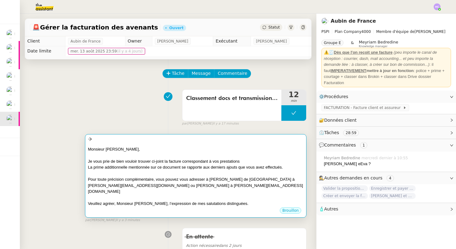
click at [216, 200] on div "Veuillez agréer, Monsieur [PERSON_NAME], l’expression de mes salutations distin…" at bounding box center [196, 203] width 216 height 6
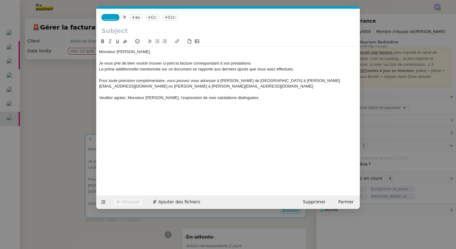
click at [261, 65] on div "Je vous prie de bien vouloir trouver ci-joint la facture correspondant à vos pr…" at bounding box center [228, 64] width 258 height 6
click at [254, 81] on div "Pour toute précision complémentaire, vous pouvez vous adresser à [PERSON_NAME] …" at bounding box center [228, 83] width 258 height 11
click at [308, 82] on div "Pour toute précision complémentaire, vous pouvez vous adresser à [PERSON_NAME] …" at bounding box center [228, 83] width 258 height 11
click at [307, 82] on div "Pour toute précision complémentaire, vous pouvez vous adresser à Aubin de Franc…" at bounding box center [228, 83] width 258 height 11
click at [253, 81] on div "Pour toute précision complémentaire, vous pouvez vous adresser à Aubin de Franc…" at bounding box center [228, 83] width 258 height 11
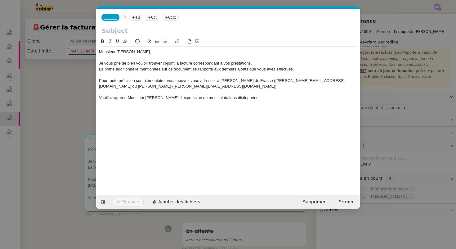
click at [279, 81] on div "Pour toute précision complémentaire, vous pouvez vous adresser à Aubin de Franc…" at bounding box center [228, 83] width 258 height 11
click at [151, 18] on icon at bounding box center [149, 18] width 4 height 4
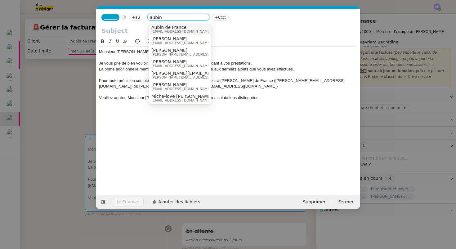
type input "aubin"
click at [162, 29] on span "Aubin de France" at bounding box center [181, 27] width 60 height 5
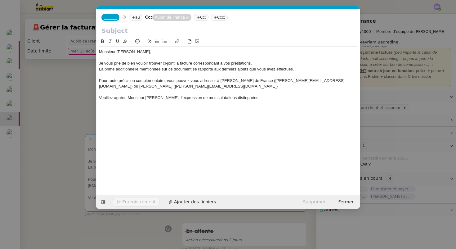
click at [199, 17] on icon at bounding box center [198, 17] width 3 height 0
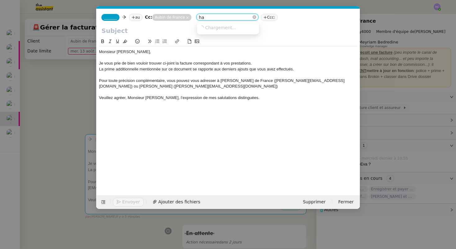
type input "haj"
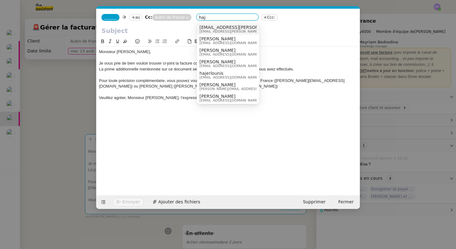
drag, startPoint x: 215, startPoint y: 18, endPoint x: 184, endPoint y: 17, distance: 31.3
click at [184, 17] on app-ticket-composer-emailaddresses "Aubin de France haj" at bounding box center [206, 17] width 109 height 5
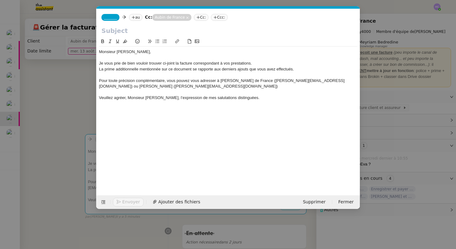
click at [200, 17] on icon at bounding box center [198, 18] width 4 height 4
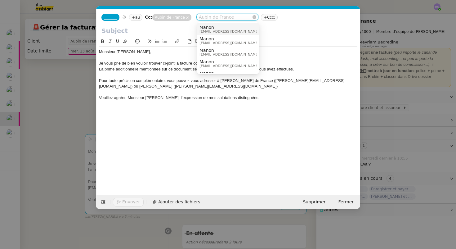
click at [200, 17] on nz-select-item "Aubin de France" at bounding box center [227, 17] width 57 height 6
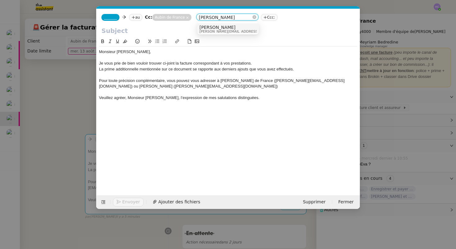
type input "sarah@ps"
click at [206, 30] on span "sarah@pspi.ch" at bounding box center [244, 31] width 88 height 3
click at [136, 52] on div "Monsieur Delon," at bounding box center [228, 52] width 258 height 6
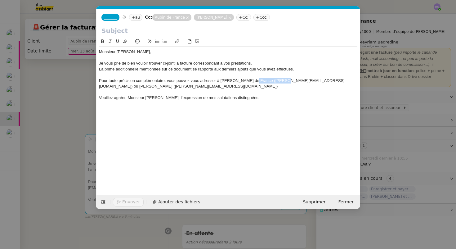
drag, startPoint x: 280, startPoint y: 80, endPoint x: 252, endPoint y: 77, distance: 29.0
click at [251, 78] on div "Pour toute précision complémentaire, vous pouvez vous adresser à Aubin de Franc…" at bounding box center [228, 83] width 258 height 11
click at [289, 89] on div at bounding box center [228, 92] width 258 height 6
click at [251, 95] on div "Veuillez agréer, Monsieur Delon, l’expression de mes salutations distinguées." at bounding box center [228, 98] width 258 height 6
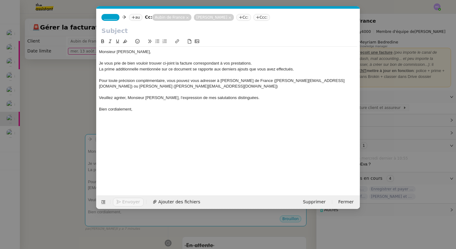
click at [143, 55] on div at bounding box center [228, 58] width 258 height 6
click at [114, 30] on input "text" at bounding box center [227, 30] width 253 height 9
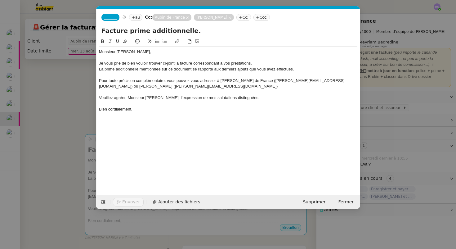
type input "Facture prime additionnelle."
click at [147, 52] on div "Monsieur Delon," at bounding box center [228, 52] width 258 height 6
click at [86, 103] on nz-modal-container "Service TA - VOYAGE - PROPOSITION GLOBALE A utiliser dans le cadre de propositi…" at bounding box center [228, 124] width 456 height 249
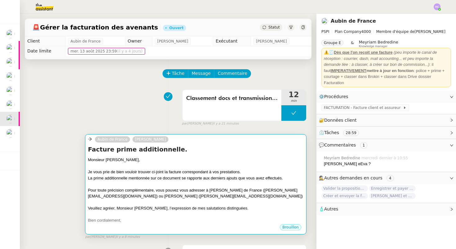
scroll to position [55, 0]
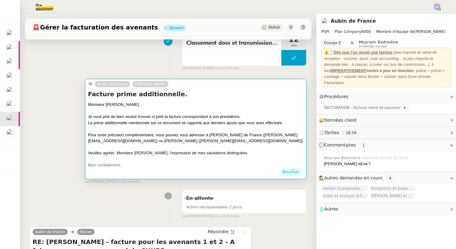
click at [219, 141] on div "Pour toute précision complémentaire, vous pouvez vous adresser à Aubin de Franc…" at bounding box center [196, 138] width 216 height 12
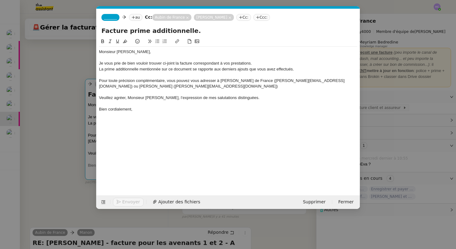
scroll to position [0, 13]
click at [158, 203] on span "Ajouter des fichiers" at bounding box center [179, 201] width 42 height 7
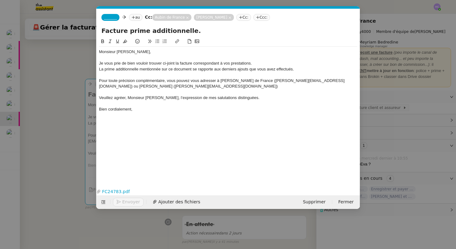
click at [141, 53] on div "Monsieur Delon," at bounding box center [228, 52] width 258 height 6
click at [70, 104] on nz-modal-container "Service TA - VOYAGE - PROPOSITION GLOBALE A utiliser dans le cadre de propositi…" at bounding box center [228, 124] width 456 height 249
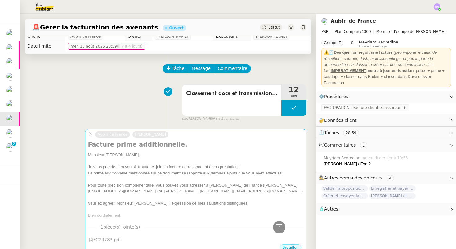
scroll to position [0, 0]
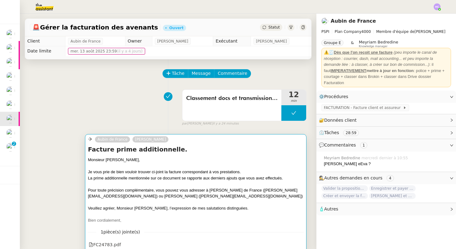
click at [154, 171] on div "Je vous prie de bien vouloir trouver ci-joint la facture correspondant à vos pr…" at bounding box center [196, 172] width 216 height 6
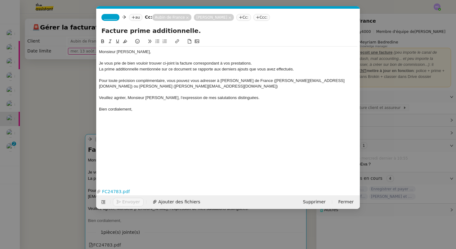
scroll to position [0, 13]
click at [117, 16] on span "_______" at bounding box center [110, 17] width 13 height 4
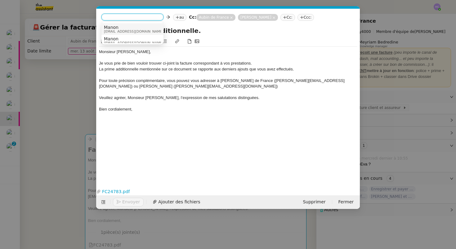
click at [118, 27] on span "Manon" at bounding box center [134, 27] width 60 height 5
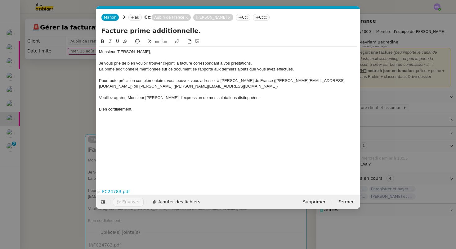
click at [134, 13] on div "Manon Manon au Cc: Aubin de France Sarah Hadj Cc: Ccc:" at bounding box center [227, 17] width 263 height 17
click at [134, 18] on nz-tag "au" at bounding box center [134, 17] width 13 height 7
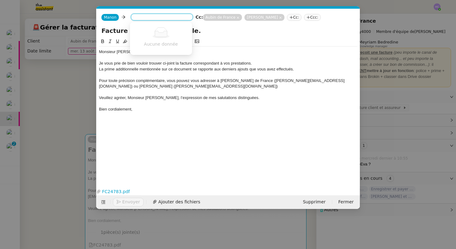
paste input "antoine.delon@gmail.com"
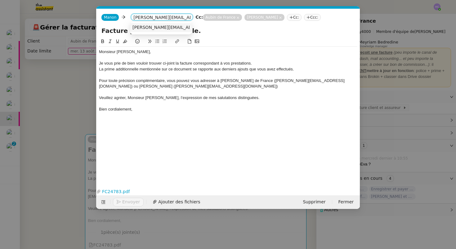
type input "antoine.delon@gmail.com"
click at [161, 25] on span "antoine.delon@gmail.com" at bounding box center [188, 27] width 112 height 5
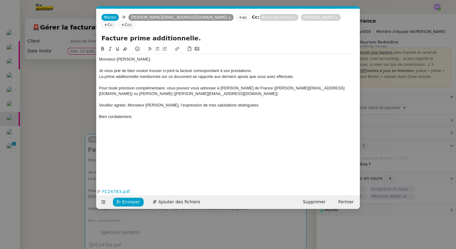
click at [144, 56] on div "Monsieur Delon," at bounding box center [228, 59] width 258 height 6
click at [257, 68] on div "Je vous prie de bien vouloir trouver ci-joint la facture correspondant à vos pr…" at bounding box center [228, 71] width 258 height 6
click at [36, 151] on nz-modal-container "Service TA - VOYAGE - PROPOSITION GLOBALE A utiliser dans le cadre de propositi…" at bounding box center [228, 124] width 456 height 249
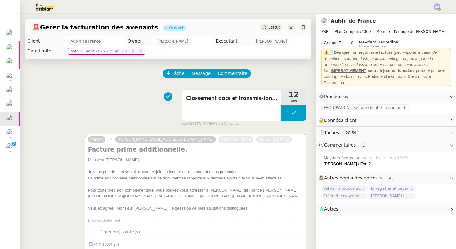
click at [116, 119] on div "Classement docs et transmission d'information 12 min false par Hannah C. il y a…" at bounding box center [168, 107] width 277 height 40
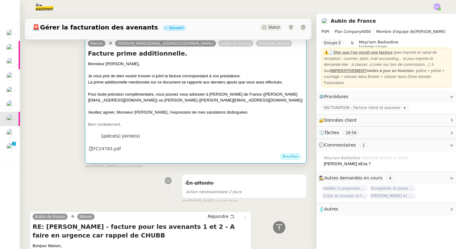
scroll to position [91, 0]
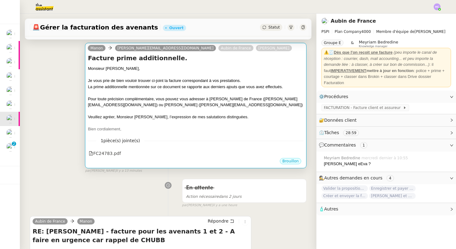
click at [235, 122] on div at bounding box center [196, 123] width 216 height 6
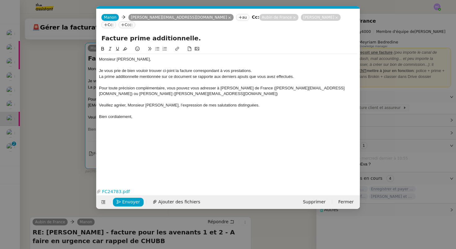
scroll to position [0, 13]
click at [135, 201] on span "Envoyer" at bounding box center [131, 201] width 18 height 7
click at [135, 201] on span "Confirmer l'envoi" at bounding box center [140, 201] width 37 height 7
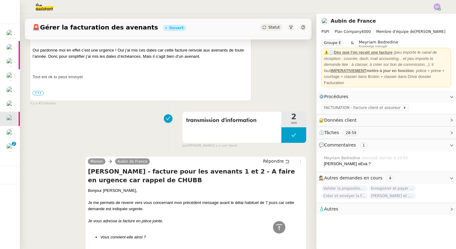
scroll to position [321, 0]
click at [265, 60] on div "Aubin de France Manon Répondre RE: Antoine Delon - facture pour les avenants 1 …" at bounding box center [168, 48] width 277 height 116
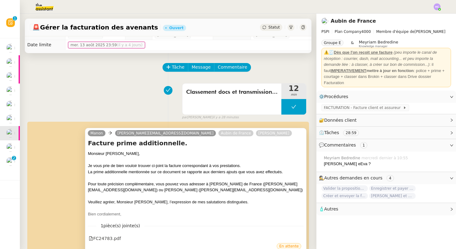
scroll to position [0, 0]
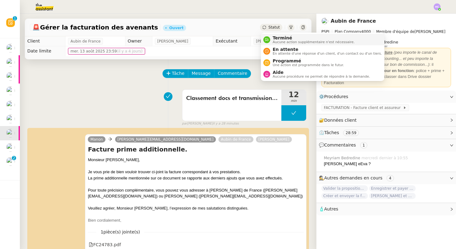
click at [275, 41] on span "Aucune action supplémentaire n'est nécessaire." at bounding box center [314, 41] width 82 height 3
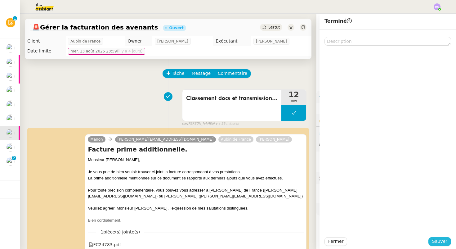
click at [437, 240] on span "Sauver" at bounding box center [439, 241] width 15 height 7
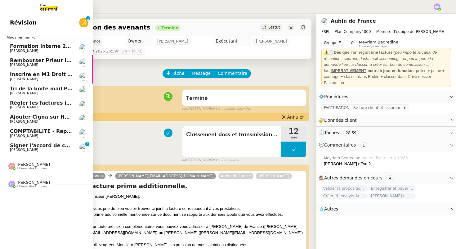
click at [18, 147] on span "Signer l'accord de coopération" at bounding box center [53, 145] width 86 height 6
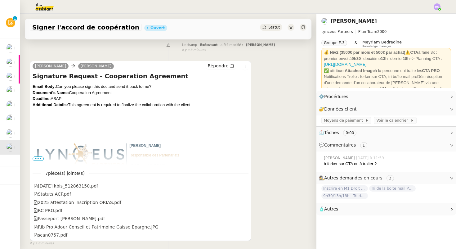
scroll to position [112, 0]
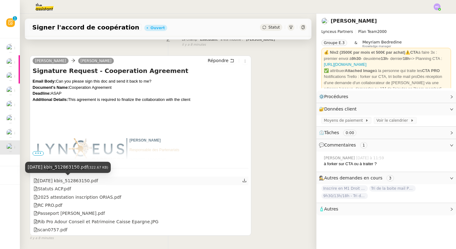
click at [74, 181] on div "2025 05 21 kbis_512863150.pdf" at bounding box center [66, 180] width 65 height 7
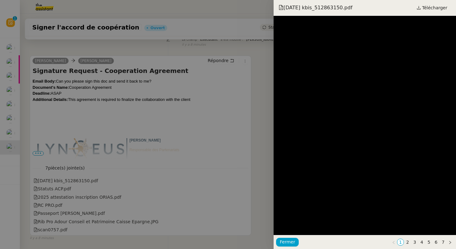
click at [68, 189] on div at bounding box center [228, 124] width 456 height 249
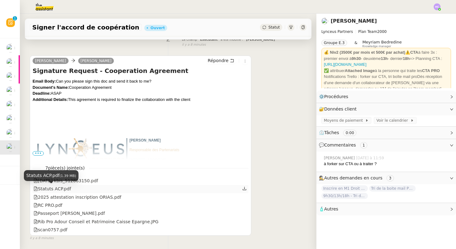
click at [67, 190] on div "Statuts ACP.pdf" at bounding box center [53, 188] width 38 height 7
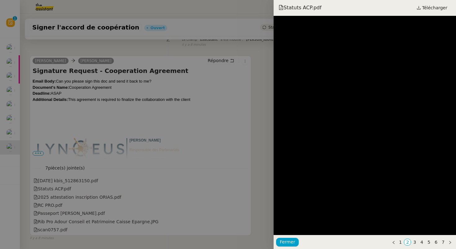
click at [69, 200] on div at bounding box center [228, 124] width 456 height 249
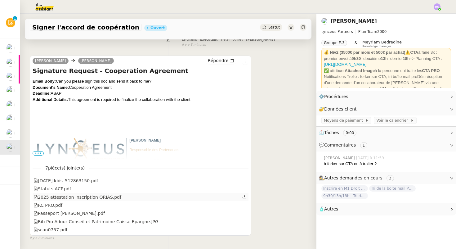
click at [70, 197] on div "2025 attestation inscription ORIAS.pdf" at bounding box center [78, 197] width 88 height 7
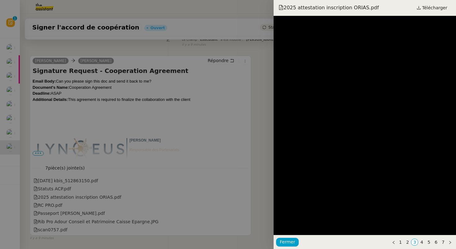
click at [61, 204] on div at bounding box center [228, 124] width 456 height 249
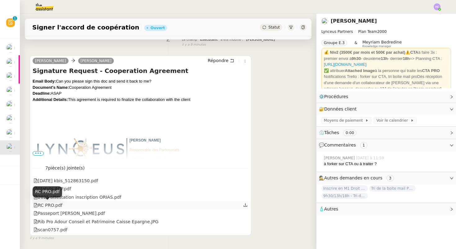
click at [58, 205] on div "RC PRO.pdf" at bounding box center [48, 205] width 29 height 7
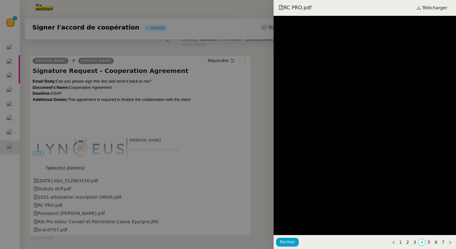
click at [54, 206] on div at bounding box center [228, 124] width 456 height 249
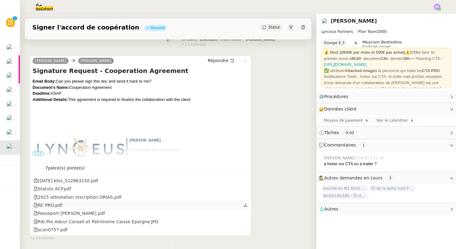
click at [245, 202] on link at bounding box center [245, 204] width 4 height 7
click at [102, 228] on div "scan0757.pdf" at bounding box center [141, 230] width 216 height 8
click at [246, 231] on icon at bounding box center [245, 229] width 4 height 4
click at [245, 204] on icon at bounding box center [245, 205] width 4 height 4
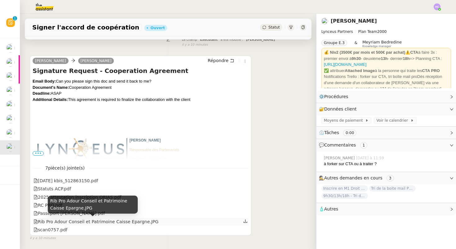
click at [89, 221] on div "Rib Pro Adour Conseil et Patrimoine Caisse Epargne.JPG" at bounding box center [96, 221] width 125 height 7
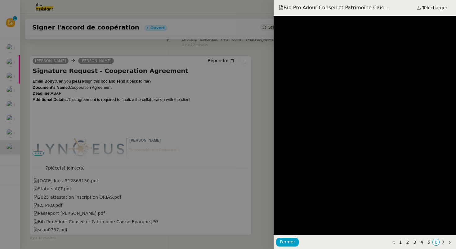
click at [70, 229] on div at bounding box center [228, 124] width 456 height 249
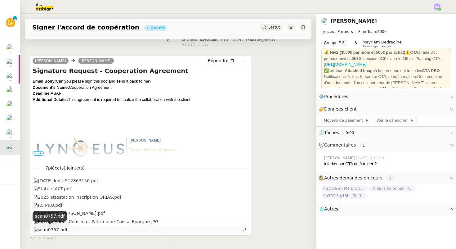
click at [57, 230] on div "scan0757.pdf" at bounding box center [51, 229] width 34 height 7
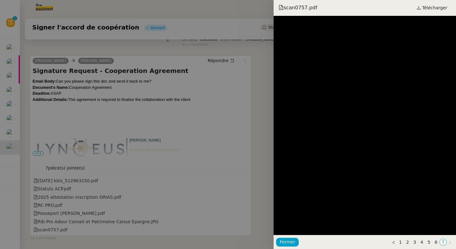
click at [67, 231] on div at bounding box center [228, 124] width 456 height 249
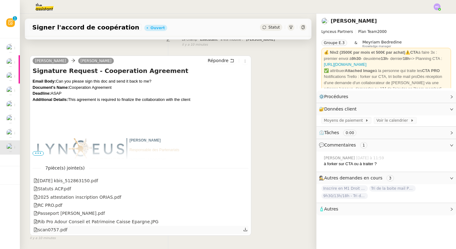
click at [245, 228] on icon at bounding box center [245, 229] width 4 height 4
click at [245, 181] on icon at bounding box center [244, 180] width 4 height 4
click at [244, 190] on icon at bounding box center [245, 187] width 4 height 3
click at [246, 196] on icon at bounding box center [244, 196] width 4 height 4
click at [245, 213] on icon at bounding box center [244, 213] width 4 height 4
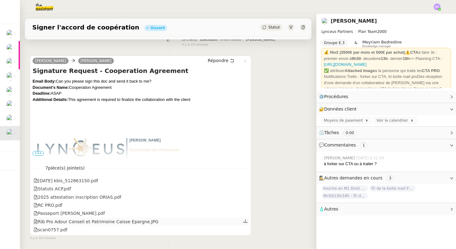
click at [245, 220] on icon at bounding box center [246, 220] width 4 height 3
click at [245, 230] on icon at bounding box center [245, 229] width 4 height 4
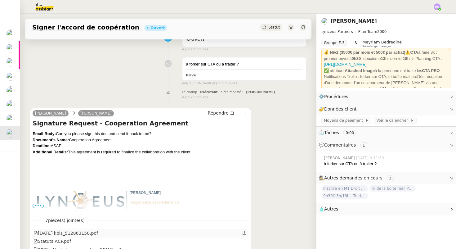
scroll to position [10, 0]
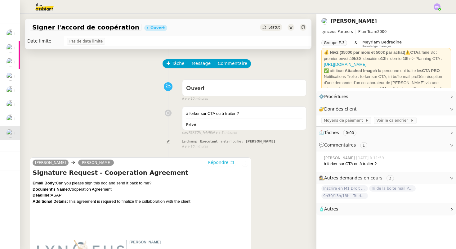
click at [225, 162] on span "Répondre" at bounding box center [218, 162] width 21 height 6
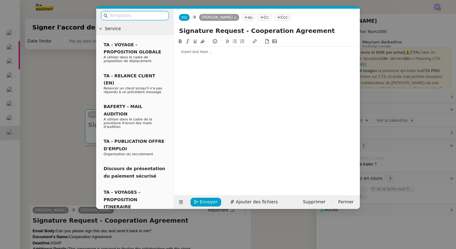
click at [185, 53] on div at bounding box center [267, 52] width 181 height 6
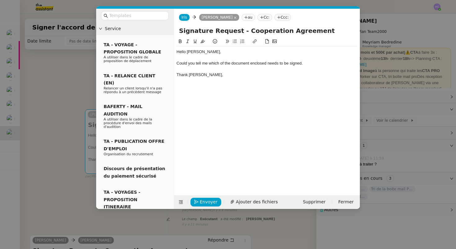
click at [304, 62] on div "Could you tell me which of the document enclosed needs to be signed." at bounding box center [267, 64] width 181 height 6
click at [304, 63] on div "Could you tell me which of the document enclosed needs to be signed." at bounding box center [267, 64] width 181 height 6
click at [177, 63] on div "Could you tell me which of the document enclosed needs to be signed ?" at bounding box center [267, 64] width 181 height 6
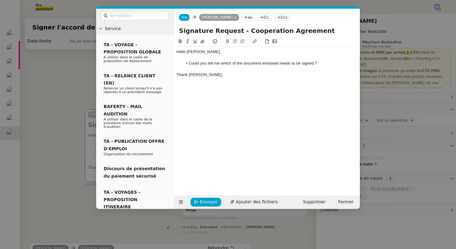
click at [211, 78] on div "Hello Alexandre, Could you tell me which of the document enclosed needs to be s…" at bounding box center [267, 64] width 181 height 34
click at [192, 76] on div "Thank yyou," at bounding box center [267, 75] width 181 height 6
click at [327, 65] on li "Could you tell me which of the document enclosed needs to be signed ?" at bounding box center [270, 64] width 175 height 6
click at [214, 57] on div at bounding box center [267, 58] width 181 height 6
click at [222, 66] on div at bounding box center [267, 69] width 181 height 6
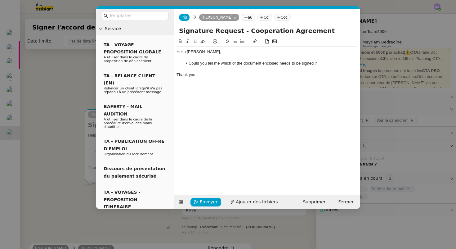
click at [261, 63] on li "Could you tell me which of the document enclosed needs to be signed ?" at bounding box center [270, 64] width 175 height 6
click at [281, 64] on li "Could you tell me which of the documents enclosed needs to be signed ?" at bounding box center [270, 64] width 175 height 6
drag, startPoint x: 316, startPoint y: 63, endPoint x: 282, endPoint y: 63, distance: 33.8
click at [282, 63] on li "Could you tell me which of the documents enclosed needs to be signed ?" at bounding box center [270, 64] width 175 height 6
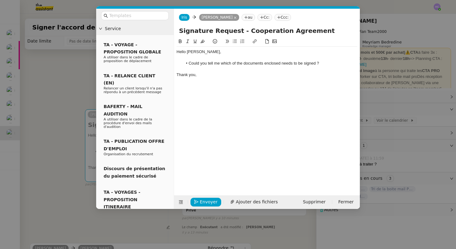
click at [224, 78] on div "Thank you," at bounding box center [267, 75] width 181 height 6
click at [201, 201] on span "Envoyer" at bounding box center [209, 201] width 18 height 7
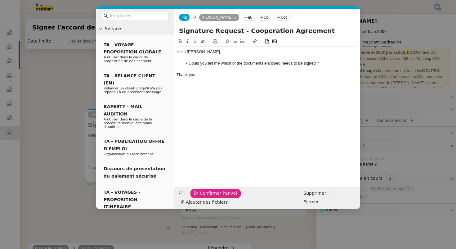
click at [201, 197] on span "Confirmer l'envoi" at bounding box center [218, 193] width 37 height 7
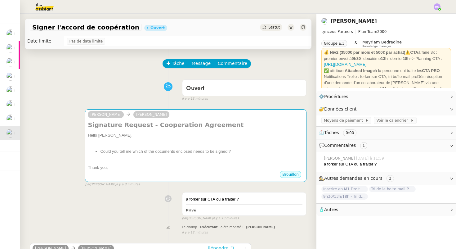
scroll to position [13, 0]
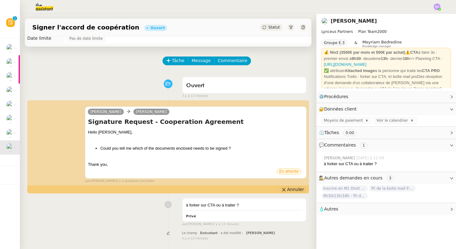
click at [287, 188] on button "Annuler" at bounding box center [292, 189] width 27 height 7
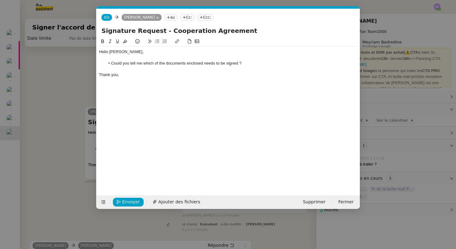
scroll to position [0, 13]
click at [252, 63] on li "Could you tell me which of the documents enclosed needs to be signed ?" at bounding box center [231, 64] width 253 height 6
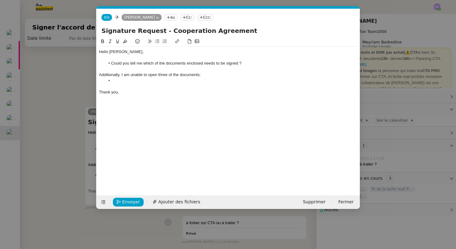
click at [67, 158] on nz-modal-container "Service TA - VOYAGE - PROPOSITION GLOBALE A utiliser dans le cadre de propositi…" at bounding box center [228, 124] width 456 height 249
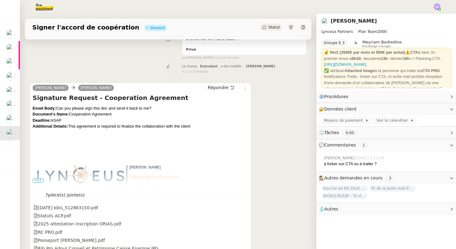
scroll to position [244, 0]
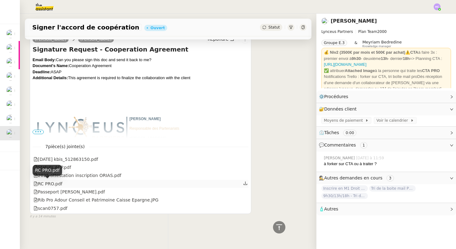
copy div "RC PRO.pdf"
drag, startPoint x: 64, startPoint y: 183, endPoint x: 34, endPoint y: 182, distance: 29.5
click at [34, 182] on div "RC PRO.pdf" at bounding box center [141, 184] width 216 height 8
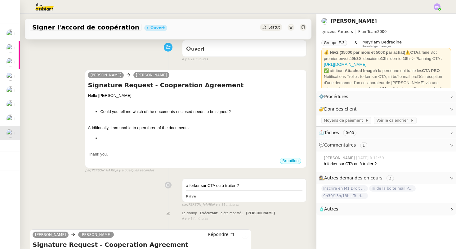
scroll to position [0, 0]
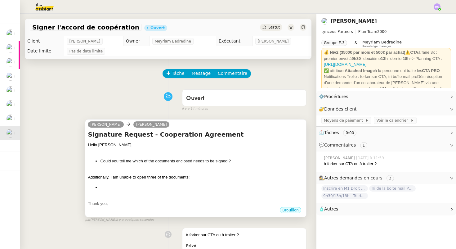
click at [177, 149] on div at bounding box center [196, 151] width 216 height 6
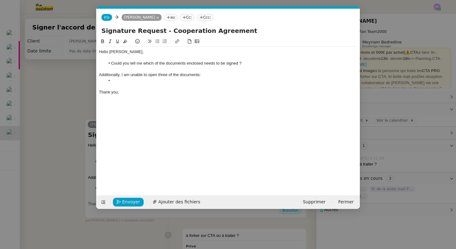
scroll to position [0, 13]
click at [117, 84] on div at bounding box center [228, 86] width 258 height 6
click at [118, 81] on li at bounding box center [231, 81] width 253 height 6
click at [79, 110] on nz-modal-container "Service TA - VOYAGE - PROPOSITION GLOBALE A utiliser dans le cadre de propositi…" at bounding box center [228, 124] width 456 height 249
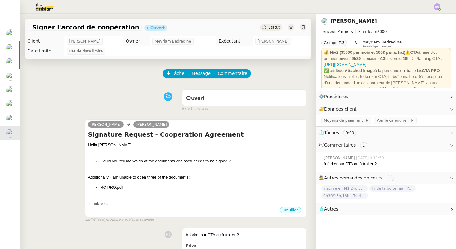
scroll to position [244, 0]
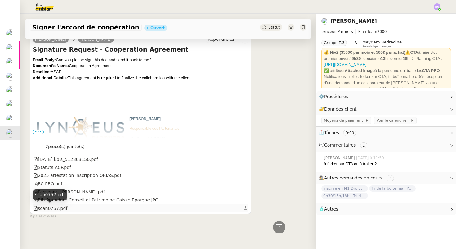
copy div "scan0757.pdf"
drag, startPoint x: 69, startPoint y: 208, endPoint x: 39, endPoint y: 208, distance: 30.1
click at [39, 208] on div "scan0757.pdf" at bounding box center [141, 208] width 216 height 8
click at [245, 199] on icon at bounding box center [246, 199] width 4 height 3
copy div "Rib Pro Adour Conseil et Patrimoine Caisse Epargne.JPG"
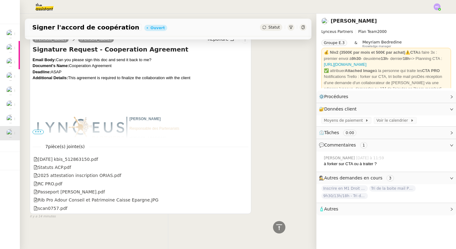
drag, startPoint x: 152, startPoint y: 201, endPoint x: 21, endPoint y: 203, distance: 131.3
click at [21, 203] on div "Tâche Message Commentaire Veuillez patienter une erreur s'est produite 👌👌👌 mess…" at bounding box center [168, 22] width 297 height 414
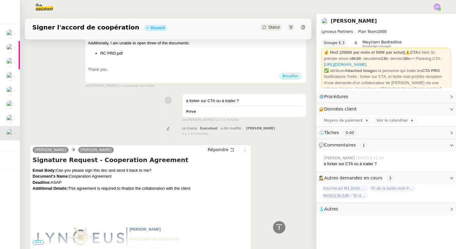
scroll to position [0, 0]
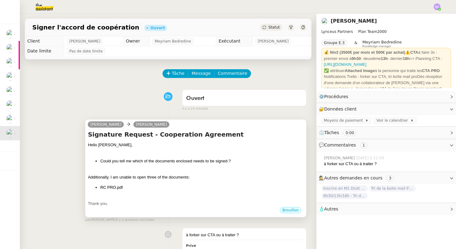
click at [179, 165] on div "Hello Alexandre, Could you tell me which of the documents enclosed needs to be …" at bounding box center [196, 174] width 216 height 65
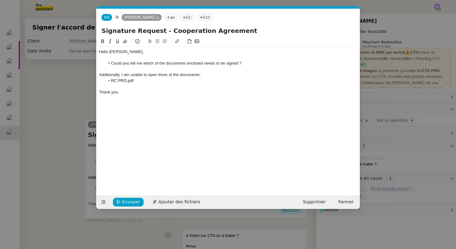
scroll to position [0, 13]
click at [141, 79] on li "RC PRO.pdf" at bounding box center [231, 81] width 253 height 6
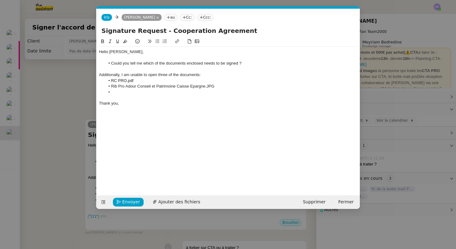
click at [74, 142] on nz-modal-container "Service TA - VOYAGE - PROPOSITION GLOBALE A utiliser dans le cadre de propositi…" at bounding box center [228, 124] width 456 height 249
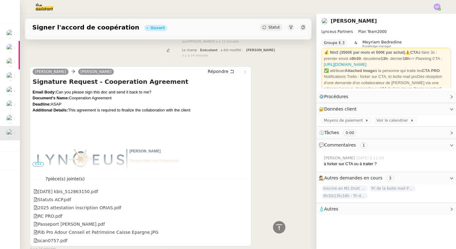
scroll to position [257, 0]
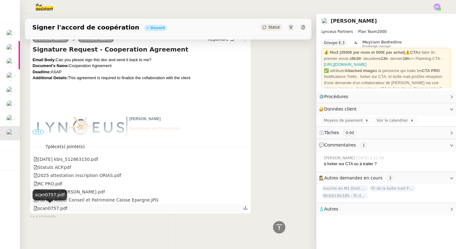
copy div "scan0757.pdf"
drag, startPoint x: 70, startPoint y: 208, endPoint x: 38, endPoint y: 208, distance: 31.0
click at [38, 208] on div "scan0757.pdf" at bounding box center [141, 208] width 216 height 8
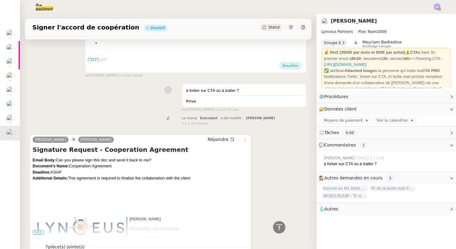
scroll to position [0, 0]
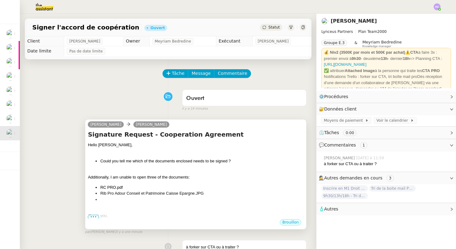
click at [116, 180] on div "Hello Alexandre, Could you tell me which of the documents enclosed needs to be …" at bounding box center [196, 180] width 216 height 77
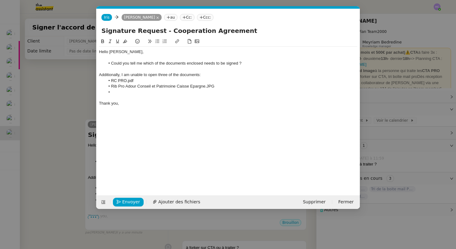
scroll to position [0, 13]
click at [121, 92] on li at bounding box center [231, 92] width 253 height 6
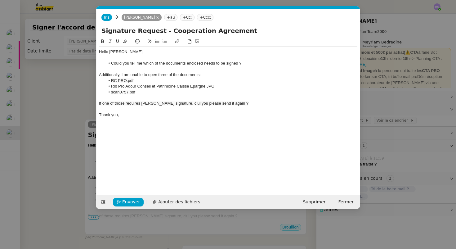
click at [184, 104] on span "If one of those requires Patrick's signature, ciul you please send it again ?" at bounding box center [174, 103] width 150 height 5
click at [246, 104] on div "If one of those requires Patrick's signature, could you please send it again ?" at bounding box center [228, 104] width 258 height 6
click at [141, 52] on div "Hello Alexandre," at bounding box center [228, 52] width 258 height 6
click at [99, 105] on span "If one of those requires Patrick's signature, could you please send it again ?" at bounding box center [175, 103] width 153 height 5
click at [110, 80] on li "RC PRO.pdf" at bounding box center [231, 81] width 253 height 6
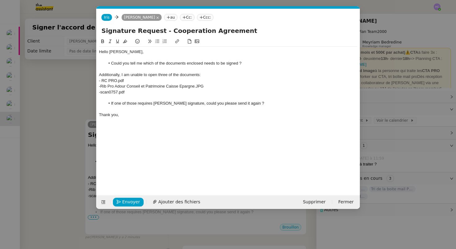
click at [116, 121] on div "Hello Alexandre, Could you tell me which of the documents enclosed needs to be …" at bounding box center [228, 112] width 258 height 148
click at [101, 92] on span "-scan0757.pdf" at bounding box center [111, 92] width 25 height 5
click at [132, 111] on div at bounding box center [228, 109] width 258 height 6
click at [130, 202] on span "Envoyer" at bounding box center [131, 201] width 18 height 7
click at [130, 202] on span "Confirmer l'envoi" at bounding box center [140, 201] width 37 height 7
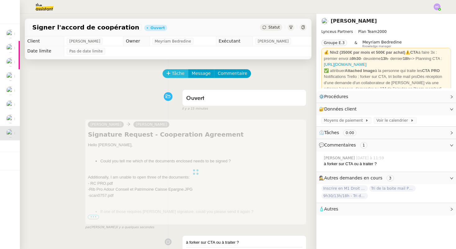
click at [176, 76] on span "Tâche" at bounding box center [178, 73] width 13 height 7
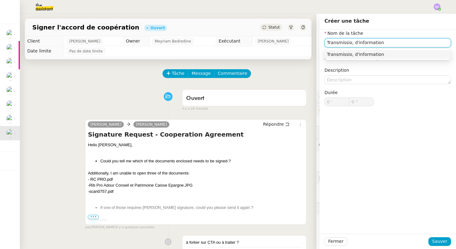
click at [350, 41] on input "Transmissio, d'information" at bounding box center [388, 42] width 127 height 9
click at [370, 56] on div "Transmission d'information" at bounding box center [388, 55] width 122 height 6
type input "Transmission d'information"
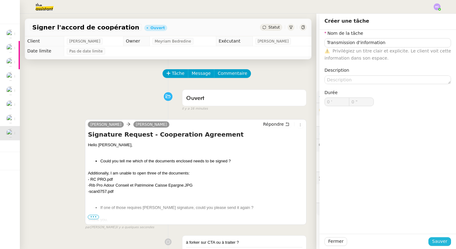
click at [440, 242] on span "Sauver" at bounding box center [439, 241] width 15 height 7
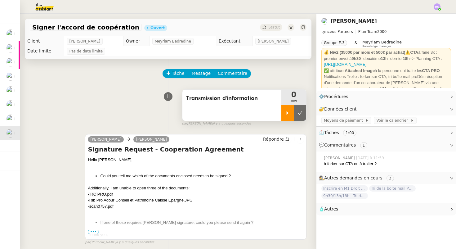
click at [287, 114] on icon at bounding box center [288, 112] width 2 height 3
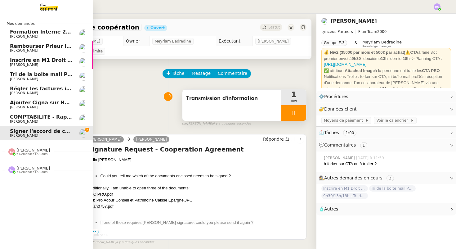
click at [34, 114] on span "COMPTABILITE - Rapprochement bancaire - 11 août 2025" at bounding box center [89, 117] width 159 height 6
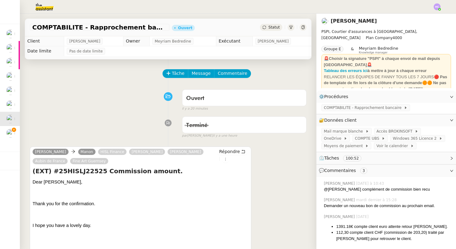
click at [272, 28] on span "Statut" at bounding box center [273, 27] width 11 height 4
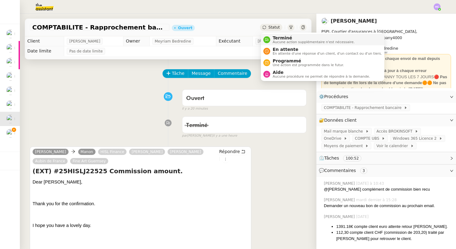
click at [276, 40] on span "Aucune action supplémentaire n'est nécessaire." at bounding box center [314, 41] width 82 height 3
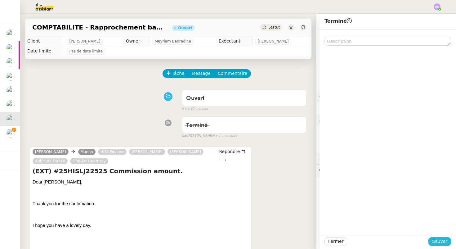
click at [440, 237] on button "Sauver" at bounding box center [439, 241] width 23 height 9
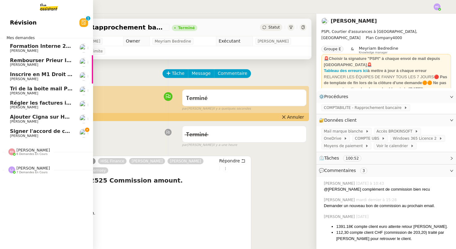
click at [22, 105] on span "[PERSON_NAME]" at bounding box center [24, 107] width 28 height 4
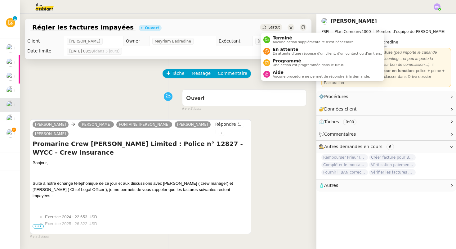
click at [264, 27] on icon at bounding box center [264, 27] width 4 height 4
click at [271, 37] on div "Terminé Aucune action supplémentaire n'est nécessaire." at bounding box center [312, 39] width 84 height 8
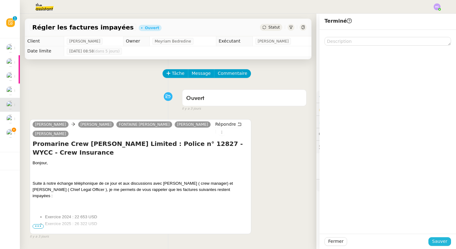
click at [438, 240] on span "Sauver" at bounding box center [439, 241] width 15 height 7
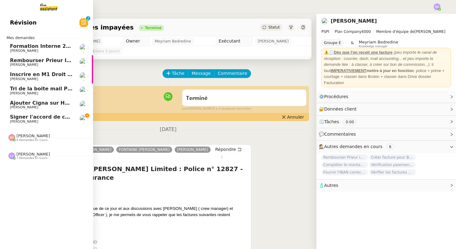
click at [41, 89] on span "Tri de la boite mail PERSO - 15 août 2025" at bounding box center [67, 89] width 115 height 6
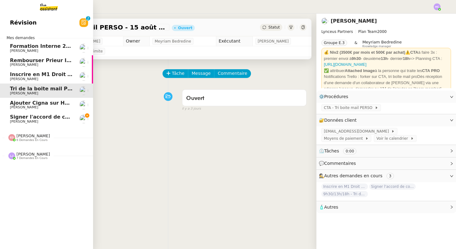
click at [43, 77] on span "Inscrire en M1 Droit des affaires" at bounding box center [55, 74] width 90 height 6
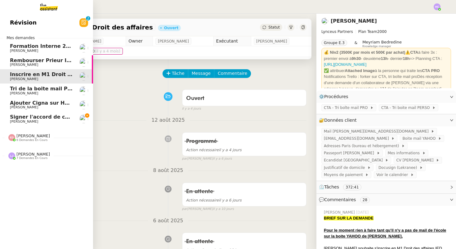
click at [46, 63] on span "[PERSON_NAME]" at bounding box center [41, 65] width 63 height 4
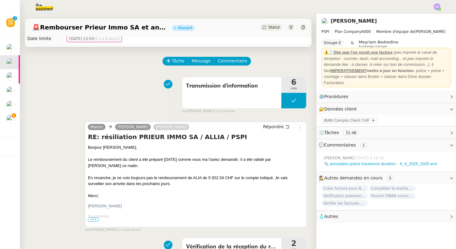
scroll to position [13, 0]
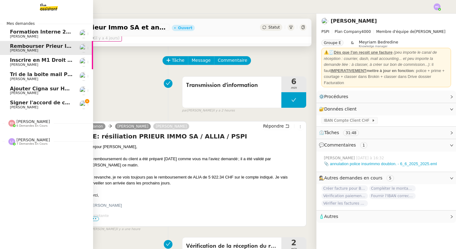
click at [15, 107] on span "[PERSON_NAME]" at bounding box center [24, 107] width 28 height 4
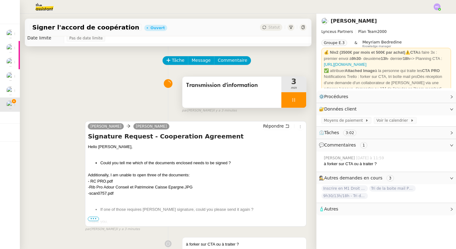
click at [293, 104] on div at bounding box center [293, 100] width 25 height 16
click at [300, 104] on button at bounding box center [300, 100] width 12 height 16
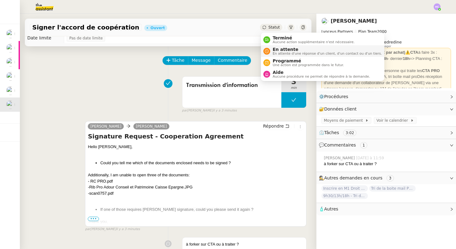
click at [273, 52] on span "En attente d'une réponse d'un client, d'un contact ou d'un tiers." at bounding box center [327, 53] width 109 height 3
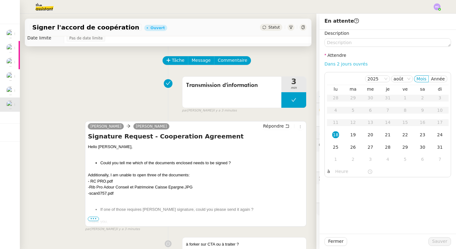
click at [351, 64] on link "Dans 2 jours ouvrés" at bounding box center [346, 63] width 43 height 5
click at [334, 133] on div "18" at bounding box center [335, 134] width 7 height 7
click at [341, 169] on input "07:00" at bounding box center [351, 171] width 32 height 7
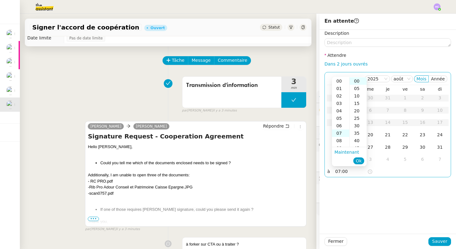
scroll to position [52, 0]
click at [342, 138] on div "15" at bounding box center [340, 140] width 17 height 7
type input "15:00"
click at [357, 160] on span "Ok" at bounding box center [359, 161] width 6 height 6
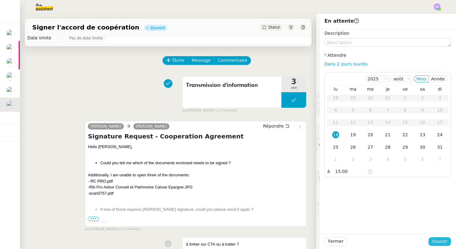
click at [436, 241] on span "Sauver" at bounding box center [439, 241] width 15 height 7
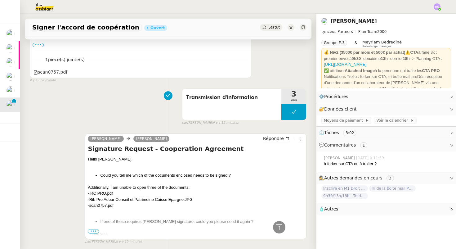
scroll to position [128, 0]
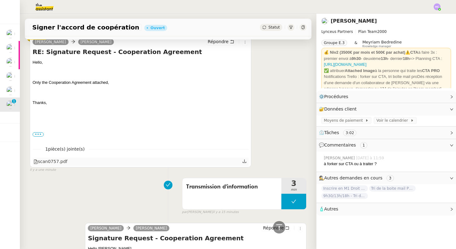
click at [61, 162] on div "scan0757.pdf" at bounding box center [51, 161] width 34 height 7
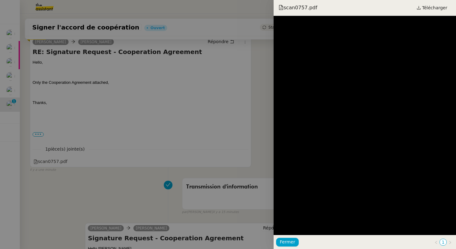
click at [98, 161] on div at bounding box center [228, 124] width 456 height 249
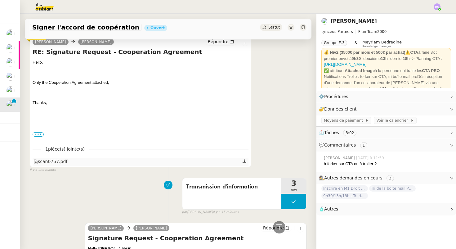
click at [244, 161] on icon at bounding box center [245, 160] width 4 height 3
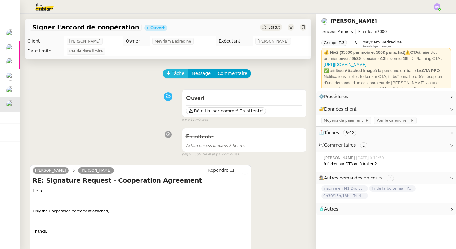
click at [176, 71] on span "Tâche" at bounding box center [178, 73] width 13 height 7
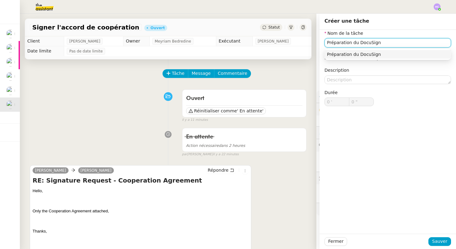
click at [353, 42] on input "Préparation du DocuSign" at bounding box center [388, 42] width 127 height 9
click at [357, 53] on div "Préparation DocuSign" at bounding box center [388, 55] width 122 height 6
type input "Préparation DocuSign"
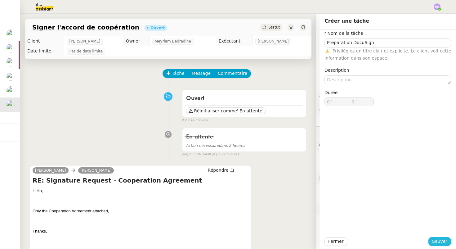
click at [440, 240] on span "Sauver" at bounding box center [439, 241] width 15 height 7
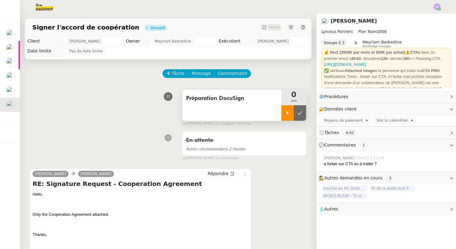
click at [288, 116] on div at bounding box center [287, 113] width 12 height 16
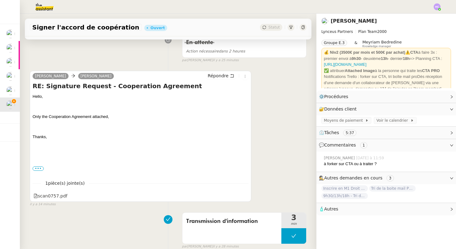
scroll to position [98, 0]
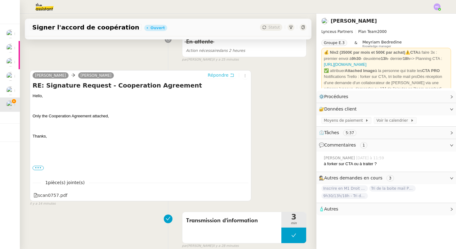
click at [224, 75] on span "Répondre" at bounding box center [218, 75] width 21 height 6
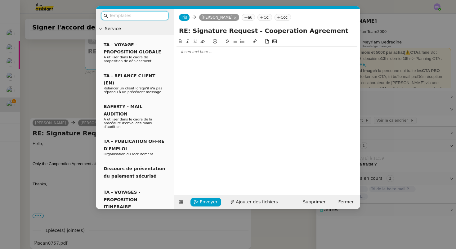
click at [198, 54] on div at bounding box center [267, 52] width 181 height 6
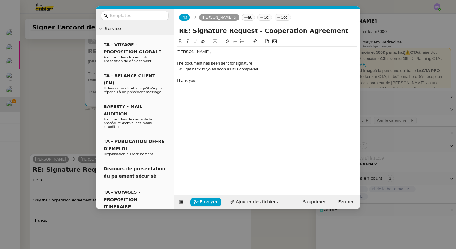
click at [203, 63] on div "The document has been sent for signature." at bounding box center [267, 64] width 181 height 6
click at [258, 63] on div "The document has been sent for signature." at bounding box center [267, 64] width 181 height 6
click at [265, 70] on div "I will get back to yo as soon as it is completed." at bounding box center [267, 69] width 181 height 6
click at [230, 61] on div "The document has been sent for signature." at bounding box center [267, 64] width 181 height 6
click at [197, 203] on icon "button" at bounding box center [196, 202] width 4 height 4
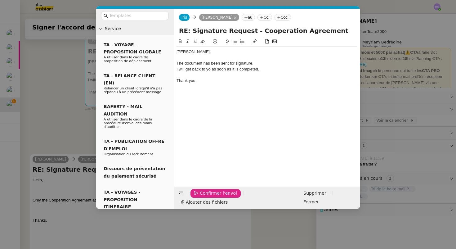
click at [200, 197] on span "Confirmer l'envoi" at bounding box center [218, 193] width 37 height 7
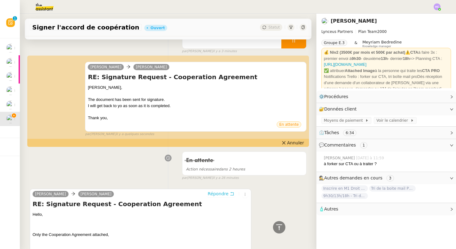
scroll to position [0, 0]
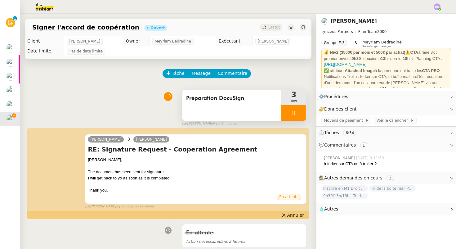
click at [296, 115] on div at bounding box center [293, 113] width 25 height 16
click at [296, 115] on button at bounding box center [300, 113] width 12 height 16
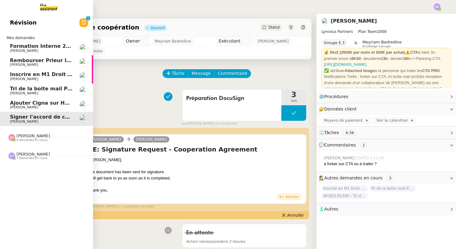
click at [51, 60] on span "Rembourser Prieur Immo SA et annuler contrat" at bounding box center [76, 60] width 132 height 6
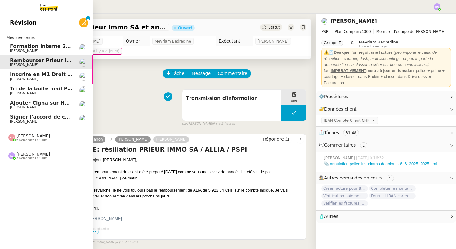
click at [22, 107] on span "[PERSON_NAME]" at bounding box center [24, 107] width 28 height 4
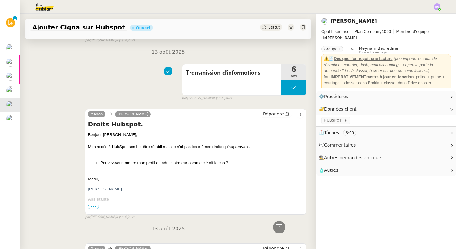
scroll to position [271, 0]
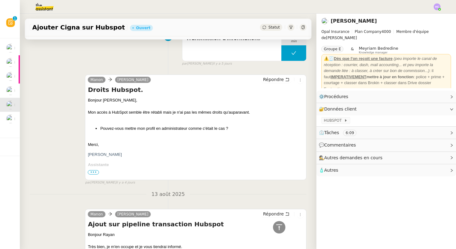
click at [270, 28] on span "Statut" at bounding box center [273, 27] width 11 height 4
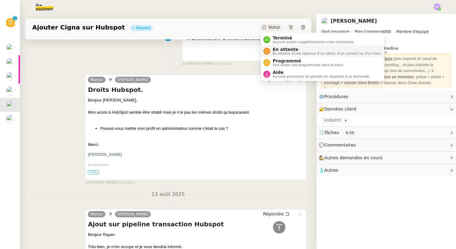
click at [278, 49] on span "En attente" at bounding box center [327, 49] width 109 height 5
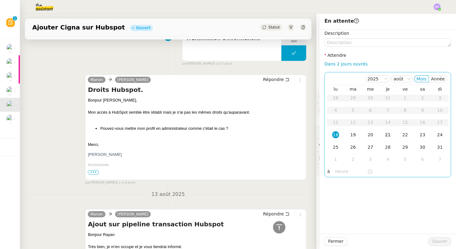
click at [388, 134] on div "21" at bounding box center [387, 134] width 7 height 7
click at [440, 241] on span "Sauver" at bounding box center [439, 241] width 15 height 7
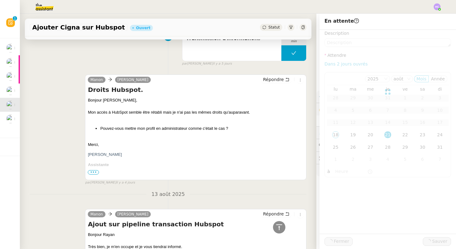
scroll to position [279, 0]
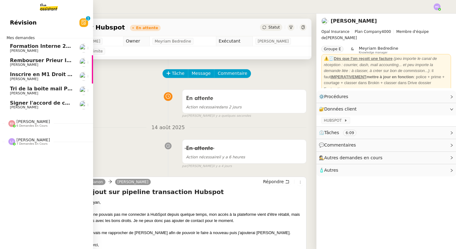
click at [40, 62] on span "Rembourser Prieur Immo SA et annuler contrat" at bounding box center [76, 60] width 132 height 6
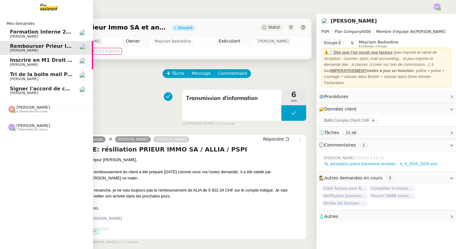
click at [20, 89] on span "Signer l'accord de coopération" at bounding box center [53, 89] width 86 height 6
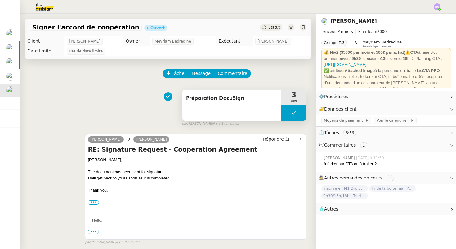
click at [301, 114] on button at bounding box center [293, 113] width 25 height 16
click at [288, 113] on icon at bounding box center [288, 112] width 2 height 3
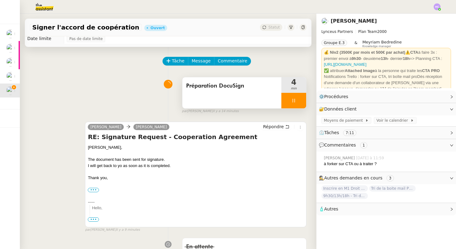
scroll to position [22, 0]
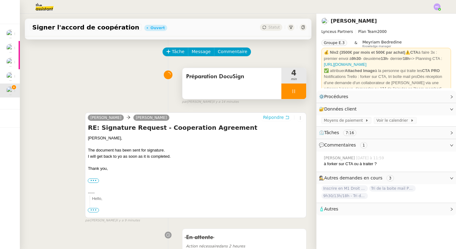
click at [280, 117] on span "Répondre" at bounding box center [273, 117] width 21 height 6
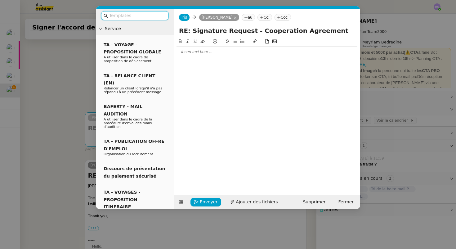
click at [192, 54] on div at bounding box center [267, 52] width 181 height 6
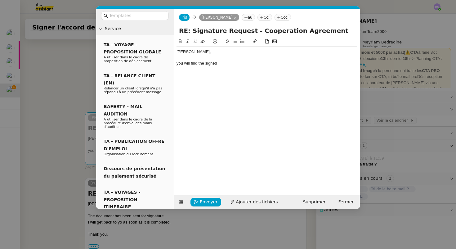
click at [68, 128] on nz-modal-container "Service TA - VOYAGE - PROPOSITION GLOBALE A utiliser dans le cadre de propositi…" at bounding box center [228, 124] width 456 height 249
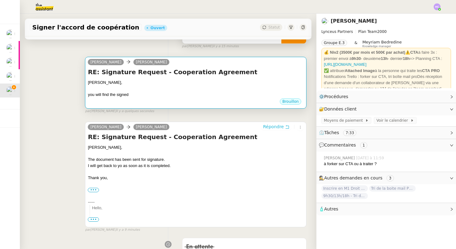
scroll to position [78, 0]
click at [144, 91] on div "you will find the signed" at bounding box center [196, 94] width 216 height 6
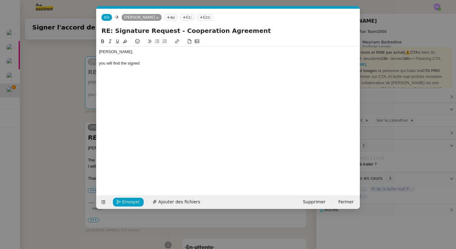
scroll to position [0, 13]
click at [101, 64] on div "you will find the signed" at bounding box center [228, 64] width 258 height 6
click at [146, 65] on div "You will find the signed" at bounding box center [228, 64] width 258 height 6
click at [142, 62] on div "You will find the signed agreement" at bounding box center [228, 64] width 258 height 6
click at [171, 61] on div "You will find the signed Agreement" at bounding box center [228, 64] width 258 height 6
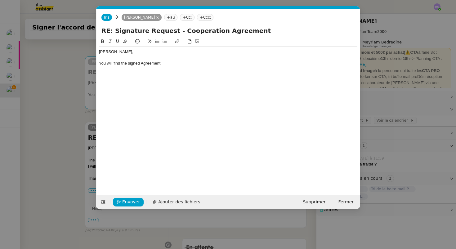
click at [101, 64] on div "You will find the signed Agreement" at bounding box center [228, 64] width 258 height 6
click at [183, 61] on div "Attached you will find the signed Agreement" at bounding box center [228, 64] width 258 height 6
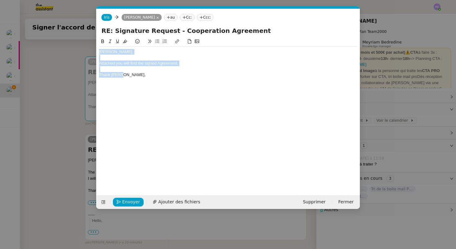
drag, startPoint x: 140, startPoint y: 76, endPoint x: 94, endPoint y: 48, distance: 54.2
click at [94, 48] on nz-modal-container "Service TA - VOYAGE - PROPOSITION GLOBALE A utiliser dans le cadre de propositi…" at bounding box center [228, 124] width 456 height 249
copy div "Alexandre, Attached you will find the signed Agreement. Thank yiu,"
click at [130, 64] on div "Attached you will find the signed Agreement." at bounding box center [228, 64] width 258 height 6
click at [160, 64] on div "Attached you will find the signed Agreement." at bounding box center [228, 64] width 258 height 6
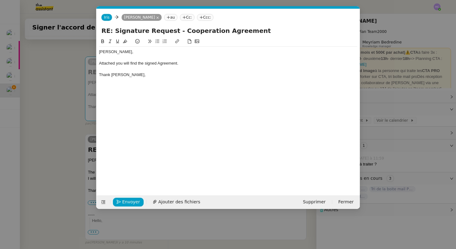
click at [114, 76] on div "Thank yiu," at bounding box center [228, 75] width 258 height 6
click at [124, 78] on div "Alexandre, Attached you will find the signed Agreement. Thank you," at bounding box center [228, 64] width 258 height 34
drag, startPoint x: 118, startPoint y: 65, endPoint x: 98, endPoint y: 64, distance: 19.9
click at [98, 64] on nz-spin "Alexandre, Attached you will find the signed Agreement. Thank you," at bounding box center [227, 113] width 263 height 150
click at [168, 63] on div "You will find the signed Agreement." at bounding box center [228, 64] width 258 height 6
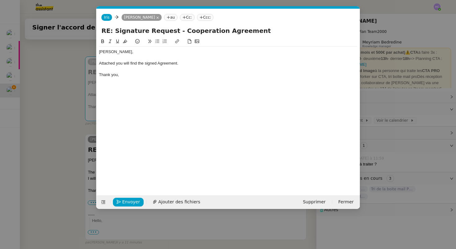
click at [172, 197] on div "Envoyer Ajouter des fichiers Supprimer Fermer" at bounding box center [227, 202] width 263 height 14
click at [172, 200] on span "Ajouter des fichiers" at bounding box center [179, 201] width 42 height 7
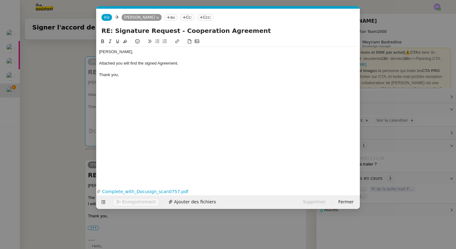
click at [128, 200] on button "Enregistrement" at bounding box center [136, 202] width 47 height 9
click at [128, 200] on span "Confirmer l'envoi" at bounding box center [140, 201] width 37 height 7
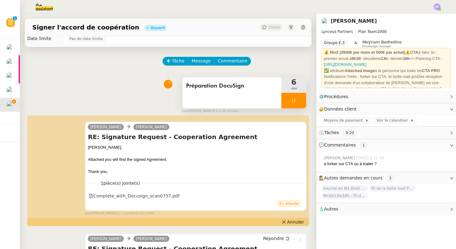
scroll to position [0, 0]
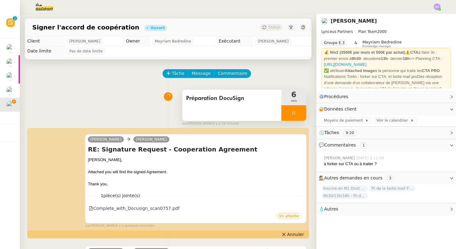
click at [294, 110] on icon at bounding box center [293, 112] width 5 height 5
click at [298, 113] on icon at bounding box center [300, 112] width 5 height 5
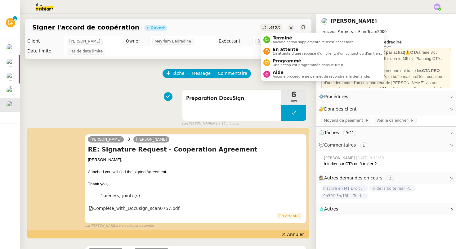
click at [273, 28] on span "Statut" at bounding box center [273, 27] width 11 height 4
click at [276, 38] on span "Terminé" at bounding box center [314, 37] width 82 height 5
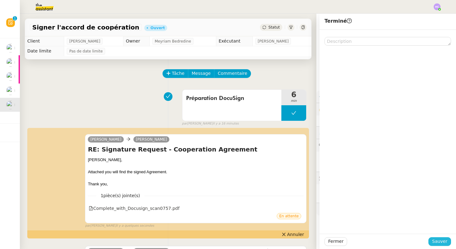
click at [444, 243] on span "Sauver" at bounding box center [439, 241] width 15 height 7
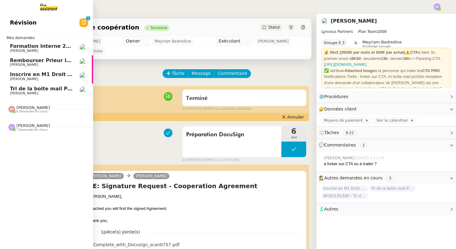
click at [35, 58] on span "Rembourser Prieur Immo SA et annuler contrat" at bounding box center [76, 60] width 132 height 6
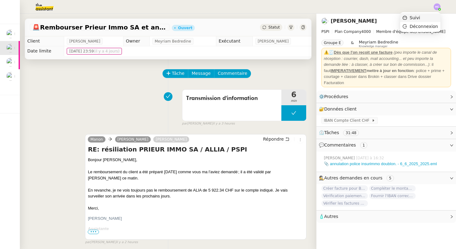
click at [420, 18] on span "Suivi" at bounding box center [415, 17] width 11 height 5
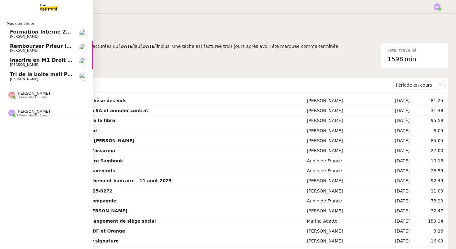
click at [47, 74] on span "Tri de la boite mail PERSO - 15 août 2025" at bounding box center [67, 74] width 115 height 6
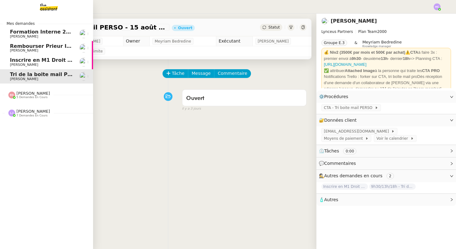
click at [51, 62] on span "Inscrire en M1 Droit des affaires" at bounding box center [55, 60] width 90 height 6
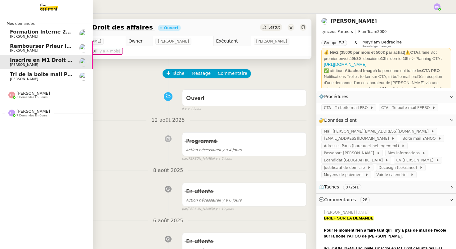
click at [22, 48] on span "Rembourser Prieur Immo SA et annuler contrat" at bounding box center [76, 46] width 132 height 6
